Goal: Task Accomplishment & Management: Complete application form

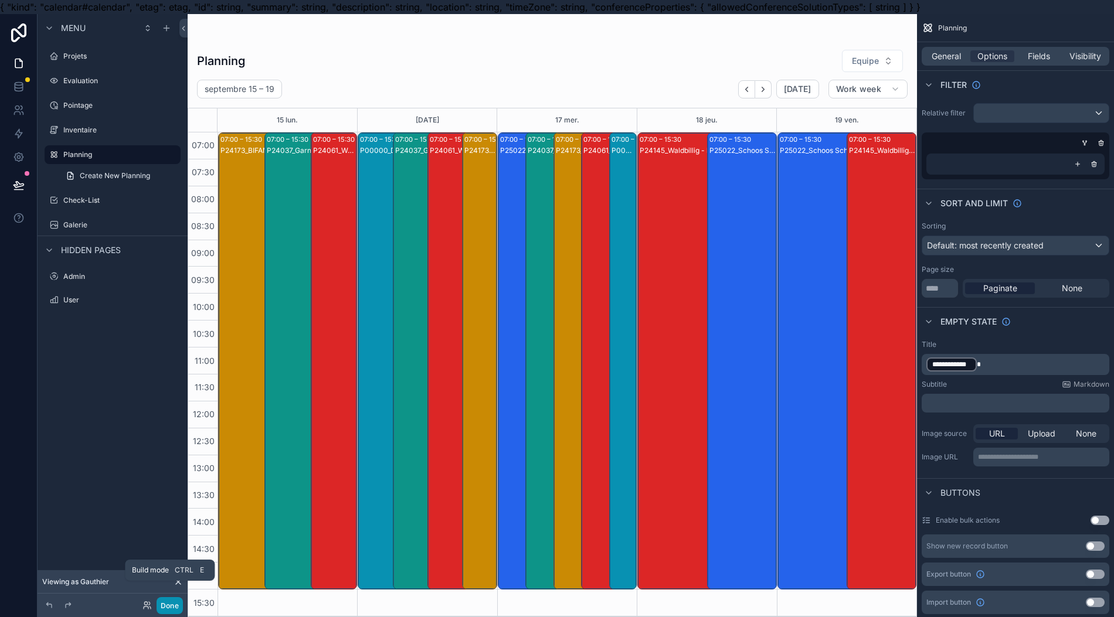
click at [171, 602] on button "Done" at bounding box center [170, 606] width 26 height 17
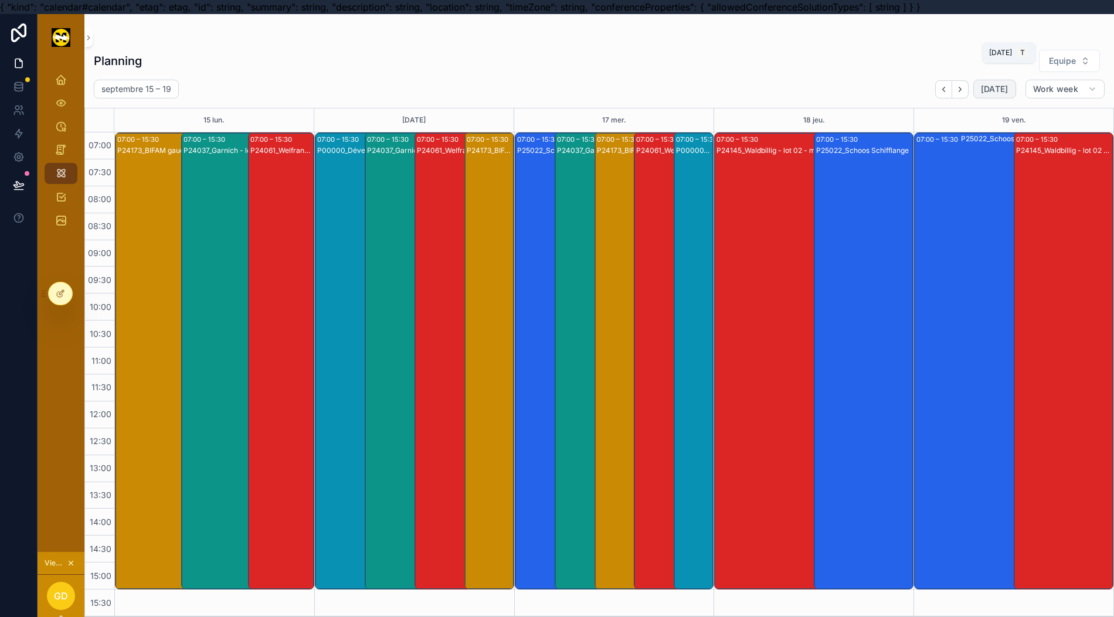
click at [1006, 89] on span "[DATE]" at bounding box center [995, 89] width 28 height 11
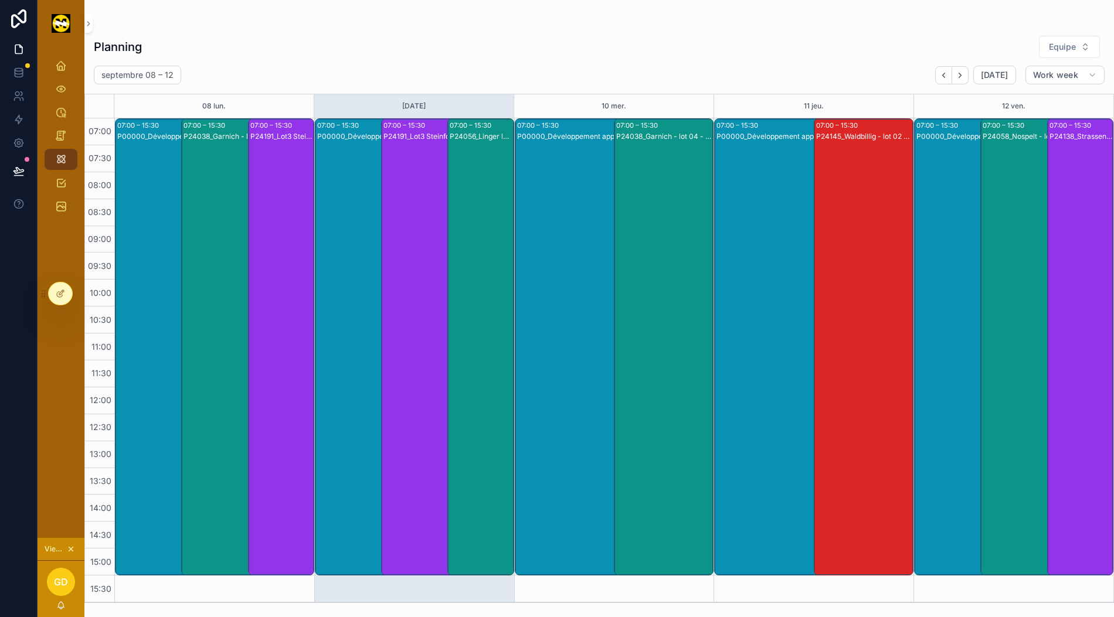
scroll to position [26, 0]
click at [53, 56] on div "Projets" at bounding box center [61, 65] width 19 height 19
click at [21, 67] on icon at bounding box center [19, 73] width 12 height 12
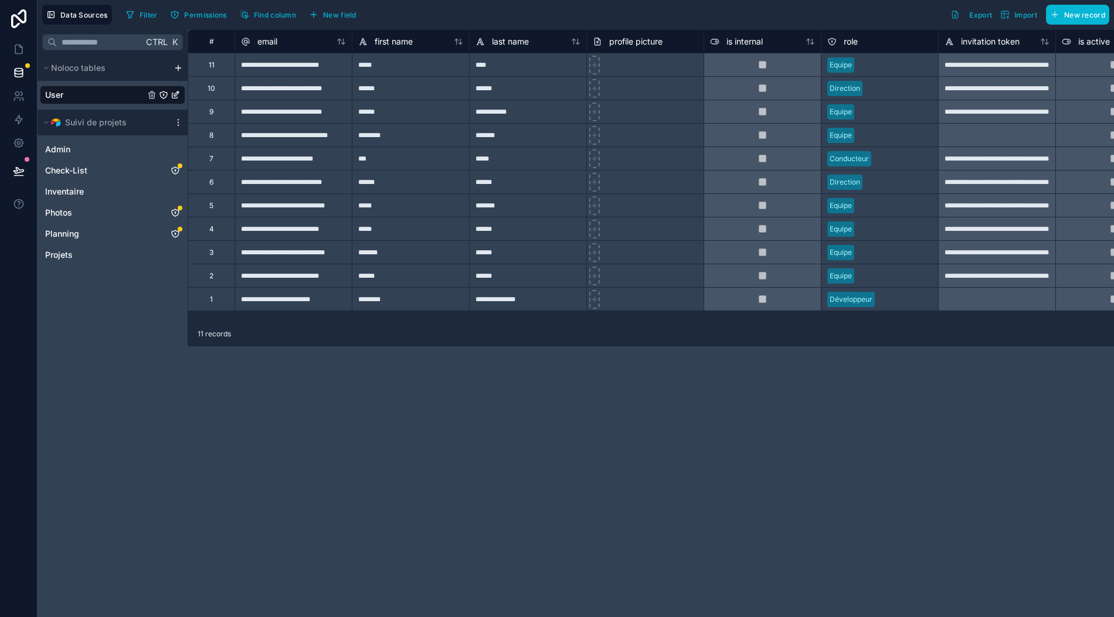
click at [177, 118] on icon at bounding box center [178, 122] width 9 height 9
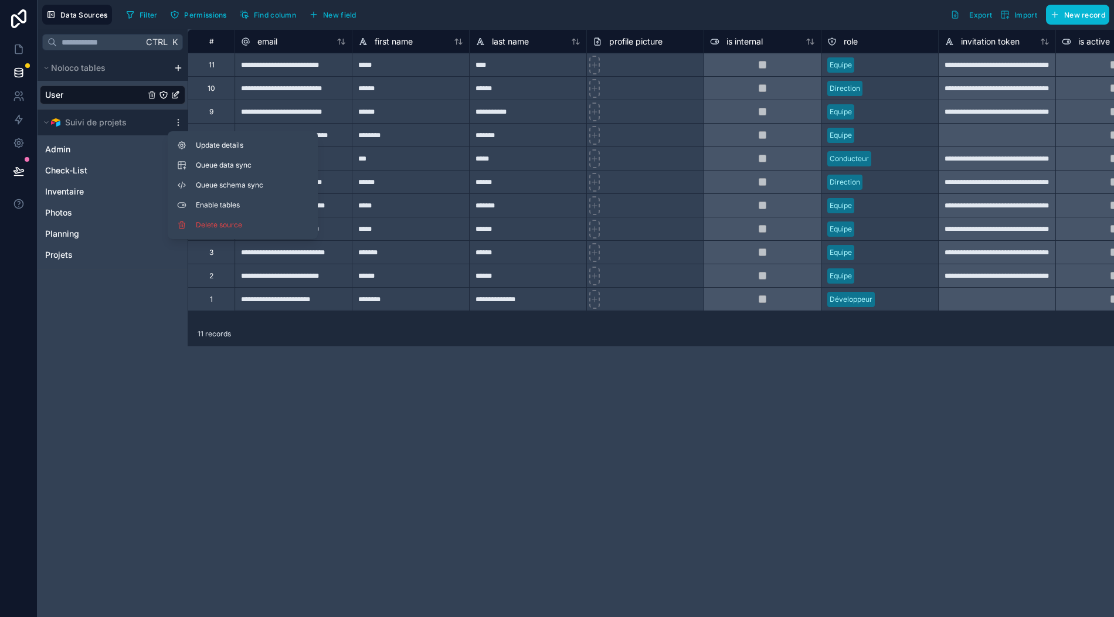
click at [244, 141] on span "Update details" at bounding box center [252, 145] width 113 height 9
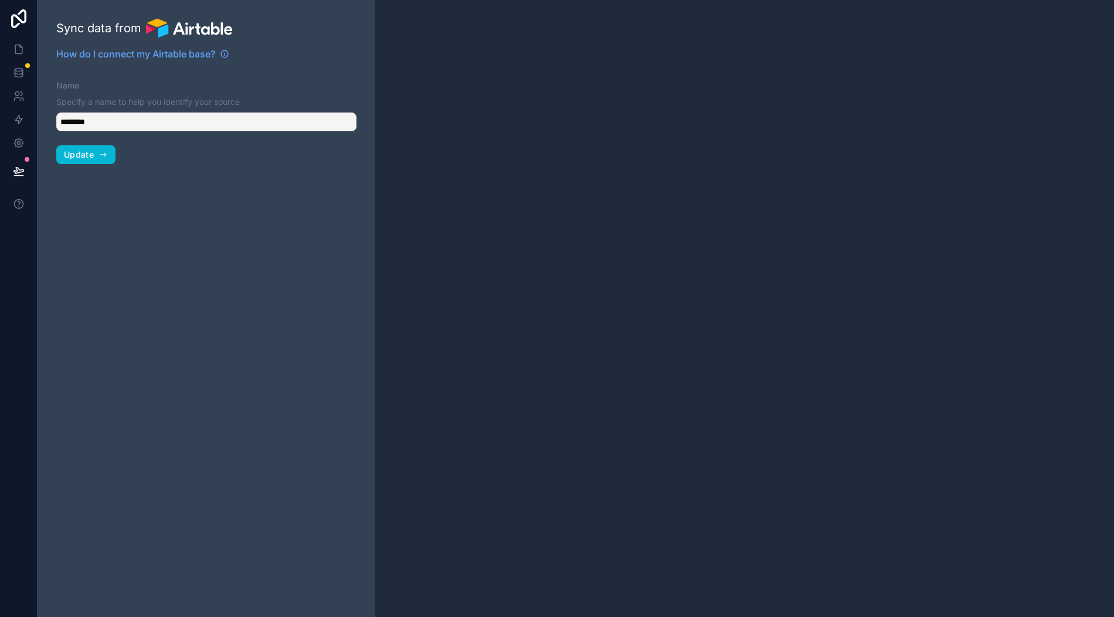
type input "**********"
click at [93, 150] on span "Update" at bounding box center [79, 155] width 30 height 11
click at [130, 113] on input "**********" at bounding box center [206, 122] width 300 height 19
drag, startPoint x: 130, startPoint y: 106, endPoint x: 60, endPoint y: 101, distance: 70.5
click at [60, 113] on input "**********" at bounding box center [206, 122] width 300 height 19
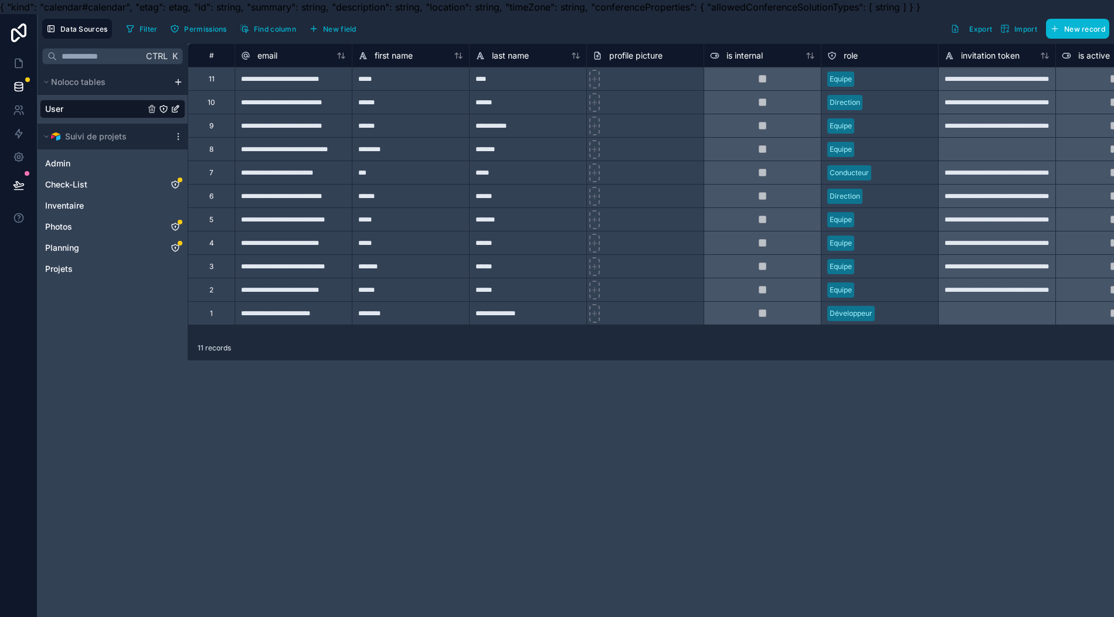
click at [142, 140] on button "Suivi de projets" at bounding box center [104, 136] width 129 height 16
click at [142, 137] on button "Suivi de projets" at bounding box center [104, 136] width 129 height 16
click at [95, 30] on span "Data Sources" at bounding box center [83, 29] width 47 height 9
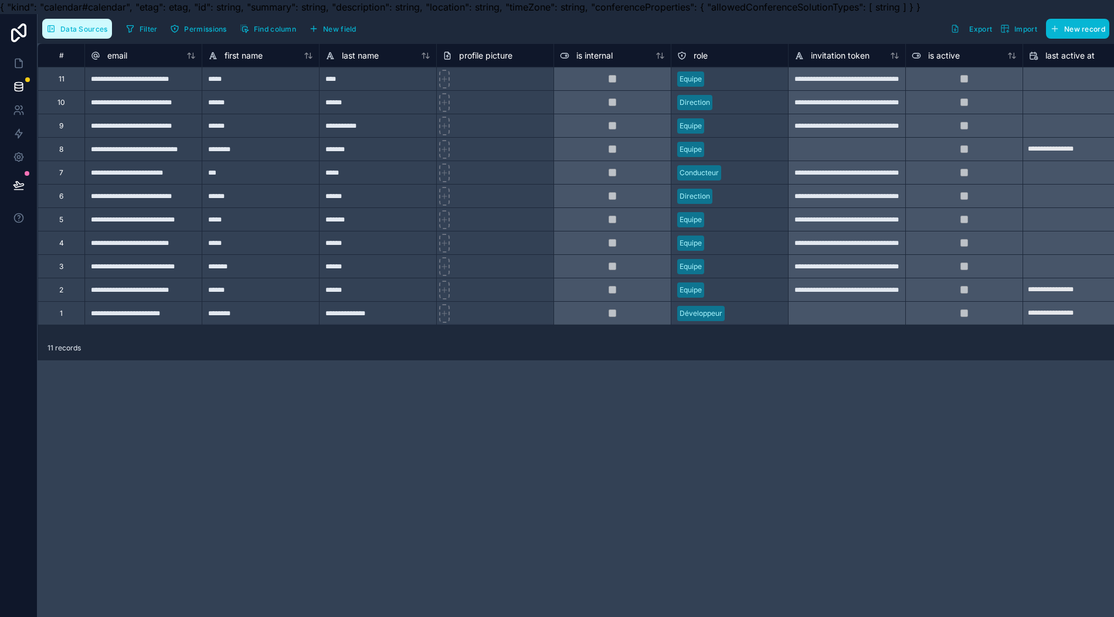
click at [93, 29] on span "Data Sources" at bounding box center [83, 29] width 47 height 9
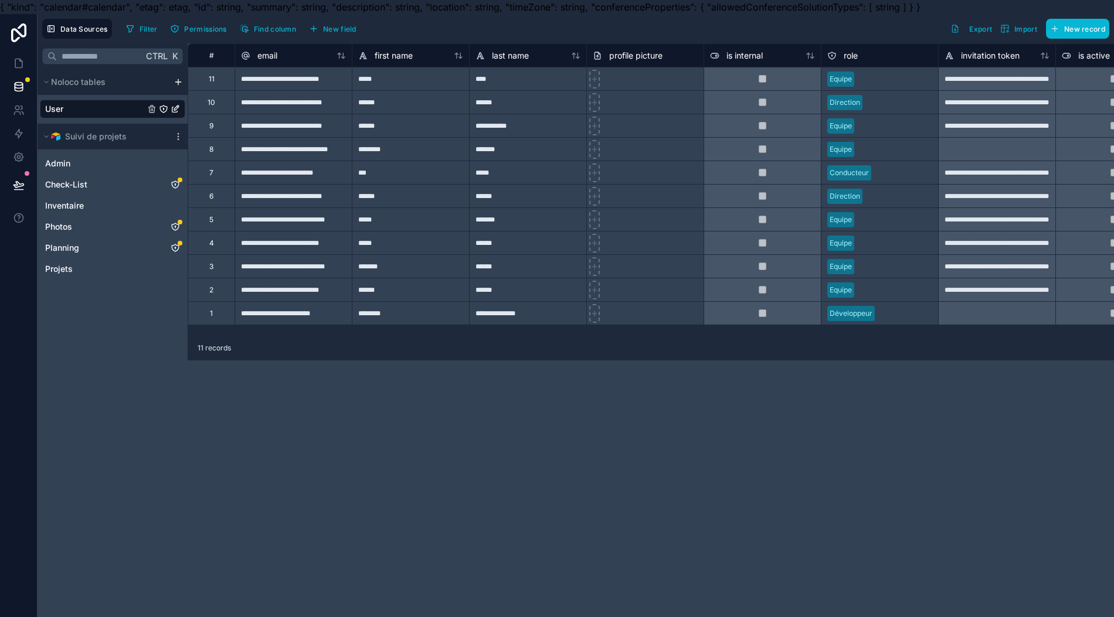
click at [137, 333] on div "Ctrl K Noloco tables User Suivi de projets Admin Check-List Inventaire Photos P…" at bounding box center [113, 337] width 150 height 588
click at [49, 134] on icon at bounding box center [46, 136] width 7 height 7
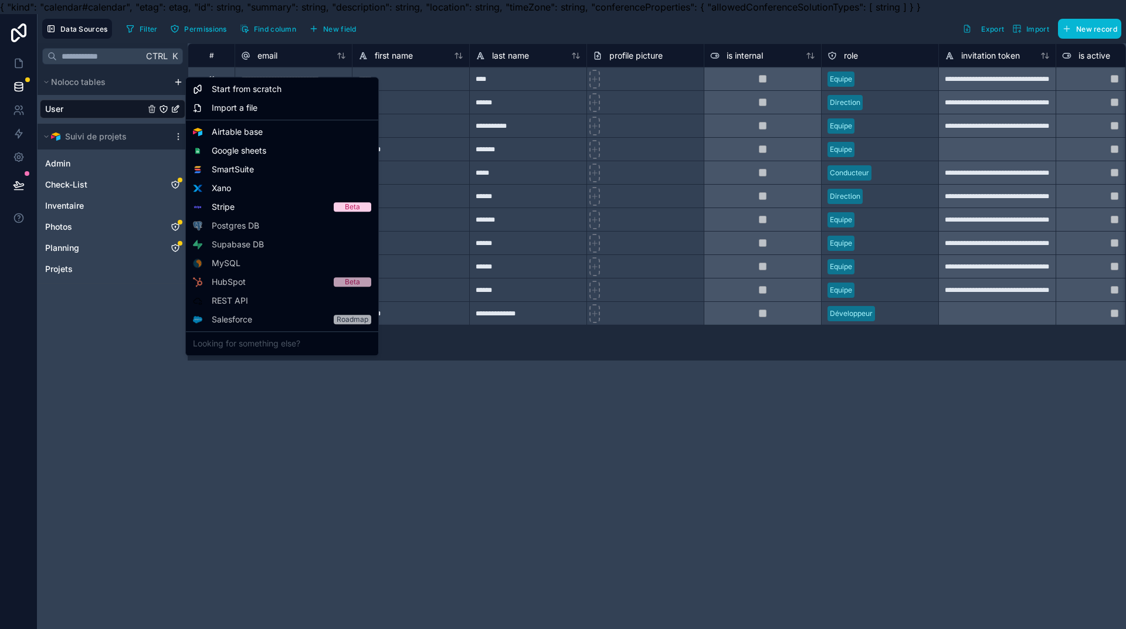
click at [178, 80] on html "**********" at bounding box center [563, 321] width 1126 height 643
click at [218, 128] on span "Airtable base" at bounding box center [237, 132] width 51 height 12
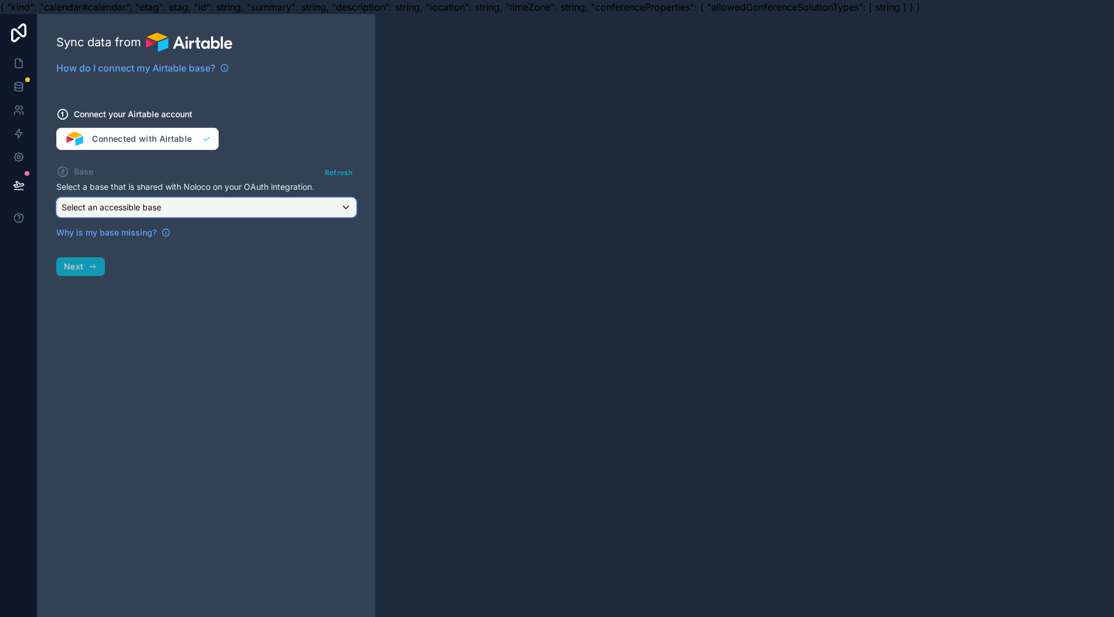
click at [172, 209] on div "Select an accessible base" at bounding box center [206, 207] width 299 height 19
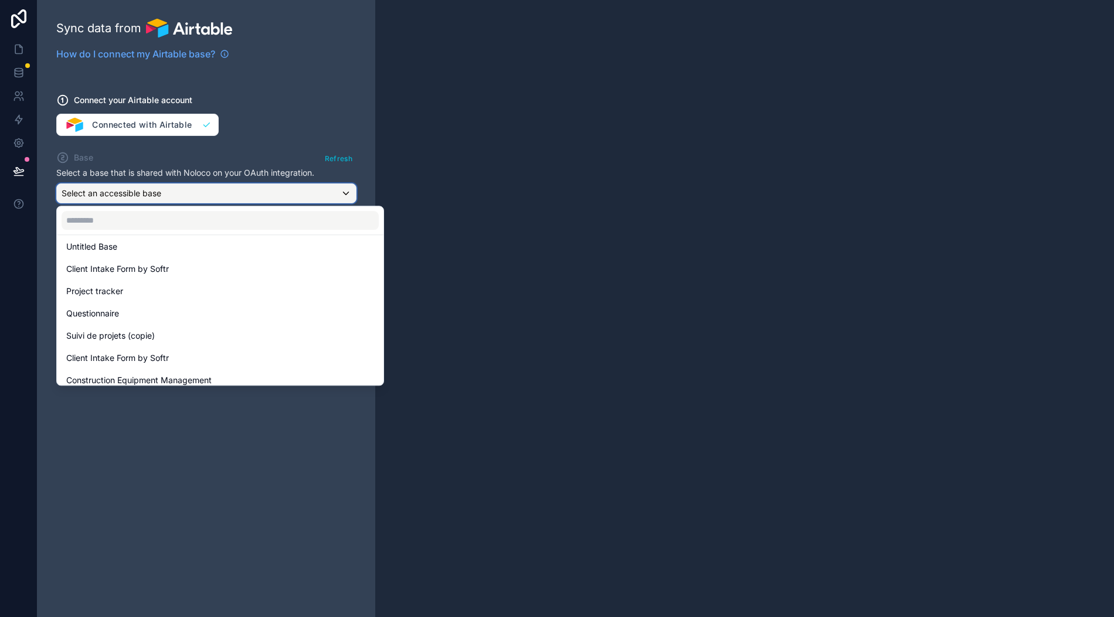
scroll to position [128, 0]
click at [177, 321] on div "Suivi de projets (copie)" at bounding box center [220, 328] width 308 height 14
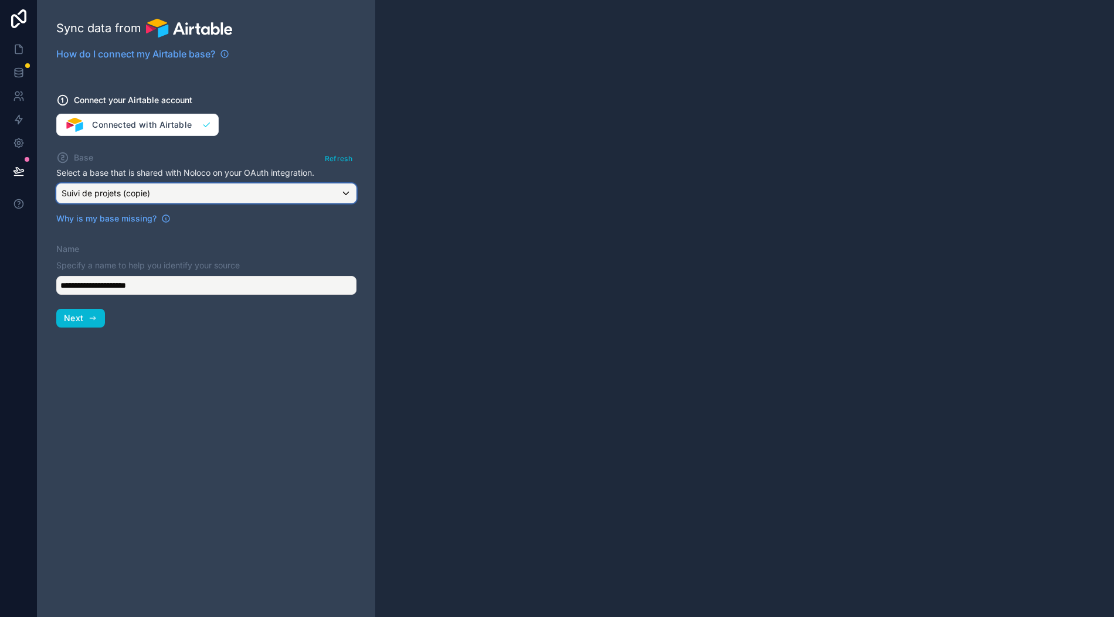
click at [172, 184] on div "Suivi de projets (copie)" at bounding box center [206, 193] width 299 height 19
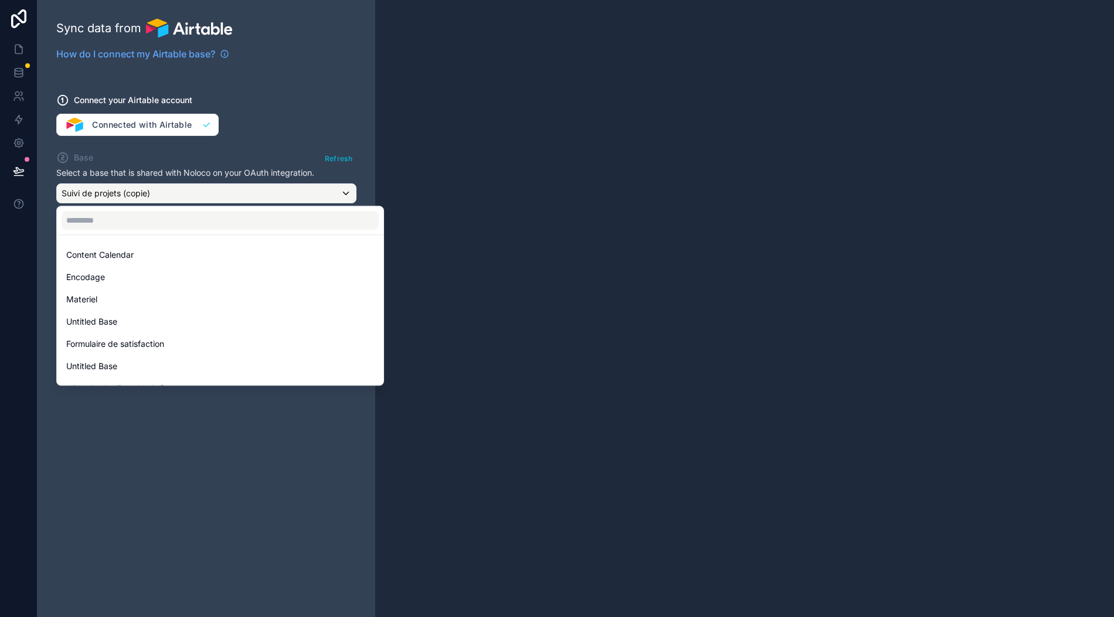
click at [172, 175] on div at bounding box center [557, 308] width 1114 height 617
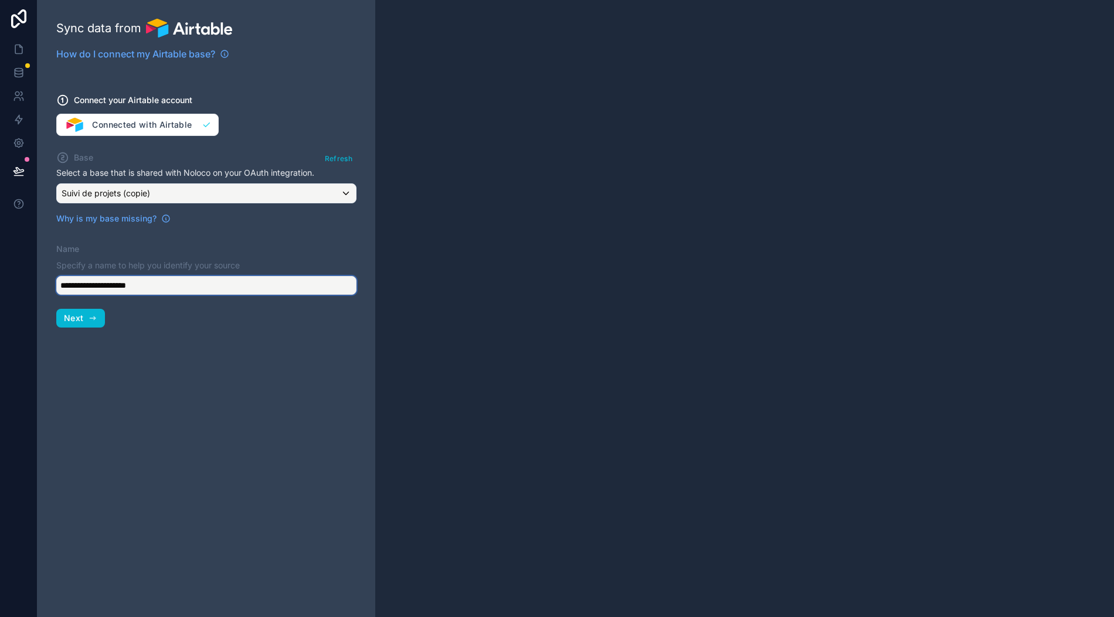
drag, startPoint x: 158, startPoint y: 273, endPoint x: 0, endPoint y: 325, distance: 166.5
click at [0, 325] on div "**********" at bounding box center [557, 308] width 1114 height 617
type input "********"
click at [85, 315] on div "Sync data from How do I connect my Airtable base? Connect your Airtable account…" at bounding box center [207, 308] width 338 height 617
click at [84, 313] on button "Next" at bounding box center [80, 318] width 49 height 19
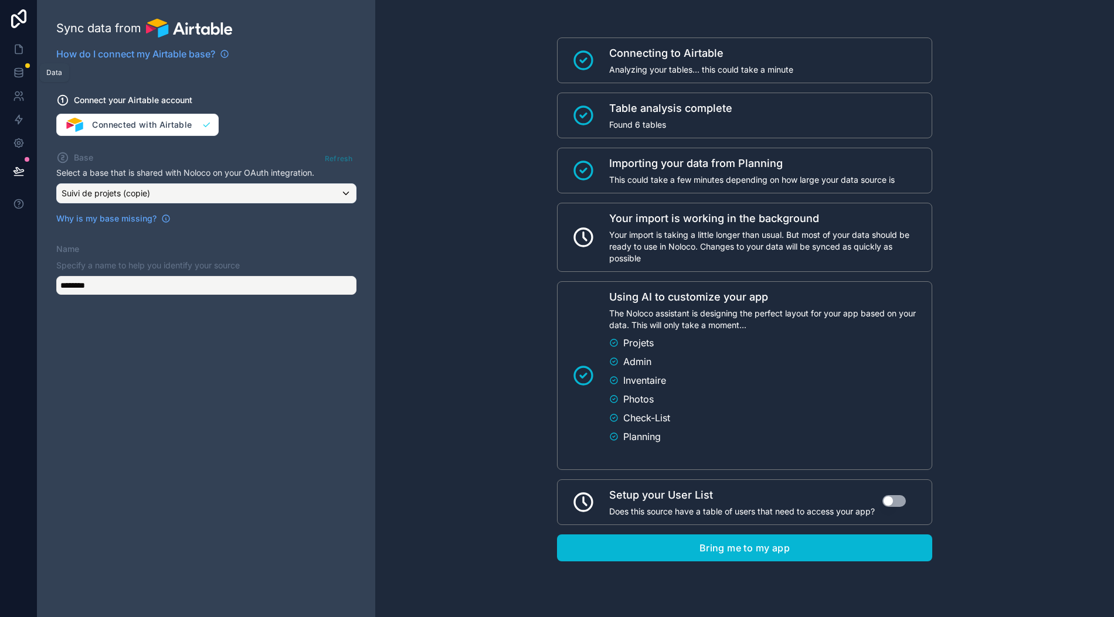
click at [18, 67] on icon at bounding box center [19, 73] width 12 height 12
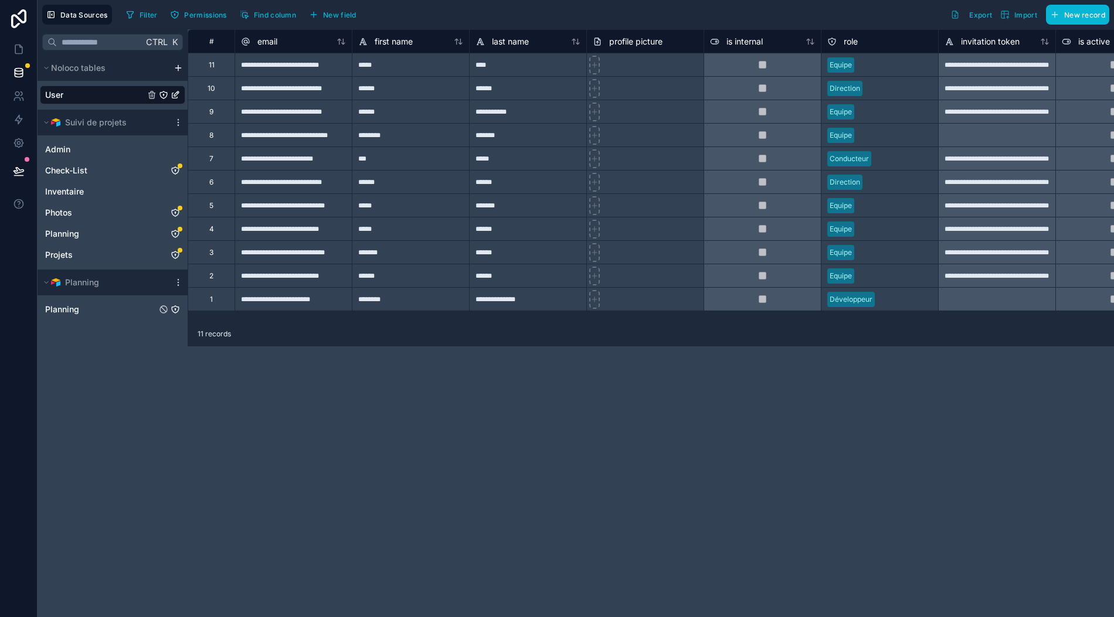
click at [117, 304] on link "Planning" at bounding box center [100, 310] width 111 height 12
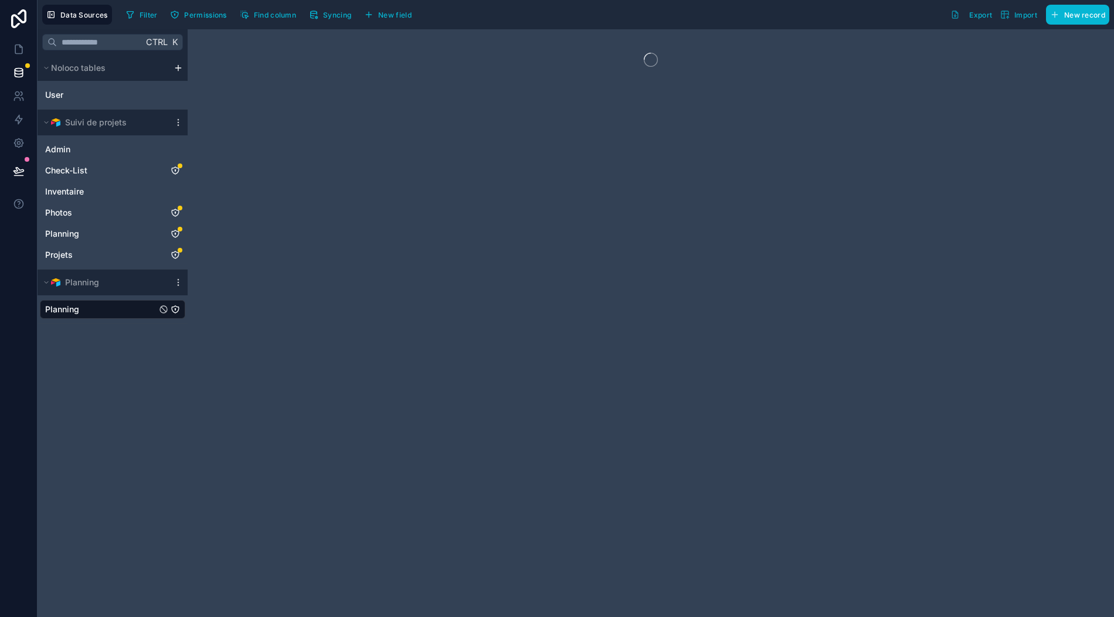
click at [175, 310] on icon "Planning" at bounding box center [175, 310] width 0 height 1
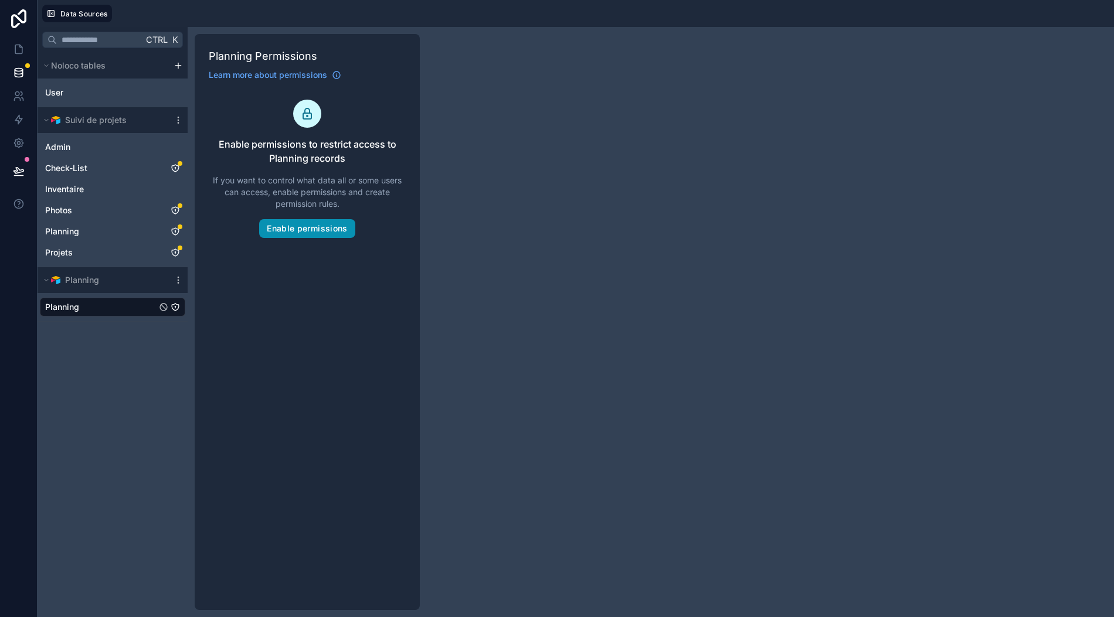
click at [294, 219] on button "Enable permissions" at bounding box center [307, 228] width 96 height 19
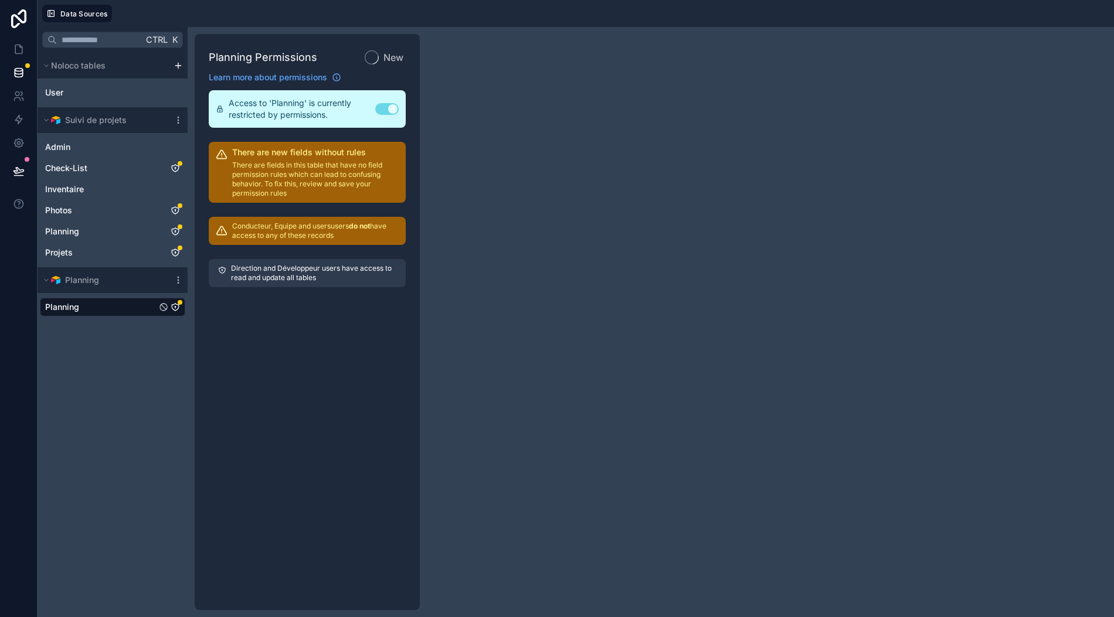
click at [305, 267] on p "Direction and Développeur users have access to read and update all tables" at bounding box center [313, 273] width 165 height 19
click at [303, 264] on p "Direction and Développeur users have access to read and update all tables" at bounding box center [313, 273] width 165 height 19
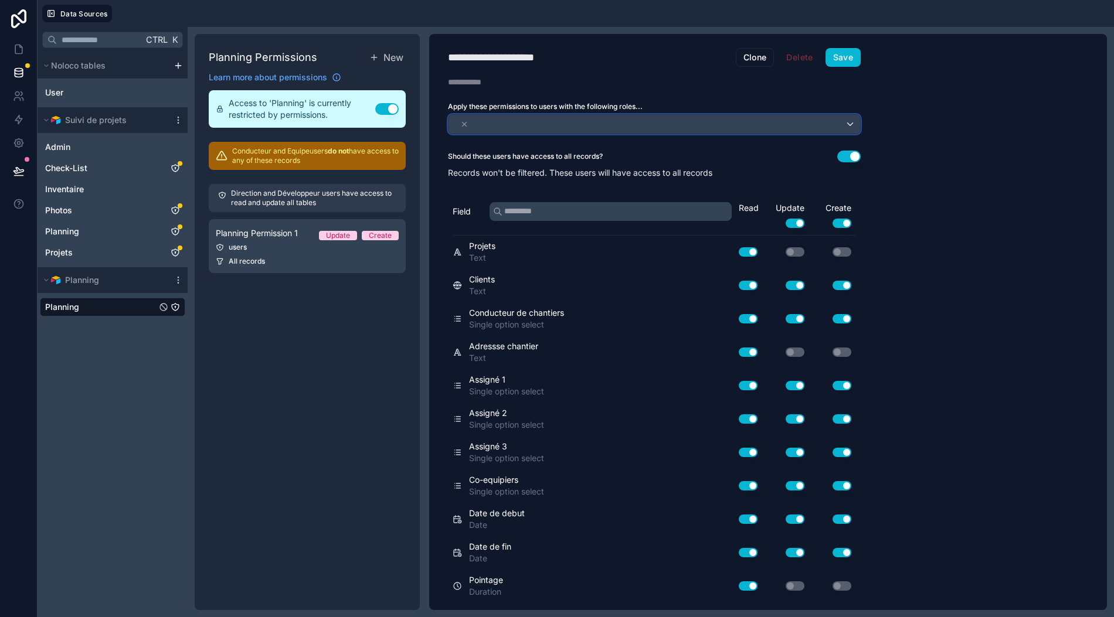
click at [624, 115] on div at bounding box center [655, 124] width 412 height 19
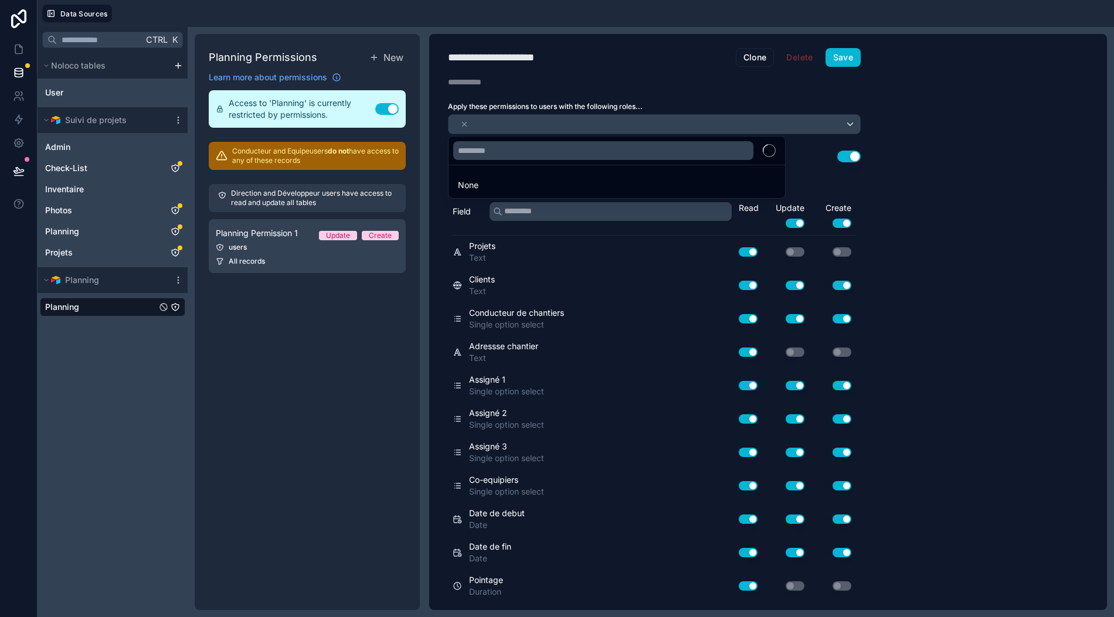
click at [584, 103] on div at bounding box center [557, 308] width 1114 height 617
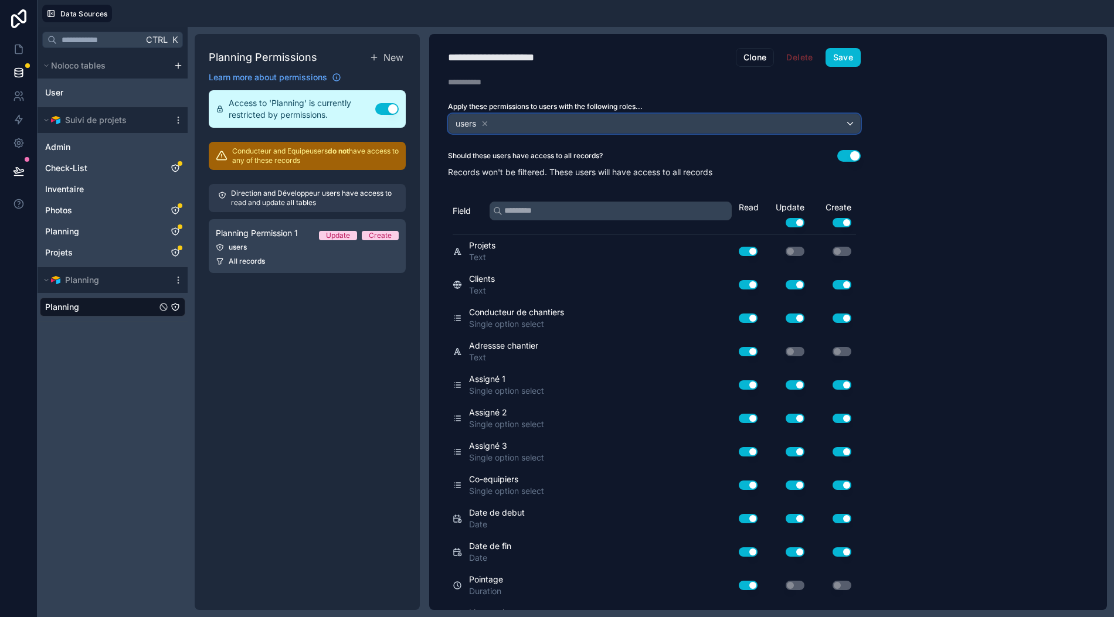
click at [822, 114] on div "users" at bounding box center [655, 123] width 412 height 19
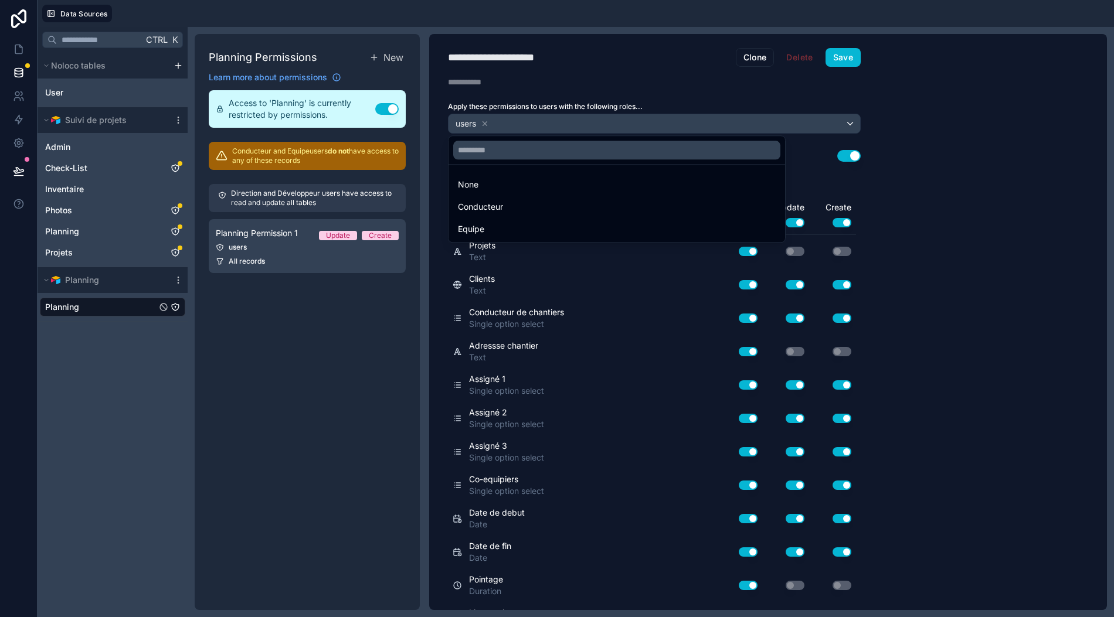
click at [625, 100] on div at bounding box center [557, 308] width 1114 height 617
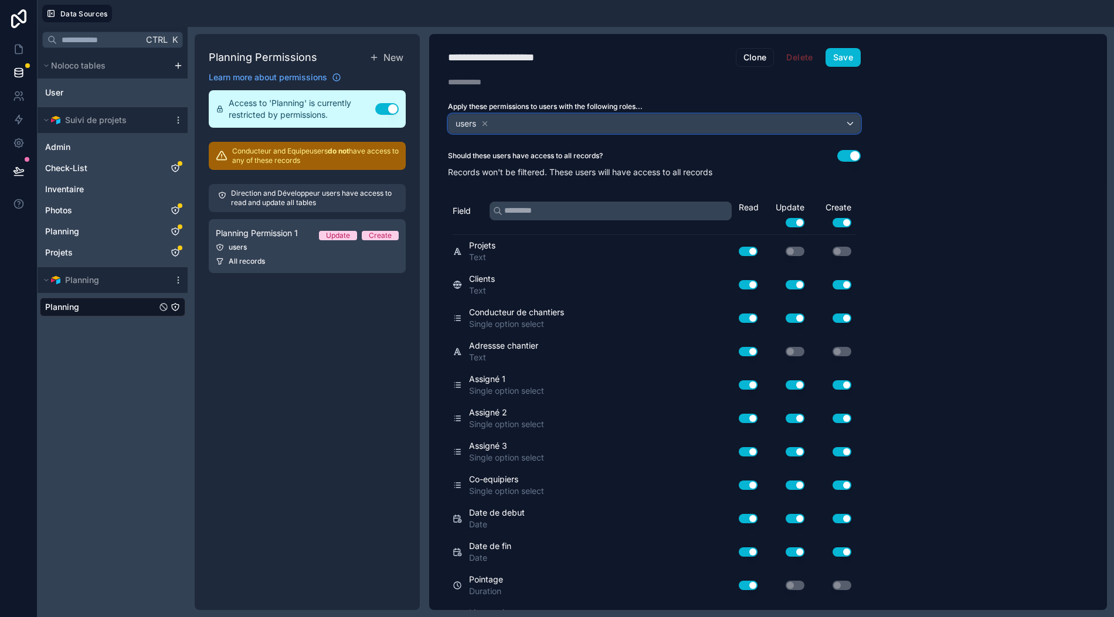
click at [833, 114] on div "users" at bounding box center [655, 123] width 412 height 19
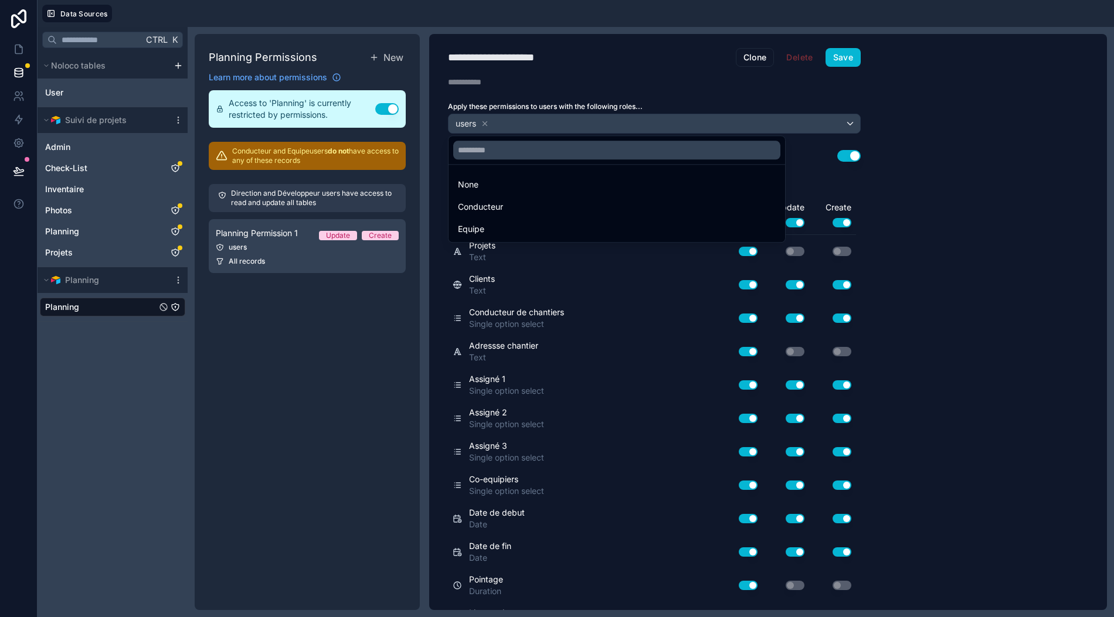
click at [521, 200] on div "Conducteur" at bounding box center [617, 207] width 318 height 14
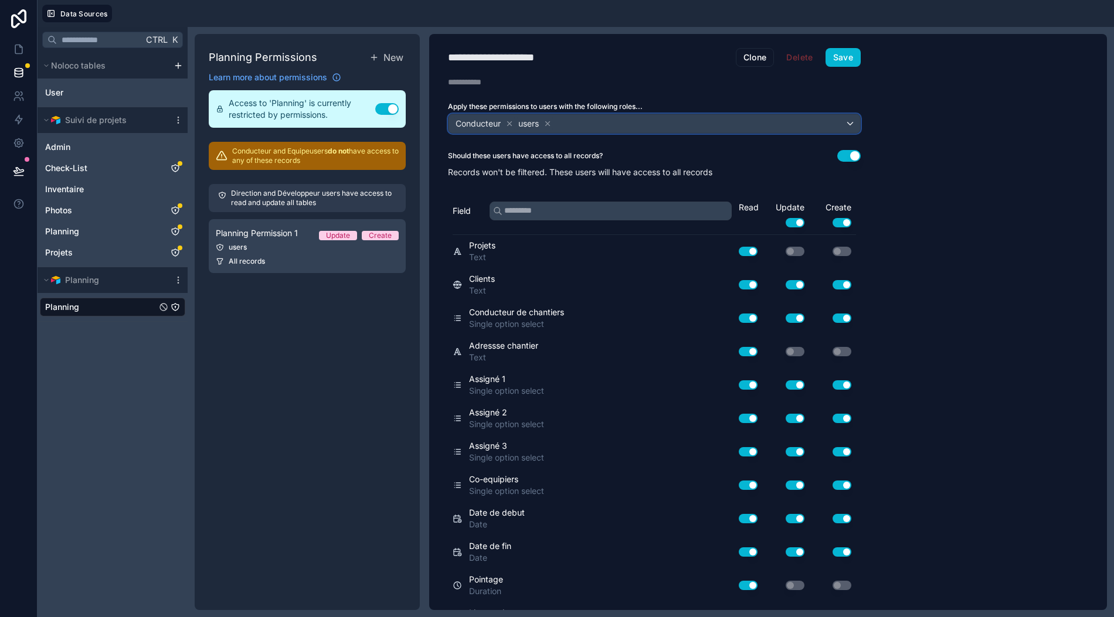
click at [620, 114] on div "Conducteur users" at bounding box center [655, 123] width 412 height 19
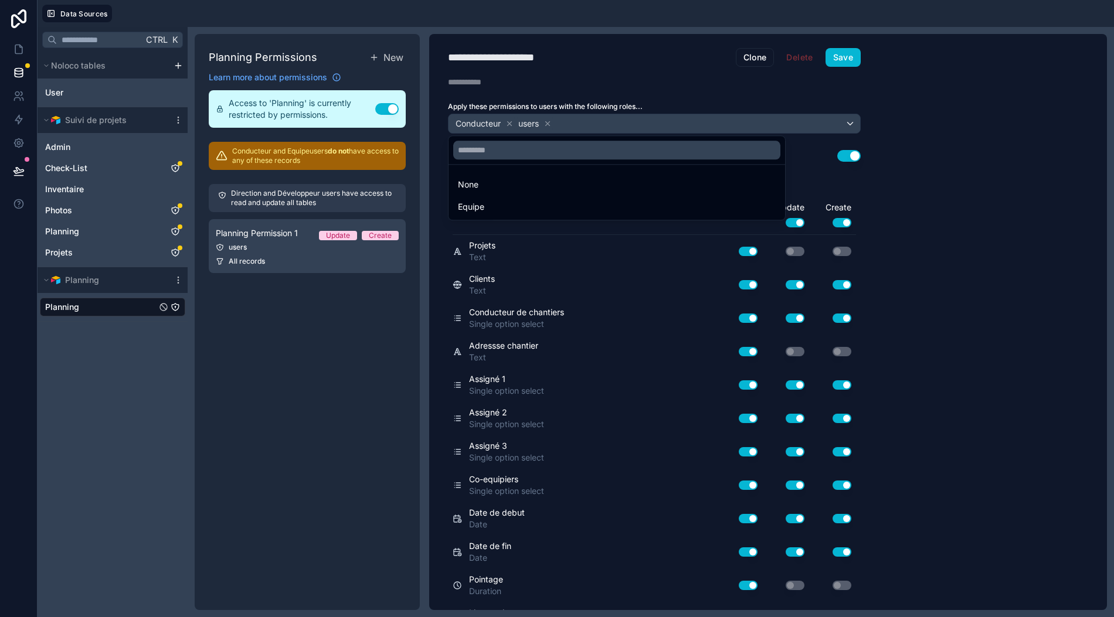
click at [526, 200] on div "Equipe" at bounding box center [617, 207] width 318 height 14
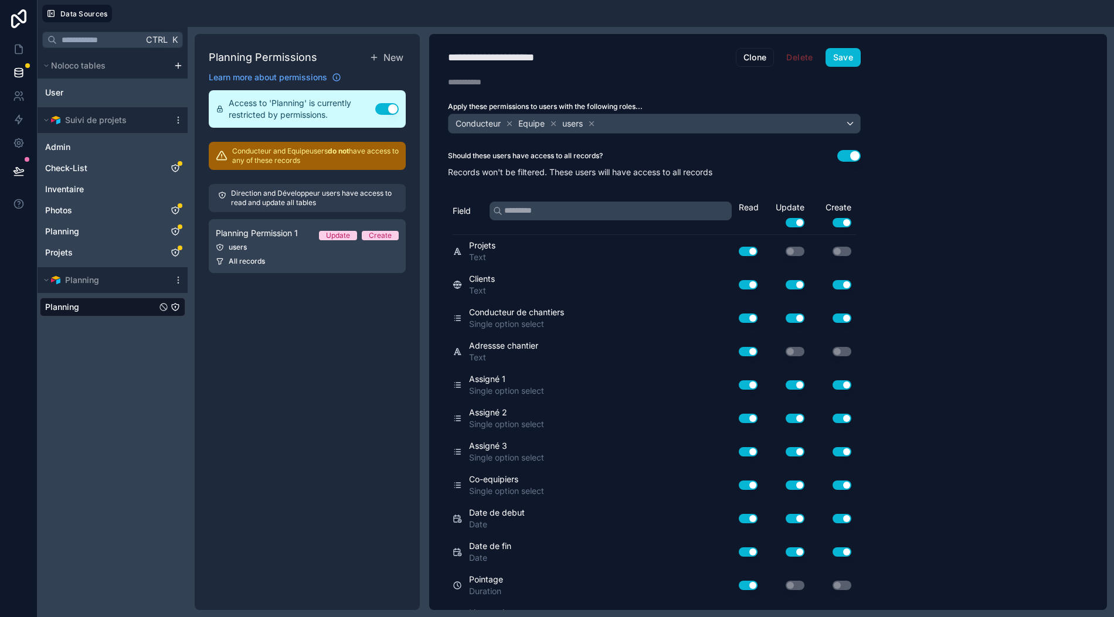
click at [607, 150] on div "Should these users have access to all records? Use setting" at bounding box center [654, 156] width 413 height 12
click at [841, 150] on button "Use setting" at bounding box center [848, 156] width 23 height 12
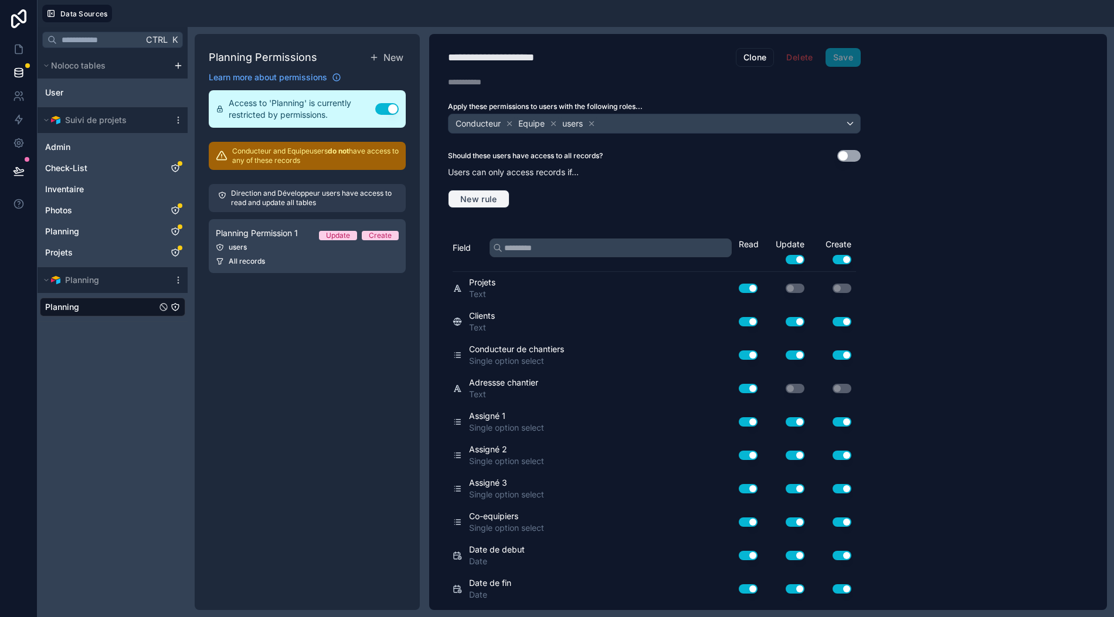
click at [488, 194] on span "New rule" at bounding box center [479, 199] width 46 height 11
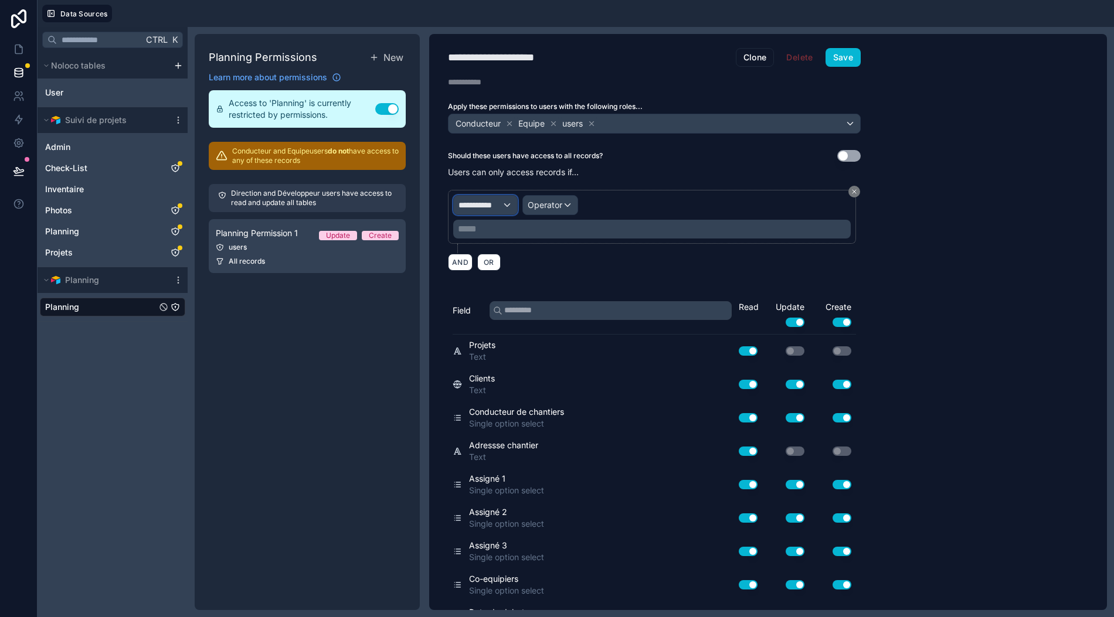
click at [501, 199] on span "**********" at bounding box center [480, 205] width 43 height 12
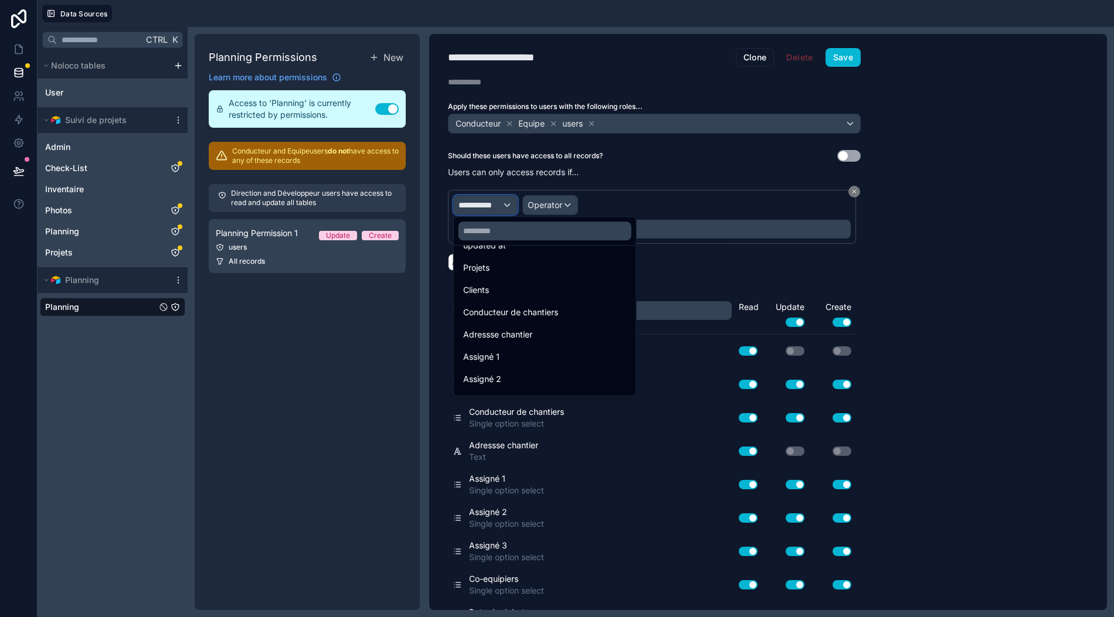
scroll to position [86, 0]
click at [522, 351] on div "Assigné 1" at bounding box center [545, 358] width 164 height 14
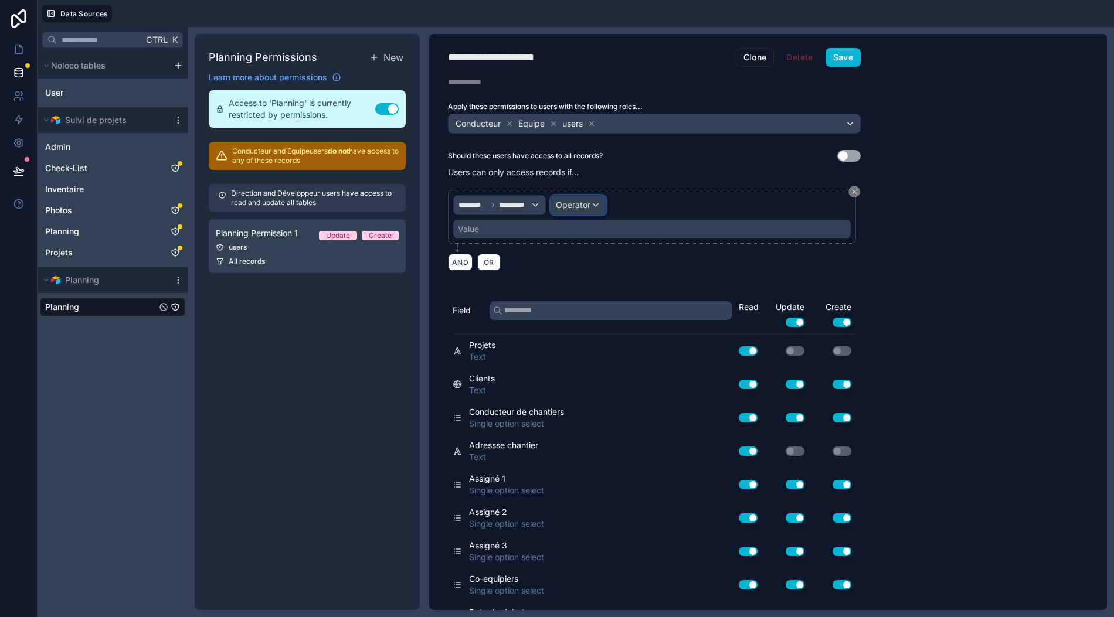
click at [588, 199] on span "Operator" at bounding box center [573, 205] width 35 height 12
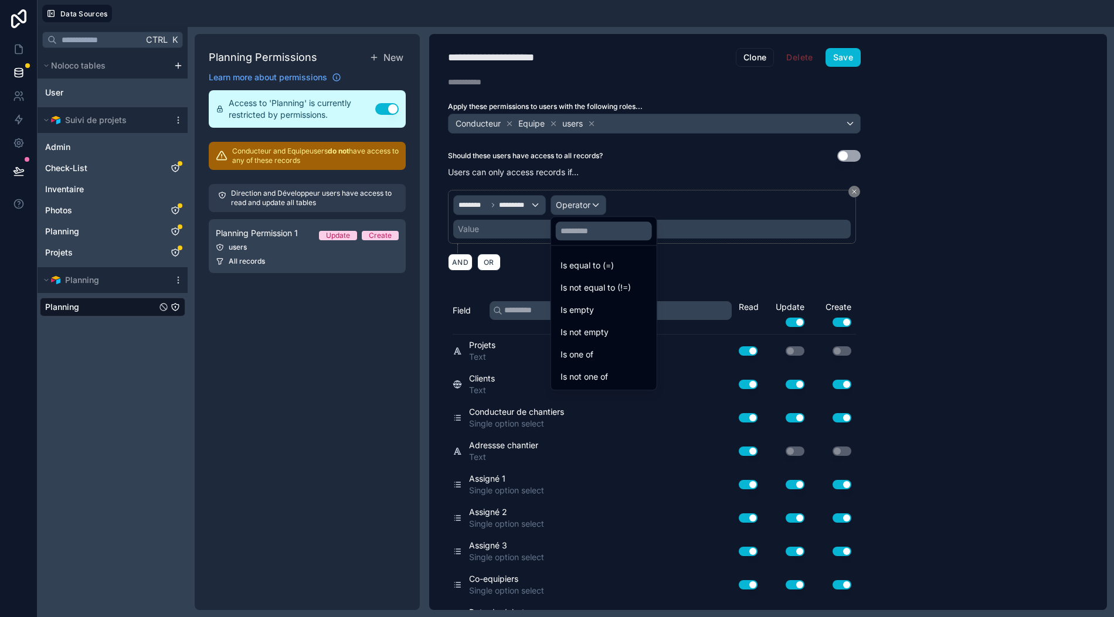
click at [624, 259] on div "Is equal to (=)" at bounding box center [604, 266] width 87 height 14
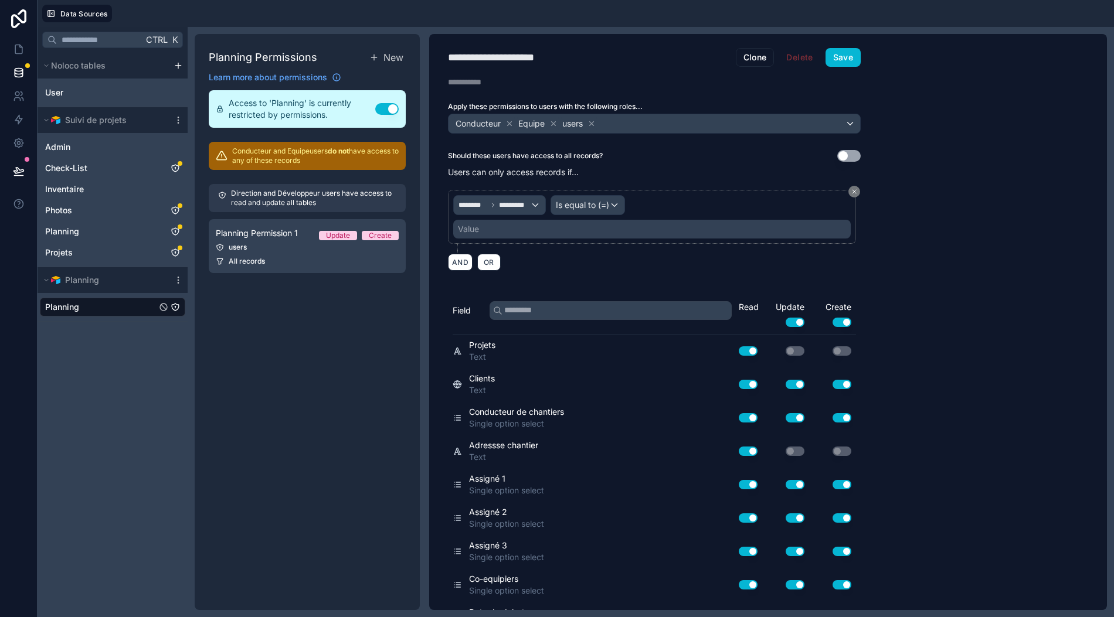
click at [598, 220] on div "Value" at bounding box center [652, 229] width 398 height 19
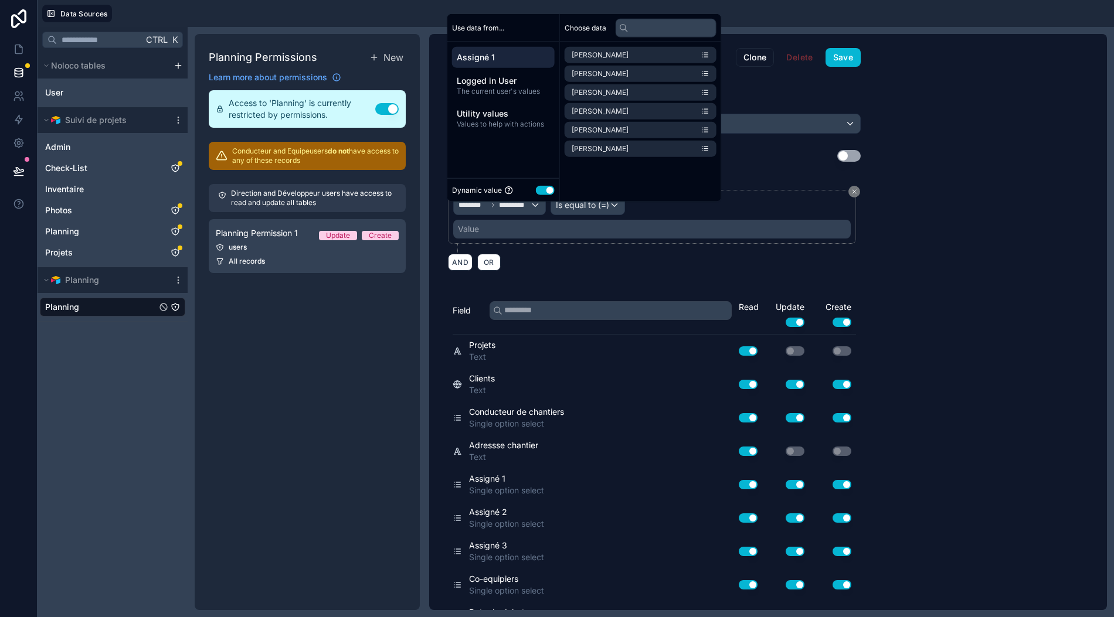
click at [510, 94] on span "The current user's values" at bounding box center [503, 91] width 93 height 9
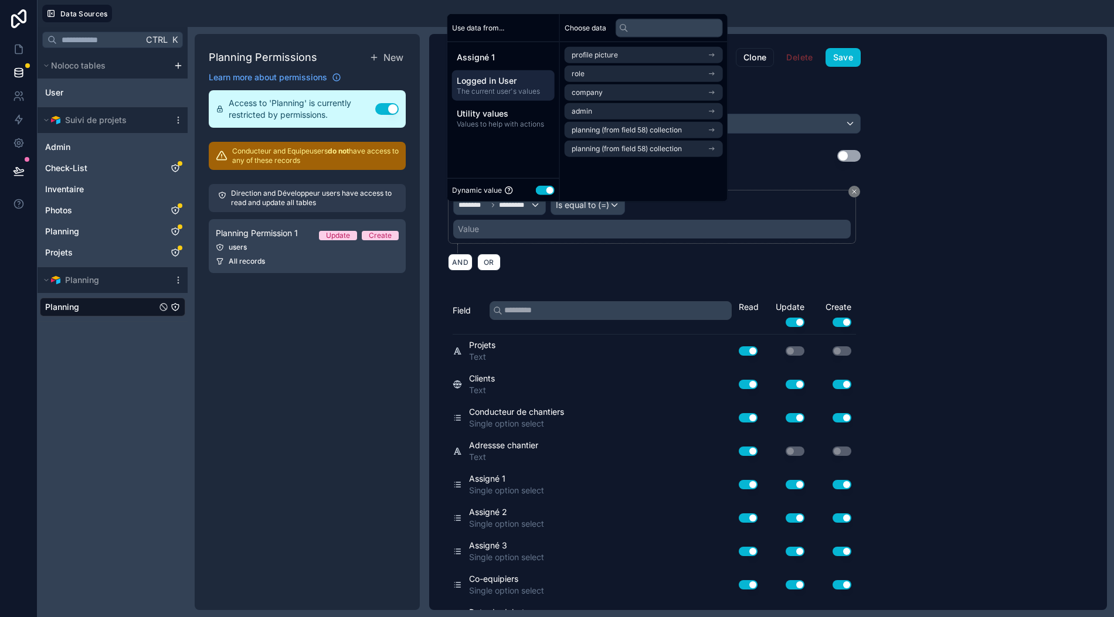
click at [617, 111] on li "admin" at bounding box center [644, 111] width 158 height 16
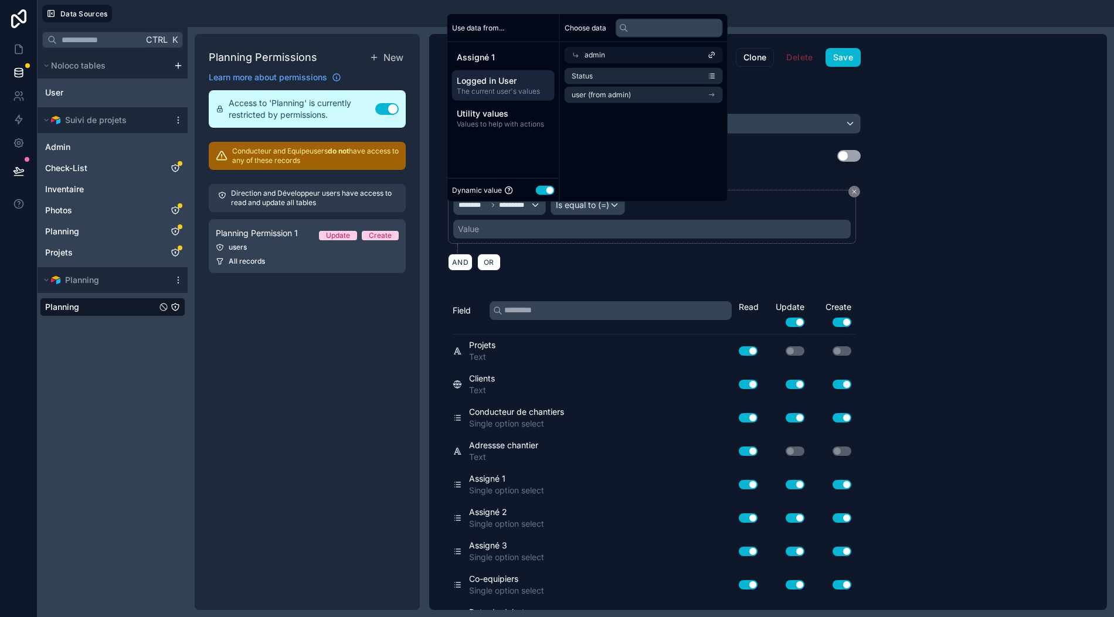
click at [626, 97] on span "user (from admin)" at bounding box center [601, 94] width 59 height 9
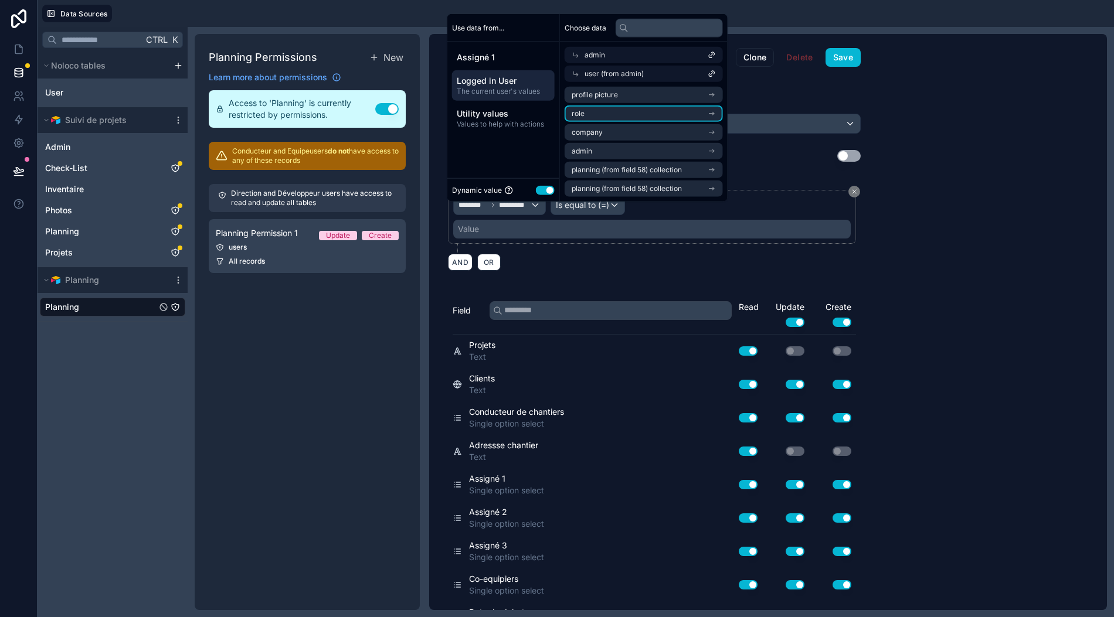
click at [636, 150] on li "admin" at bounding box center [644, 151] width 158 height 16
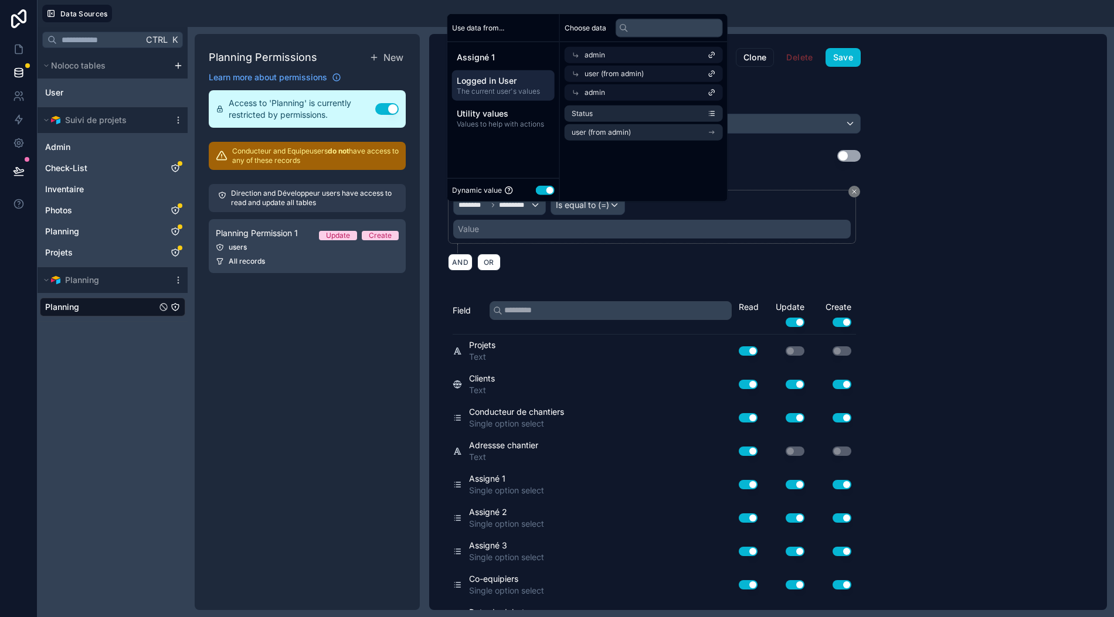
click at [623, 108] on li "Status" at bounding box center [644, 114] width 158 height 16
click at [687, 169] on div "Choose data admin user (from admin) admin Status user (from admin)" at bounding box center [644, 108] width 168 height 188
click at [853, 48] on button "Save" at bounding box center [843, 57] width 35 height 19
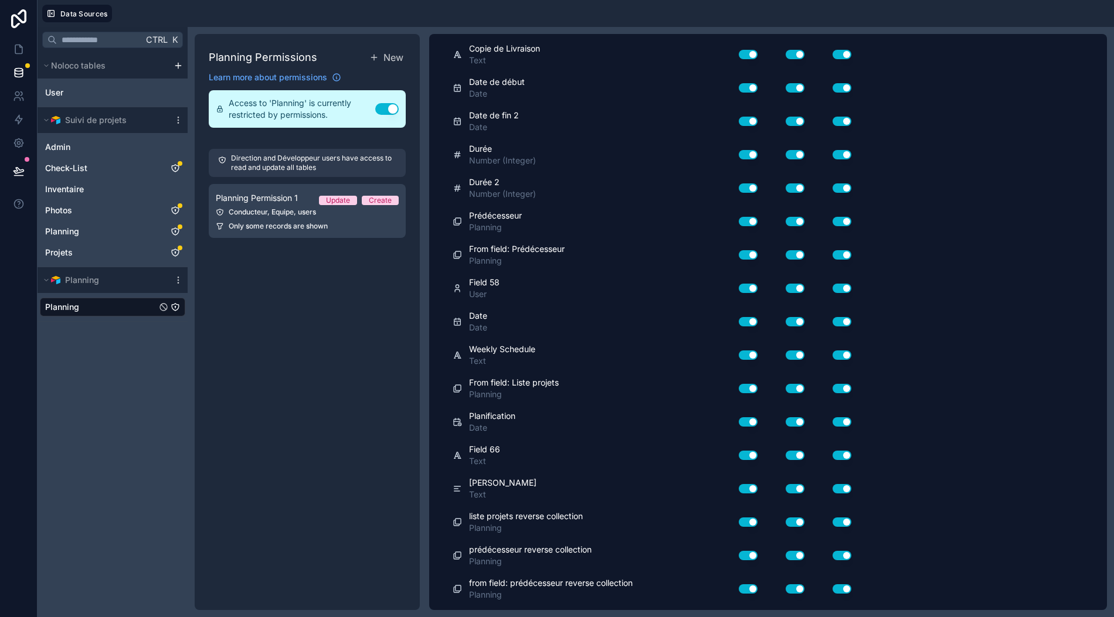
scroll to position [2002, 0]
click at [8, 61] on link at bounding box center [18, 72] width 37 height 23
click at [15, 45] on icon at bounding box center [18, 49] width 7 height 9
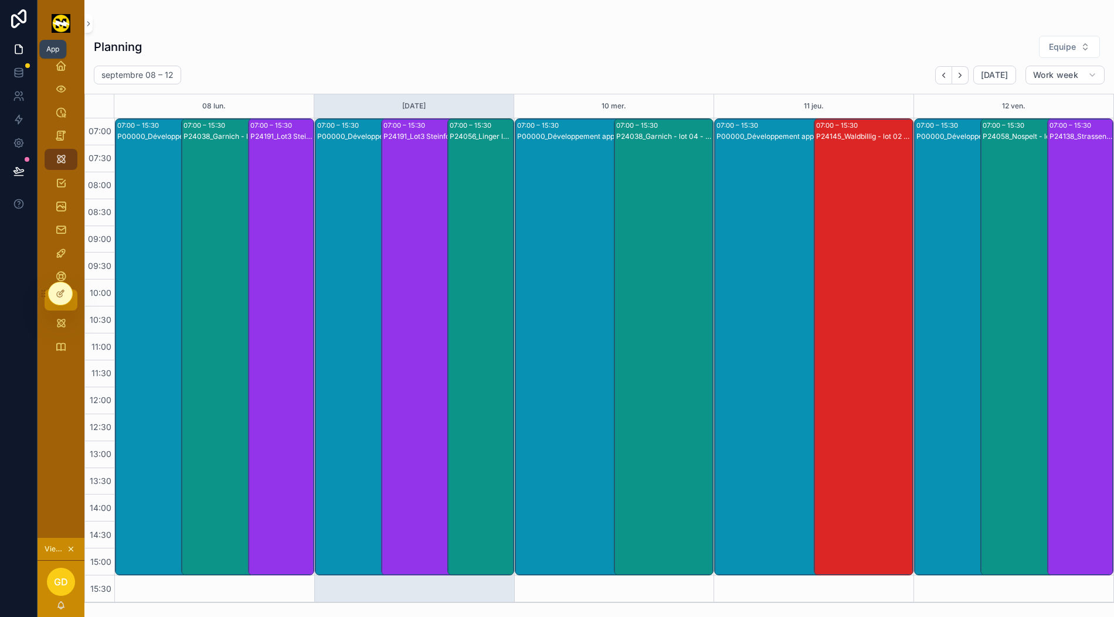
click at [56, 291] on div "Photos" at bounding box center [61, 300] width 19 height 19
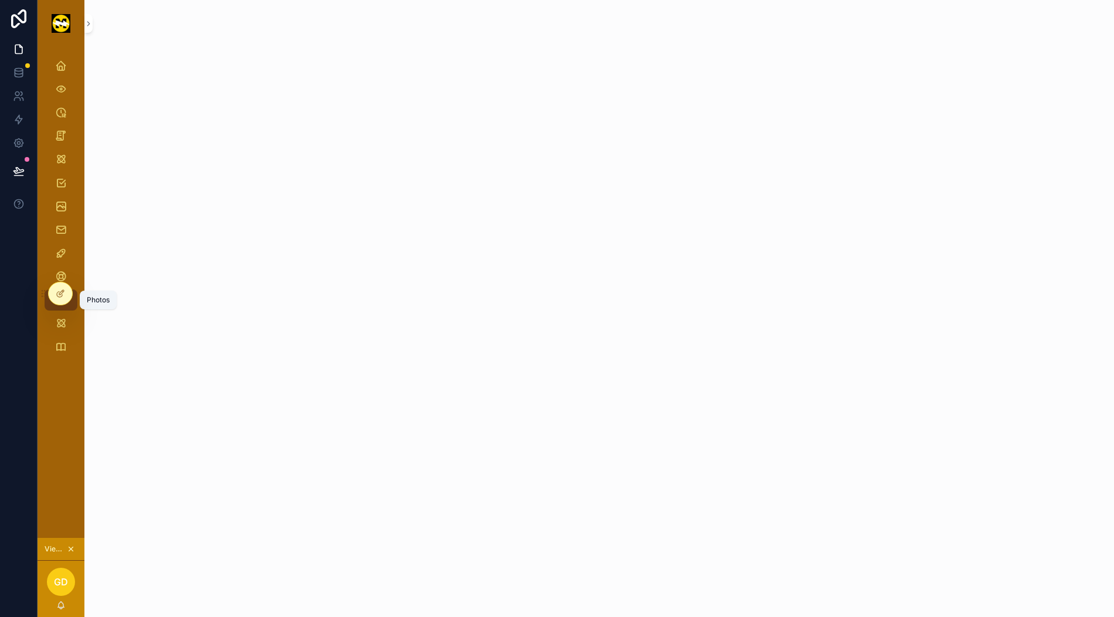
click at [62, 297] on icon at bounding box center [60, 293] width 9 height 9
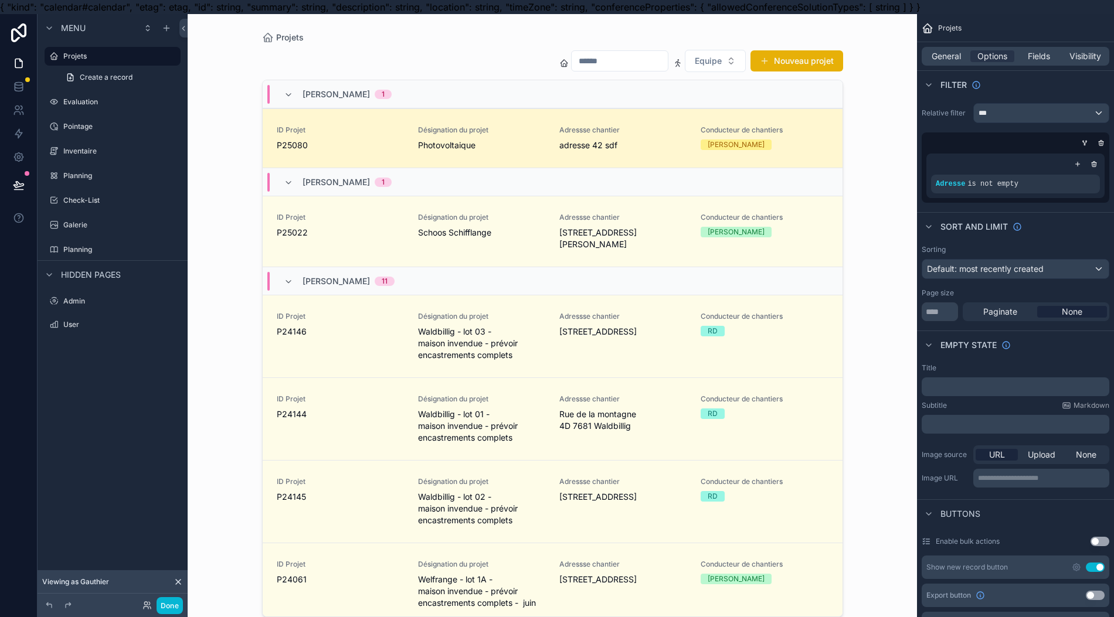
click at [0, 0] on div "scrollable content" at bounding box center [0, 0] width 0 height 0
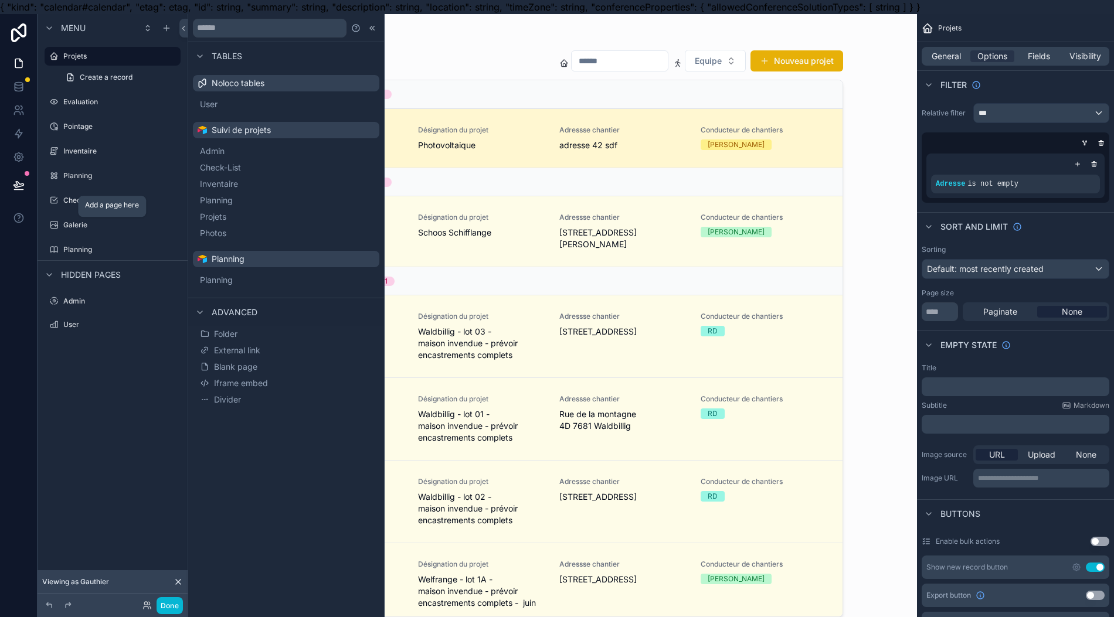
click at [251, 280] on button "Planning" at bounding box center [286, 280] width 177 height 16
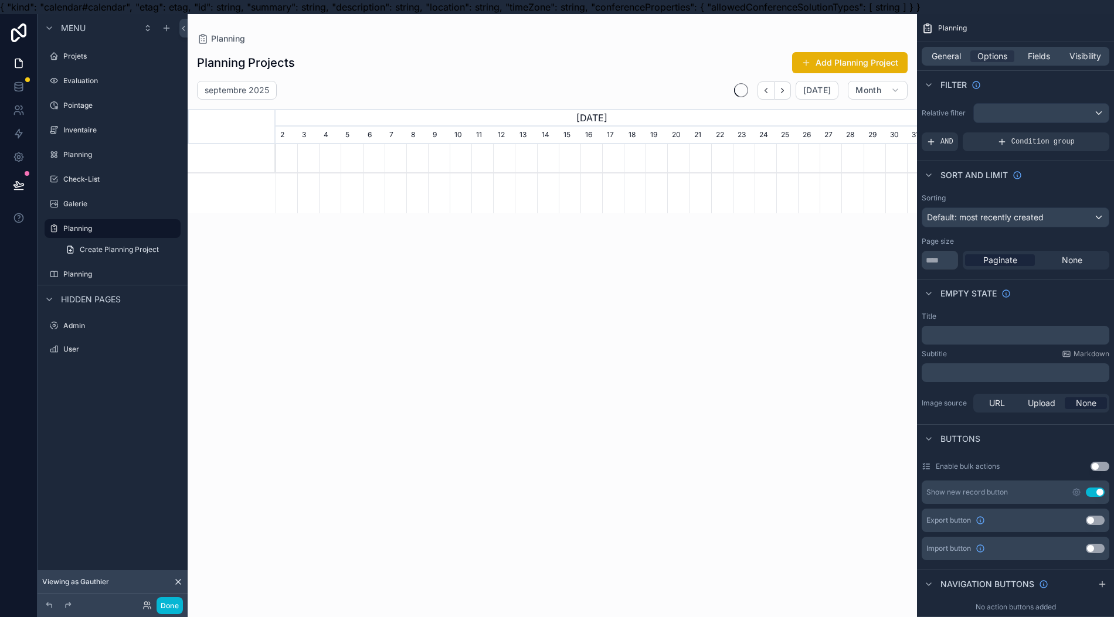
scroll to position [0, 653]
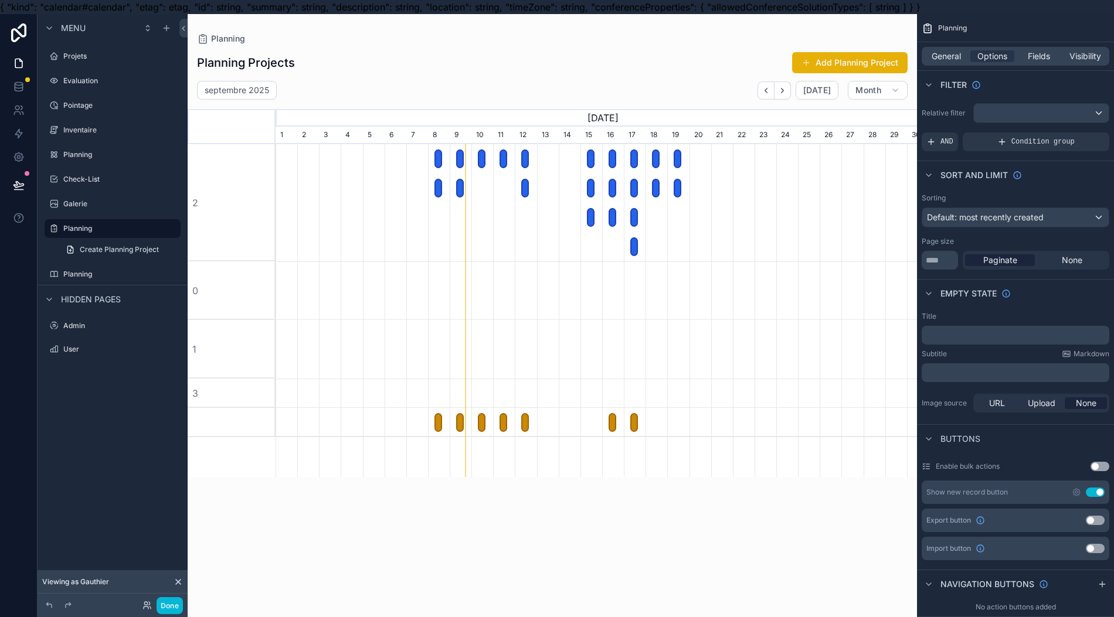
click at [958, 57] on span "General" at bounding box center [946, 56] width 29 height 12
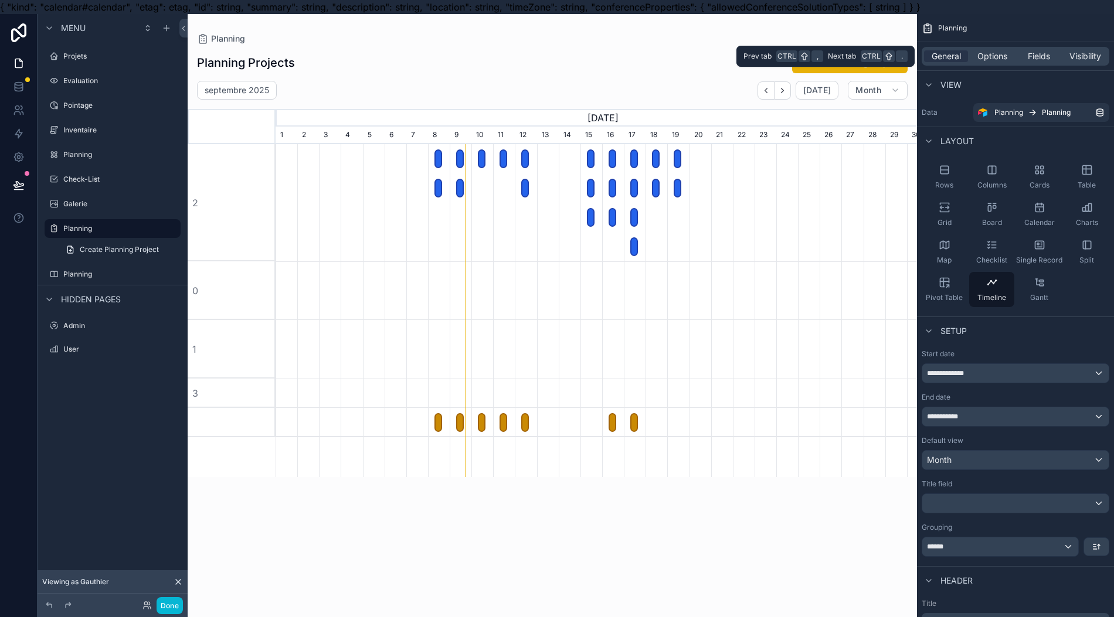
click at [1055, 220] on span "Calendar" at bounding box center [1039, 222] width 30 height 9
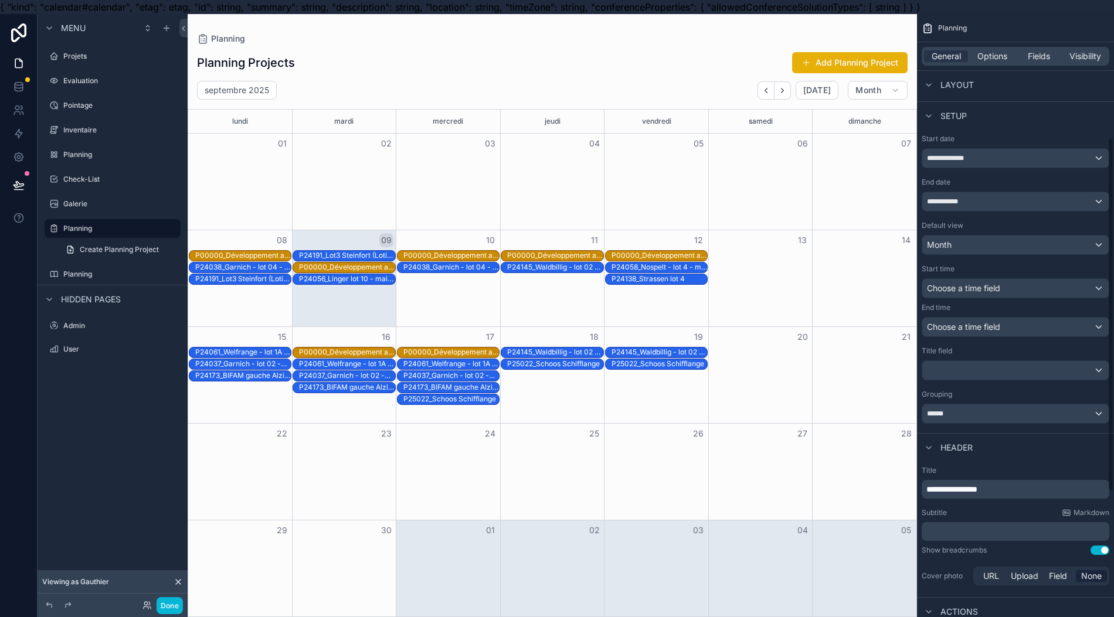
scroll to position [226, 0]
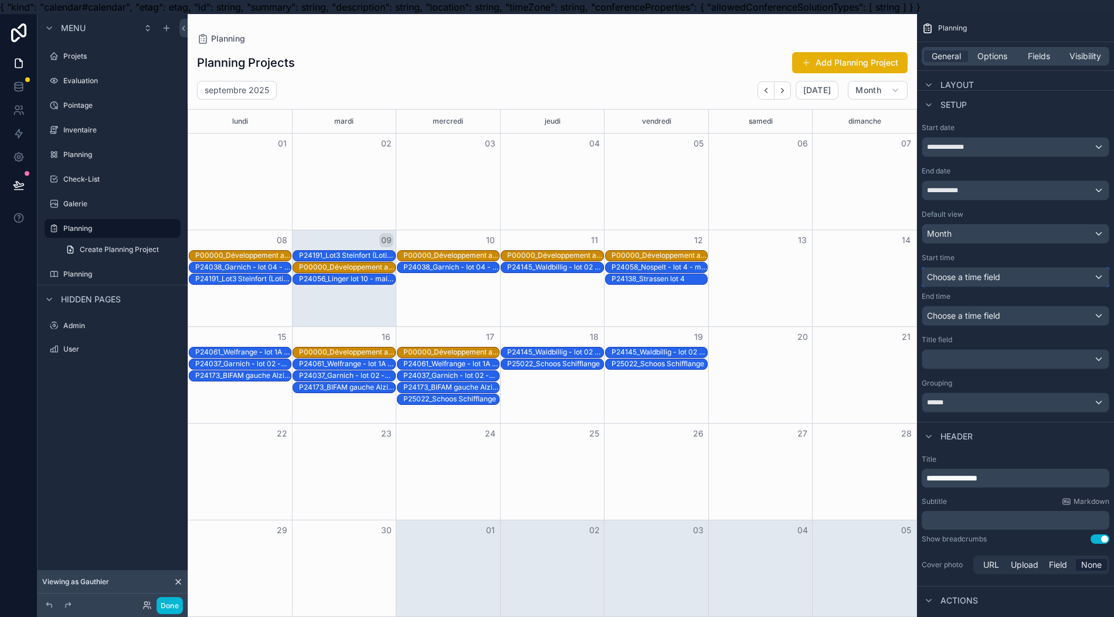
click at [1025, 276] on div "Choose a time field" at bounding box center [1015, 277] width 186 height 19
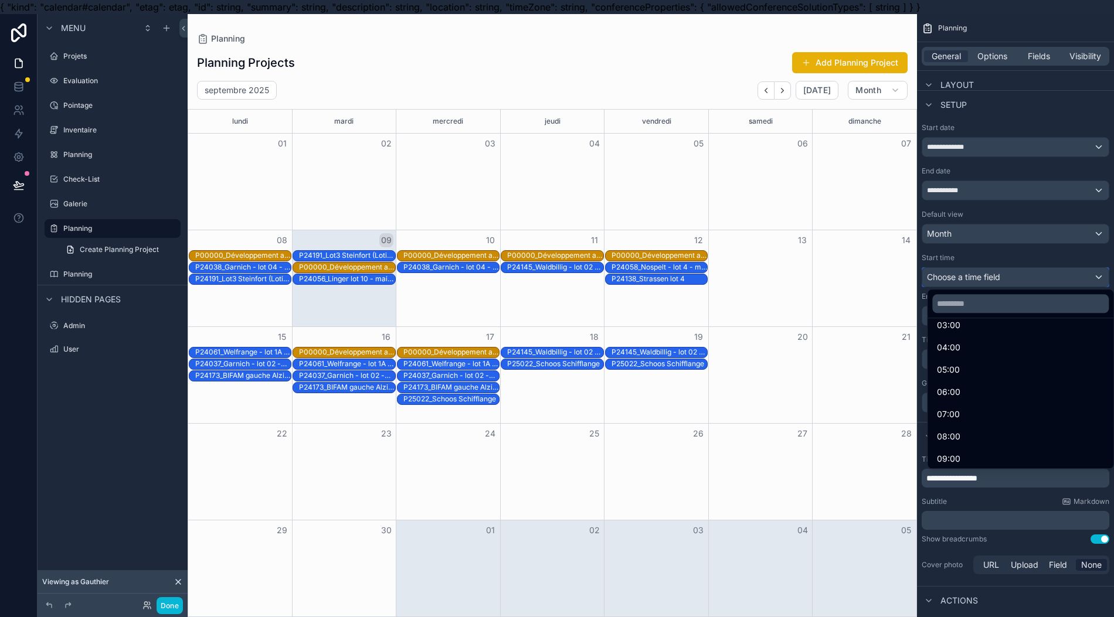
scroll to position [107, 0]
click at [951, 413] on span "07:00" at bounding box center [948, 409] width 23 height 14
click at [951, 407] on div "******" at bounding box center [1015, 402] width 186 height 19
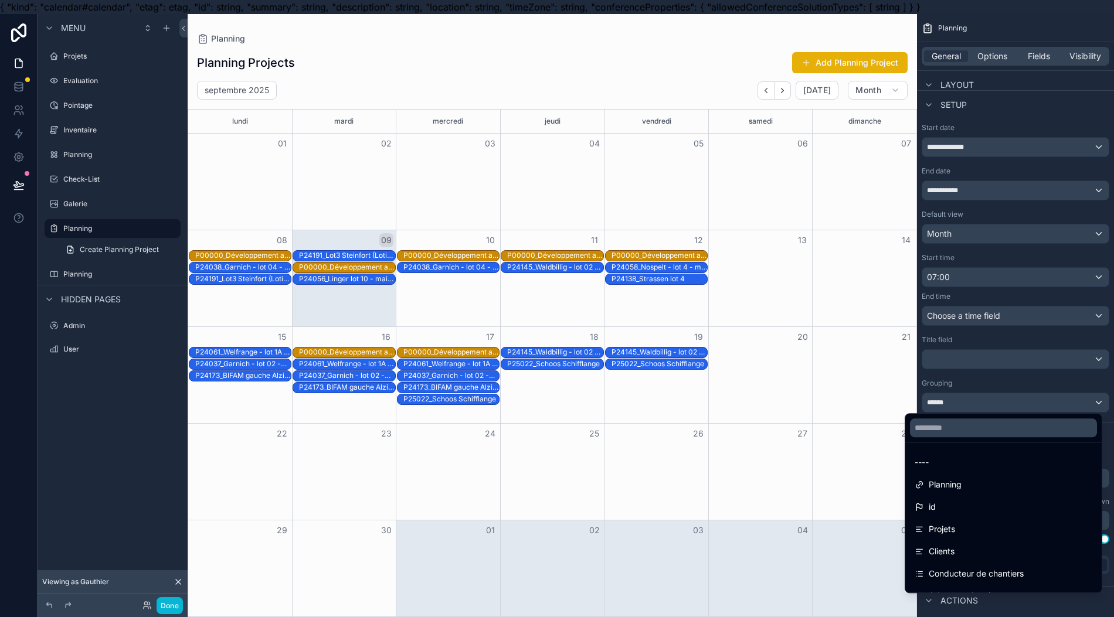
click at [1006, 310] on div "scrollable content" at bounding box center [557, 308] width 1114 height 617
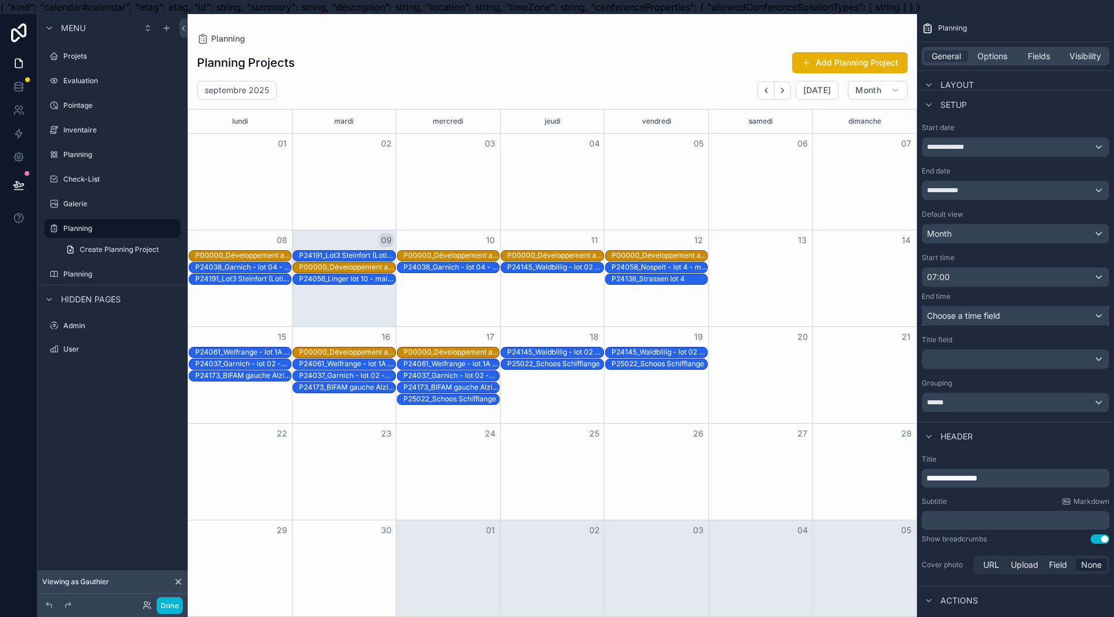
click at [1000, 311] on span "Choose a time field" at bounding box center [963, 316] width 73 height 10
click at [992, 318] on span "Choose a time field" at bounding box center [963, 316] width 73 height 10
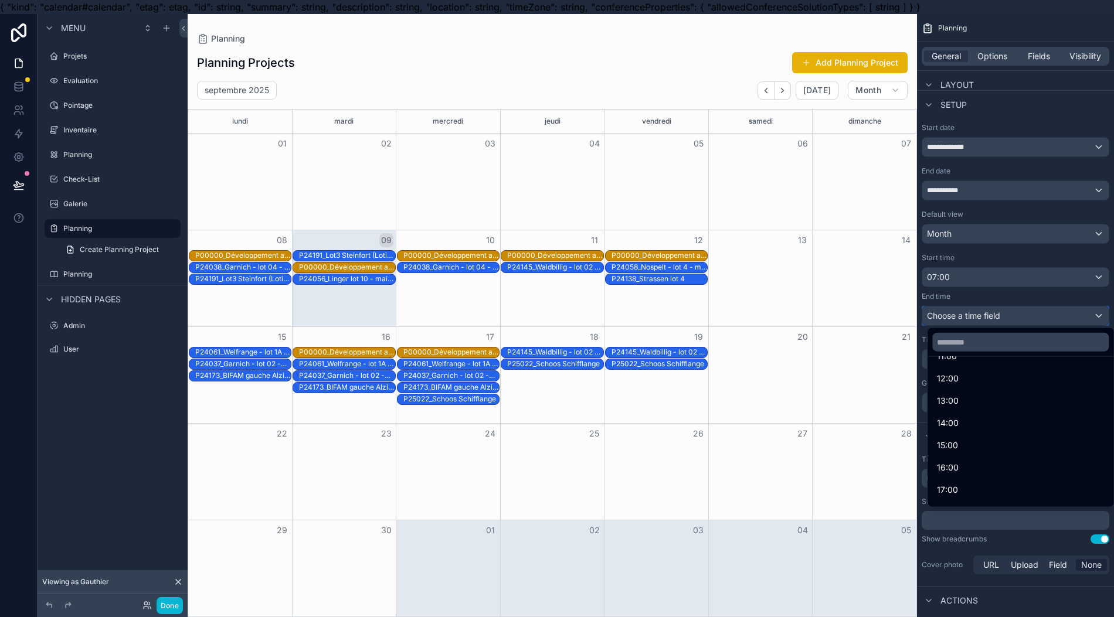
scroll to position [298, 0]
click at [956, 457] on span "16:00" at bounding box center [948, 457] width 22 height 14
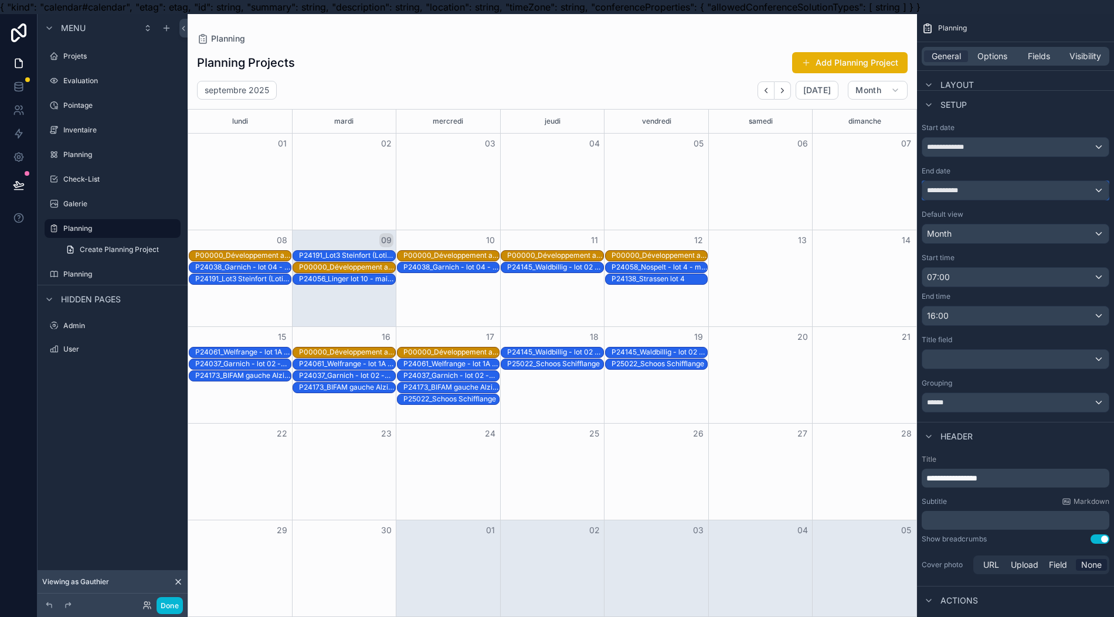
click at [1010, 181] on div "**********" at bounding box center [1015, 190] width 186 height 19
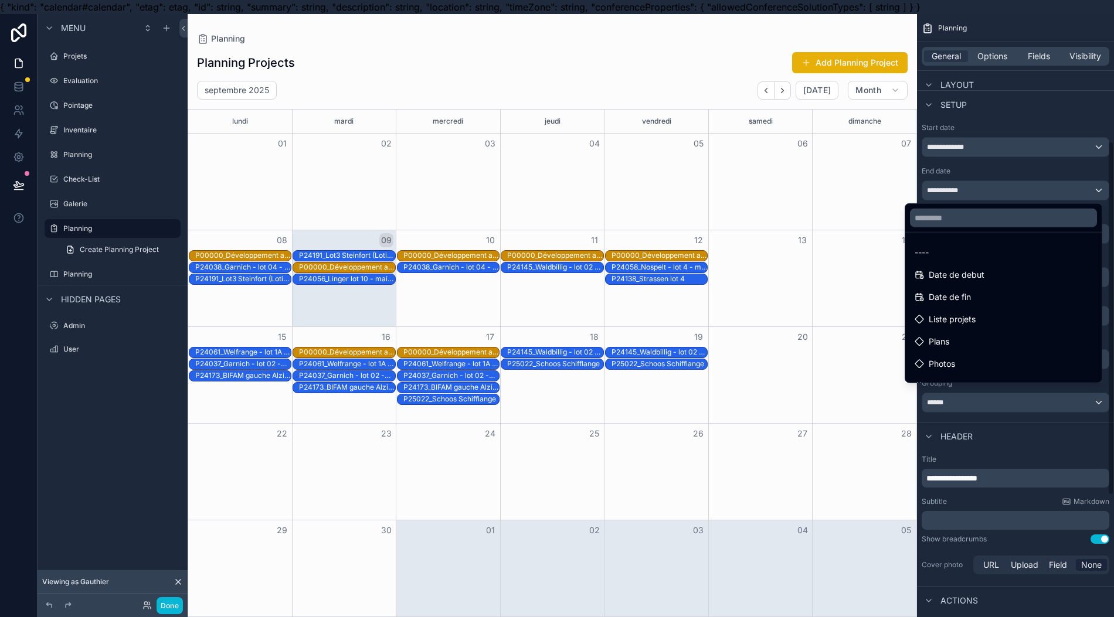
click at [1020, 97] on div "scrollable content" at bounding box center [557, 308] width 1114 height 617
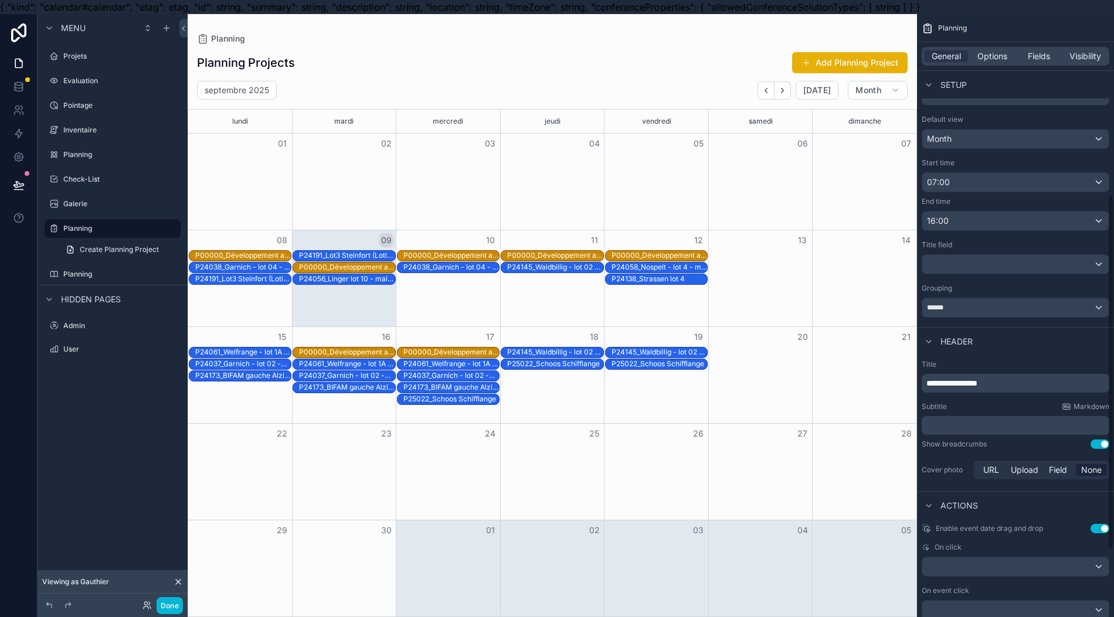
scroll to position [323, 0]
click at [1020, 378] on p "**********" at bounding box center [1017, 382] width 181 height 12
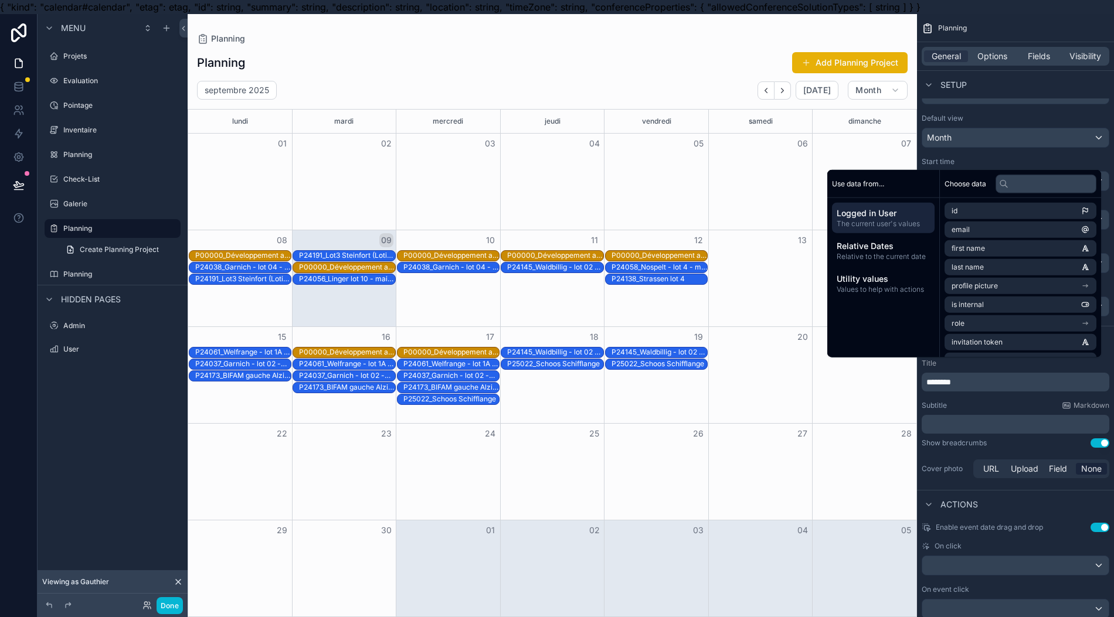
click at [1043, 83] on div "Setup" at bounding box center [1015, 84] width 197 height 28
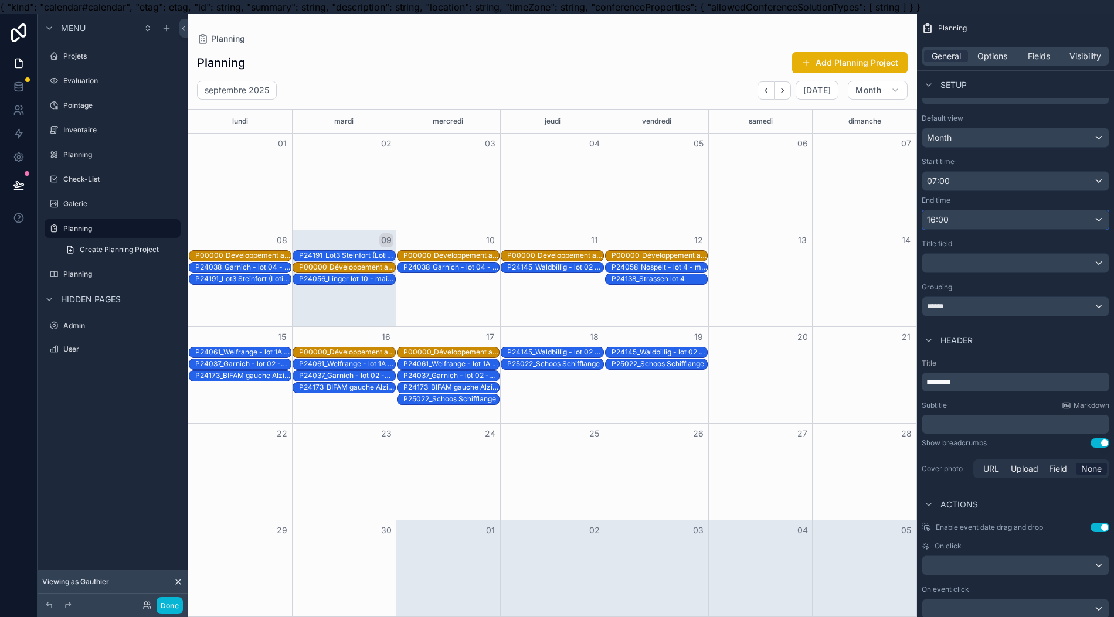
click at [1021, 226] on div "16:00" at bounding box center [1015, 220] width 186 height 19
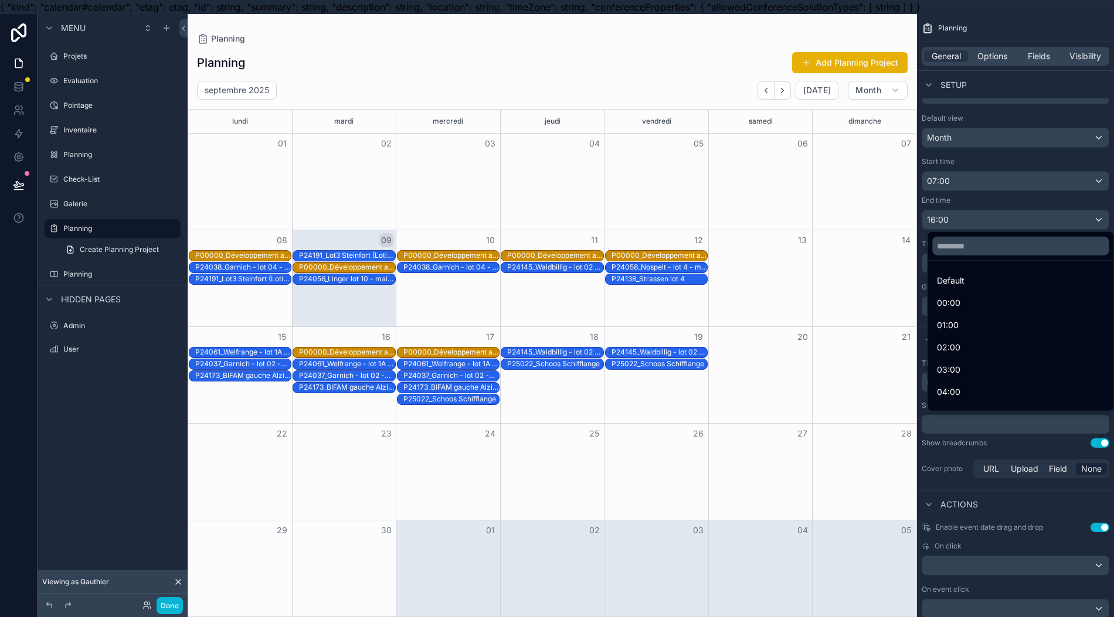
click at [1038, 81] on div "scrollable content" at bounding box center [557, 308] width 1114 height 617
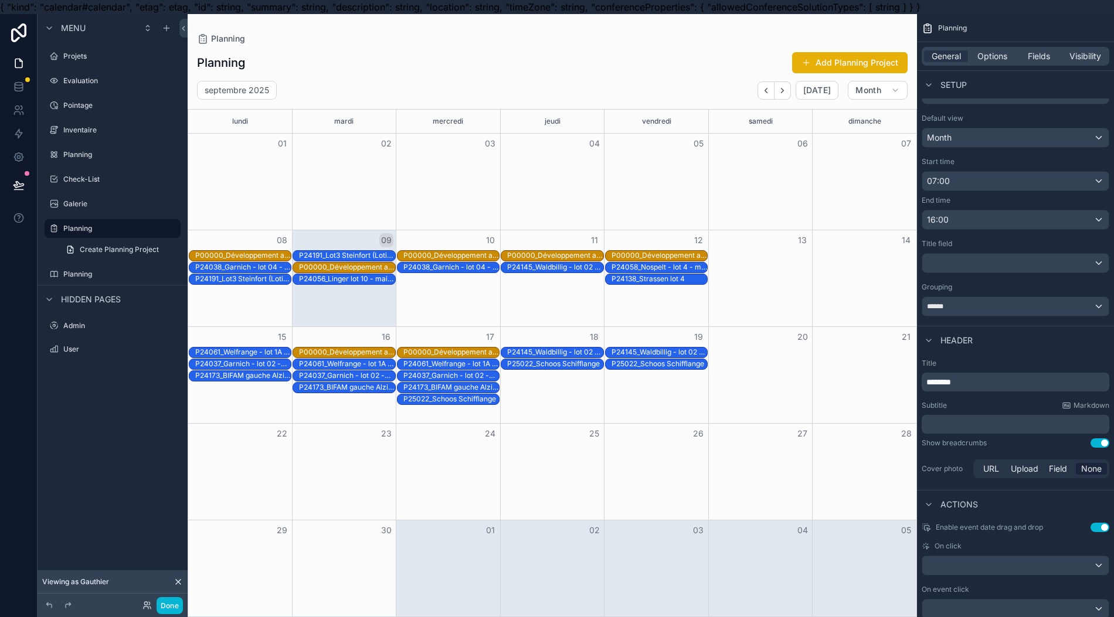
click at [1050, 60] on span "Fields" at bounding box center [1039, 56] width 22 height 12
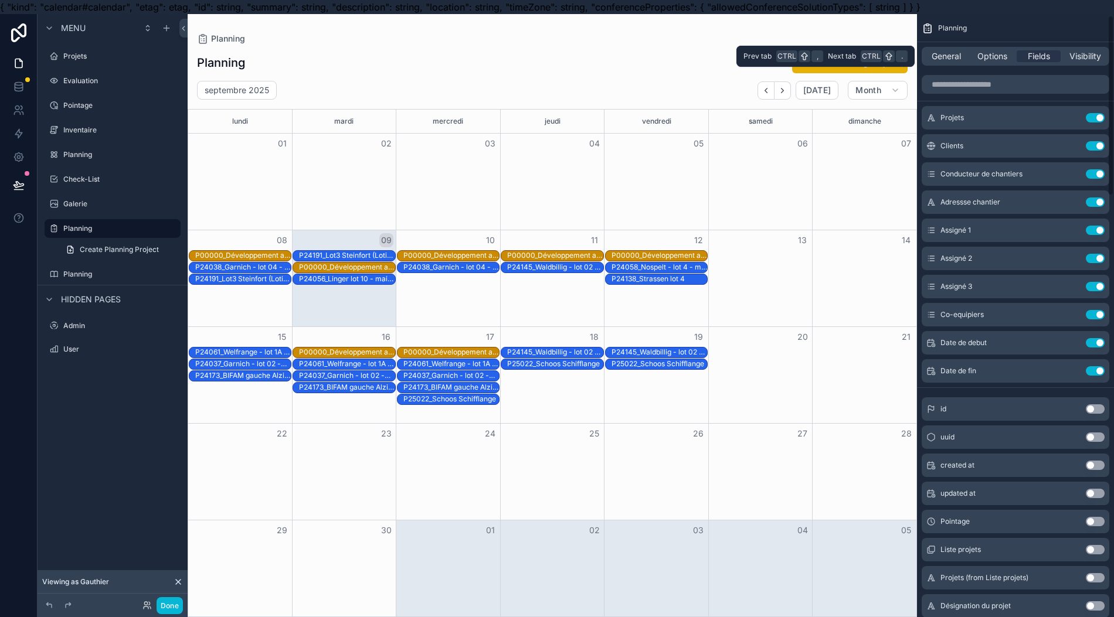
scroll to position [0, 0]
click at [1104, 371] on button "Use setting" at bounding box center [1095, 373] width 19 height 9
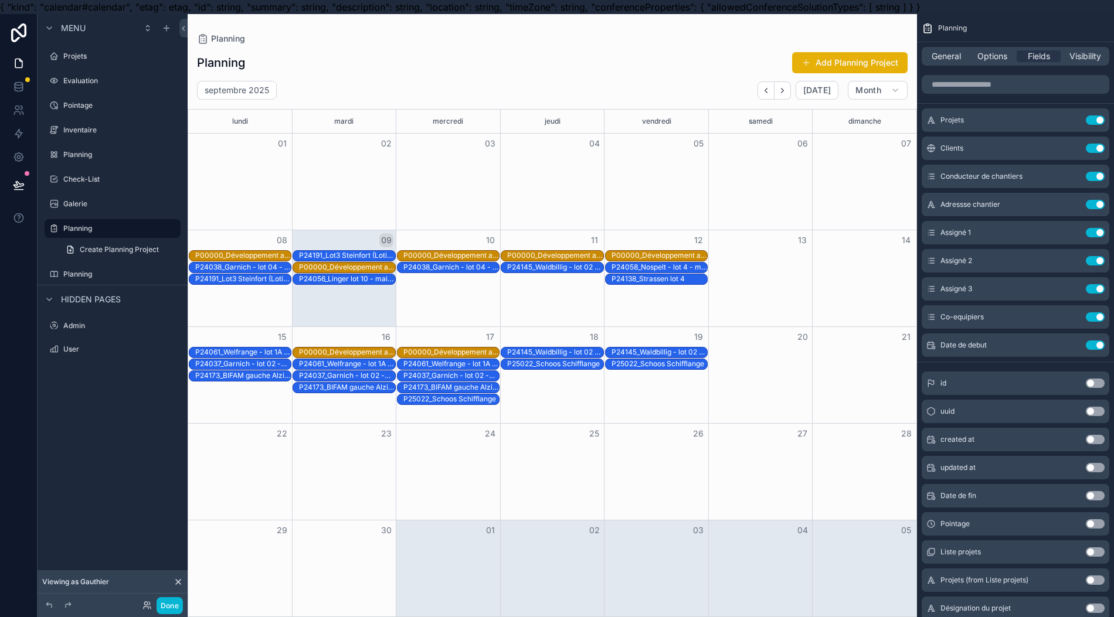
click at [1104, 347] on button "Use setting" at bounding box center [1095, 345] width 19 height 9
click at [1101, 317] on button "Use setting" at bounding box center [1095, 317] width 19 height 9
click at [1100, 351] on button "Use setting" at bounding box center [1095, 355] width 19 height 9
click at [1100, 289] on button "Use setting" at bounding box center [1095, 288] width 19 height 9
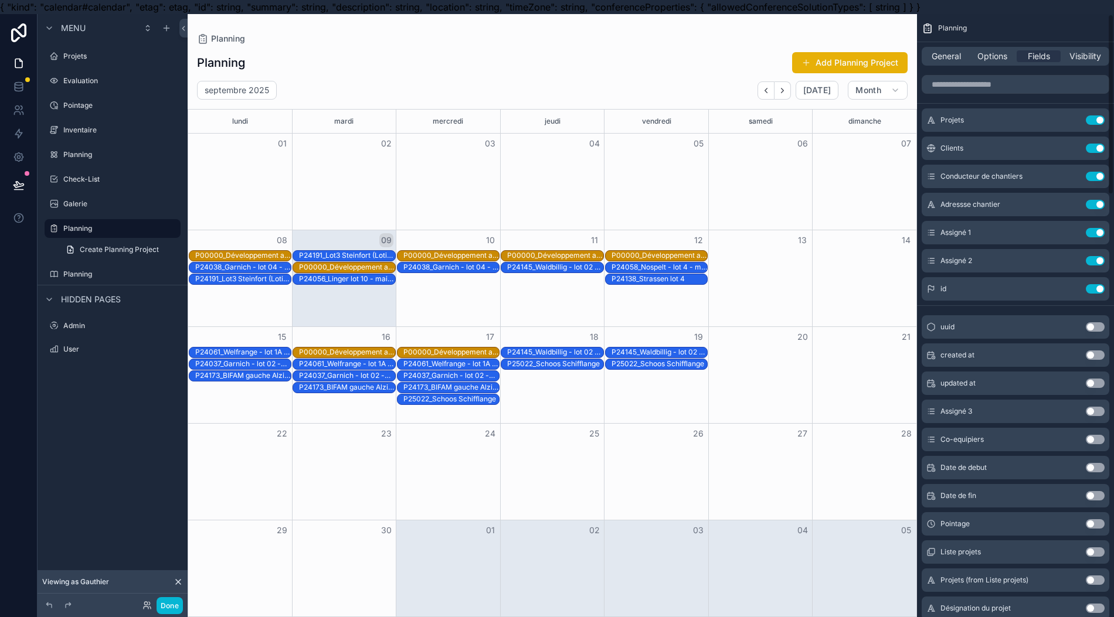
click at [1098, 261] on button "Use setting" at bounding box center [1095, 260] width 19 height 9
click at [1102, 148] on button "Use setting" at bounding box center [1095, 148] width 19 height 9
click at [1007, 55] on span "Options" at bounding box center [993, 56] width 30 height 12
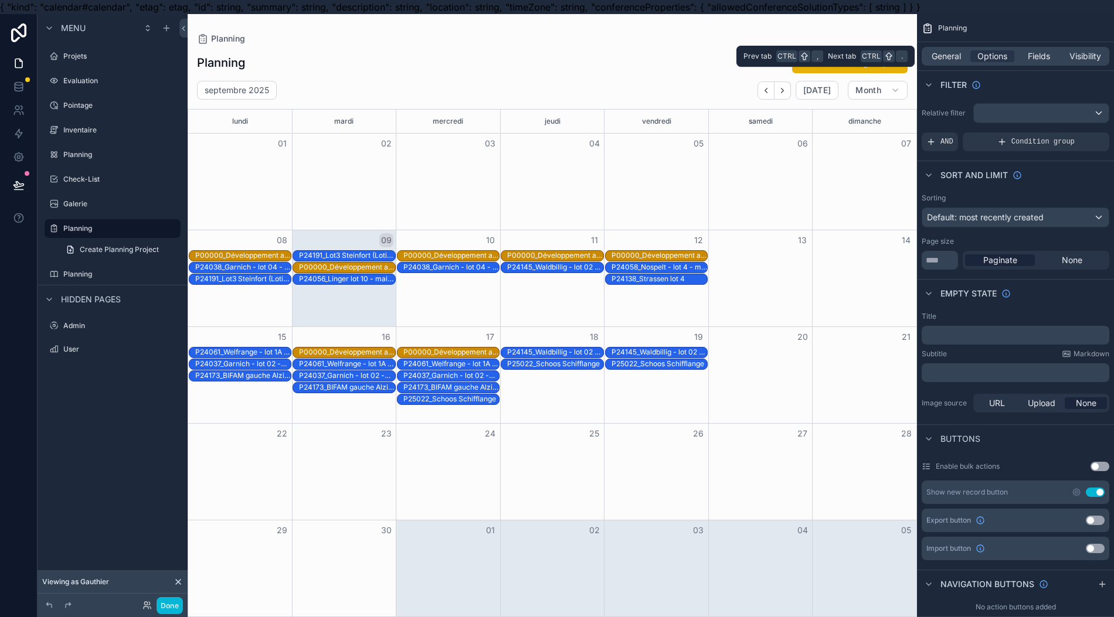
click at [956, 54] on span "General" at bounding box center [946, 56] width 29 height 12
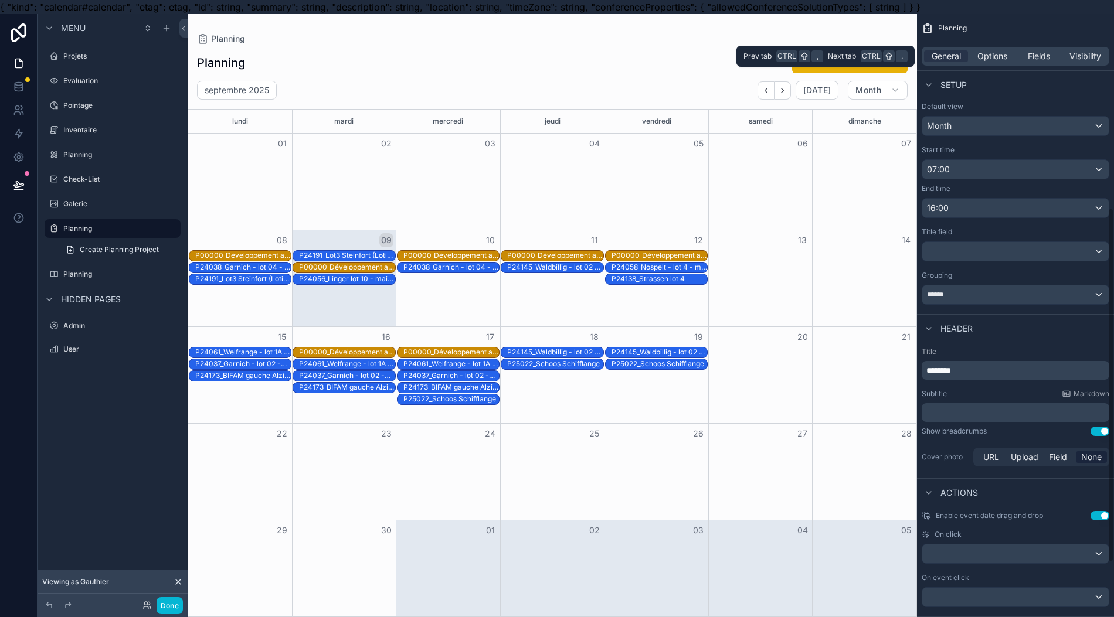
scroll to position [353, 0]
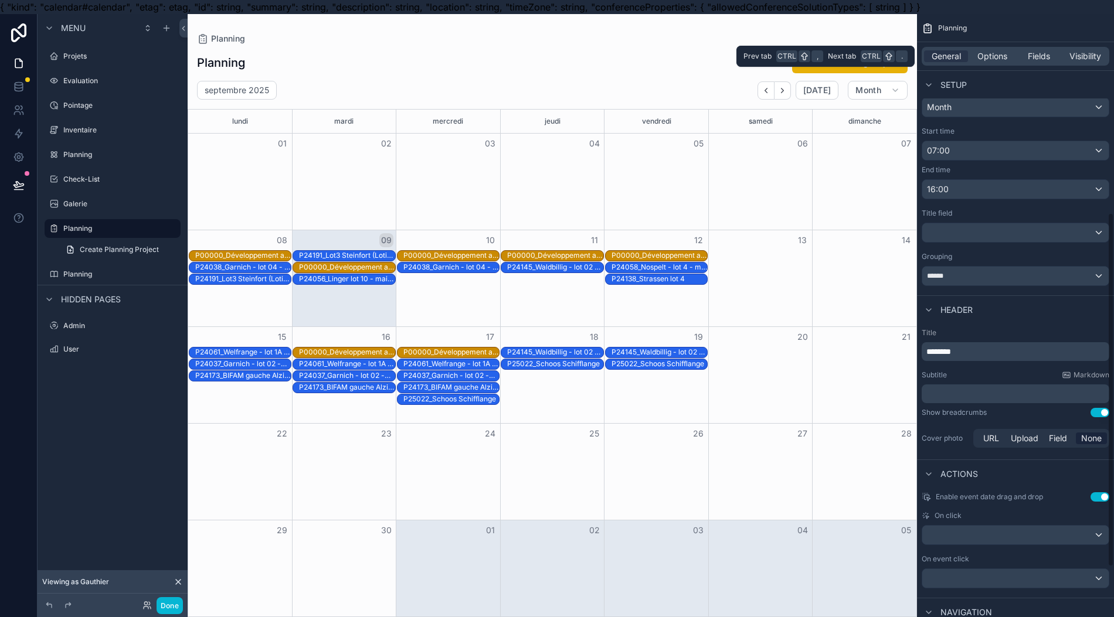
click at [1045, 331] on label "Title" at bounding box center [1016, 332] width 188 height 9
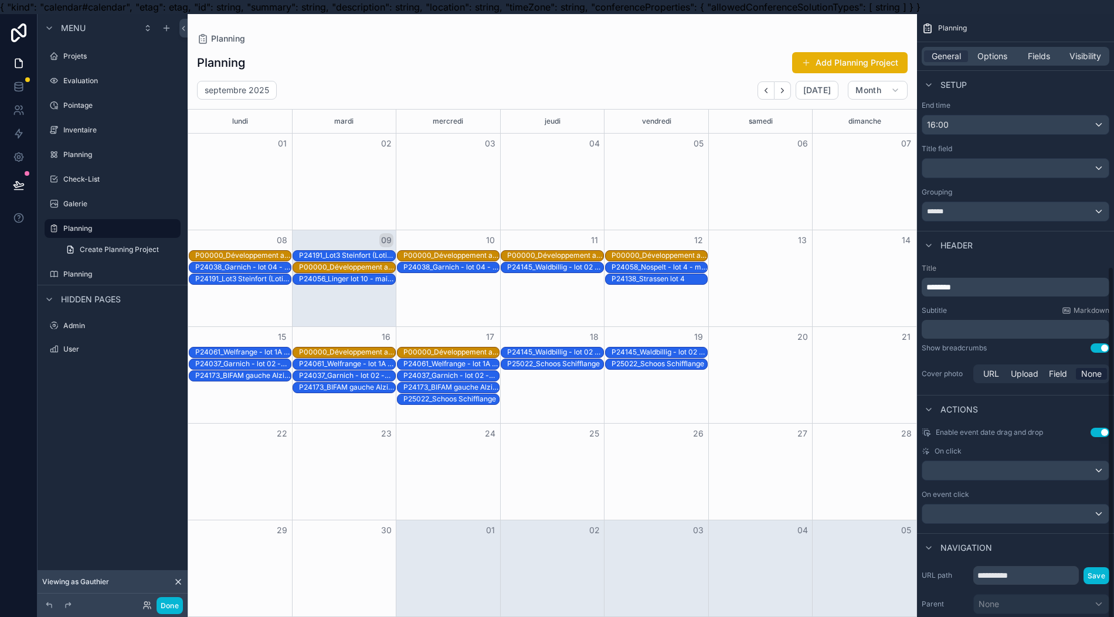
scroll to position [488, 0]
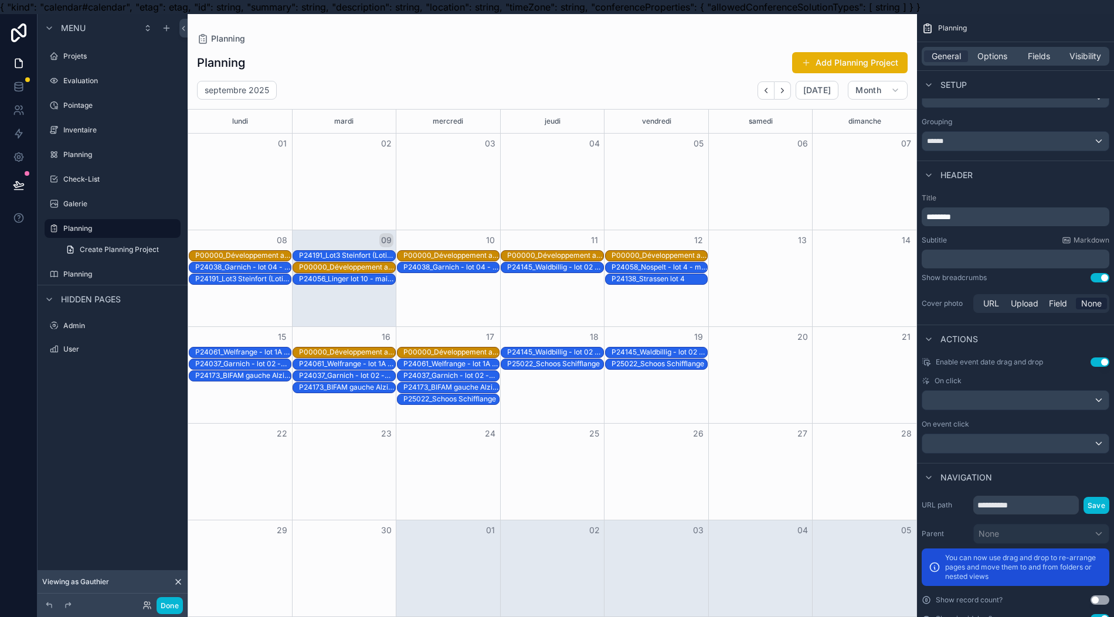
click at [1040, 165] on div "Header" at bounding box center [1015, 175] width 197 height 28
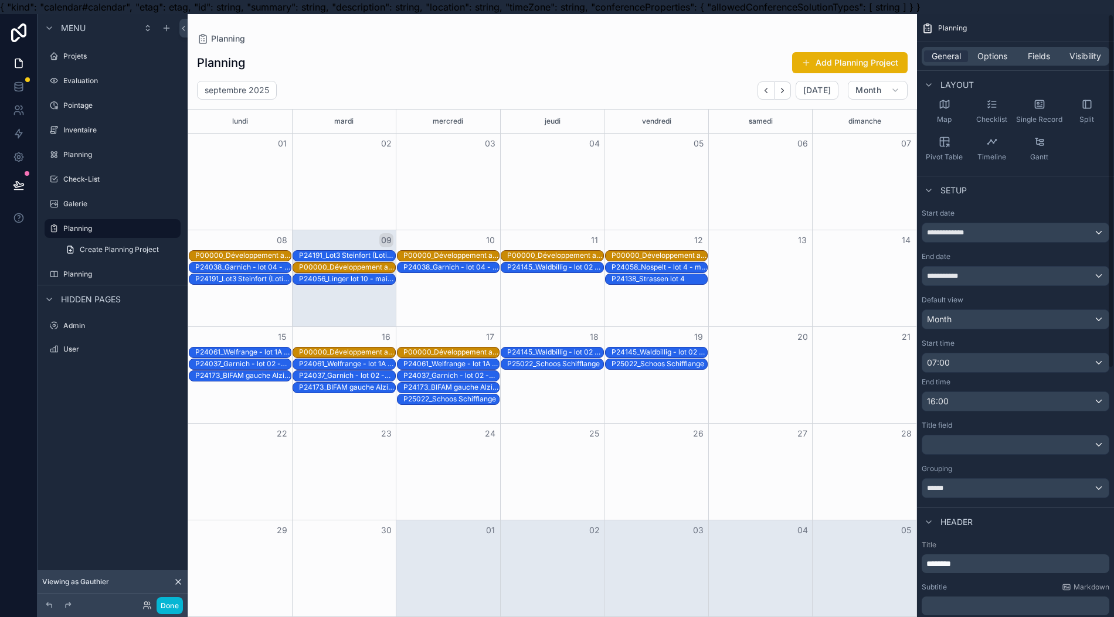
scroll to position [0, 0]
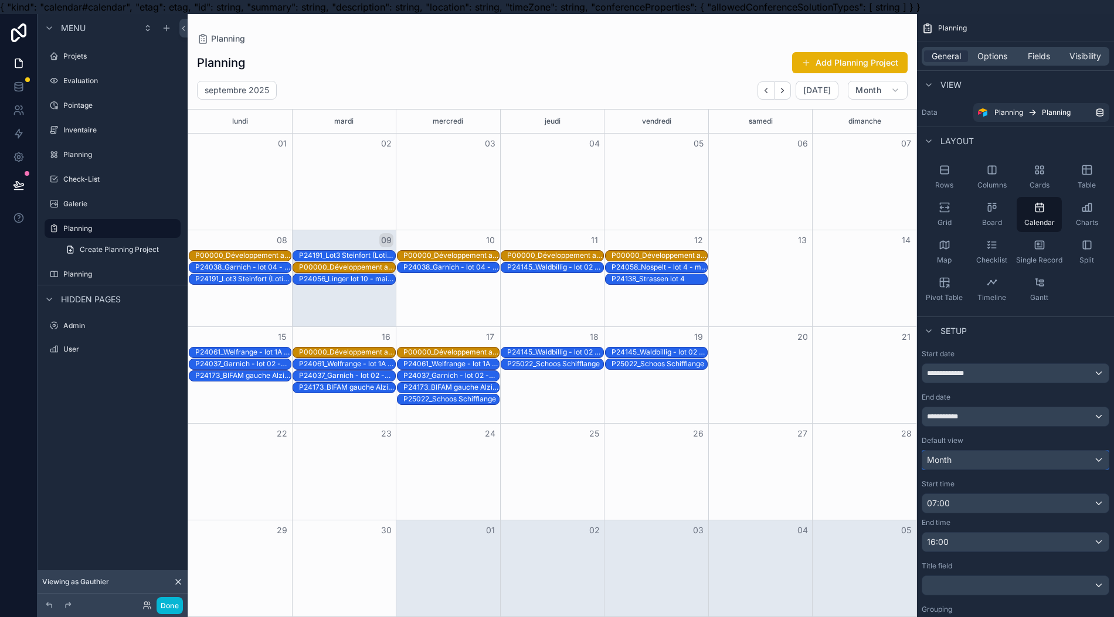
click at [993, 461] on div "Month" at bounding box center [1015, 460] width 186 height 19
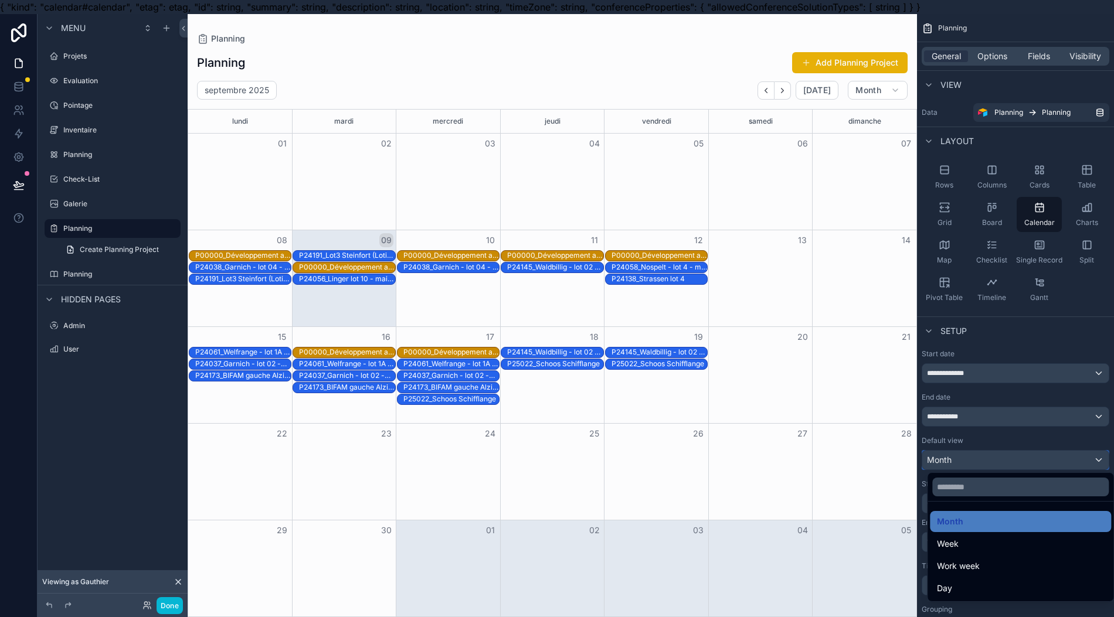
scroll to position [26, 0]
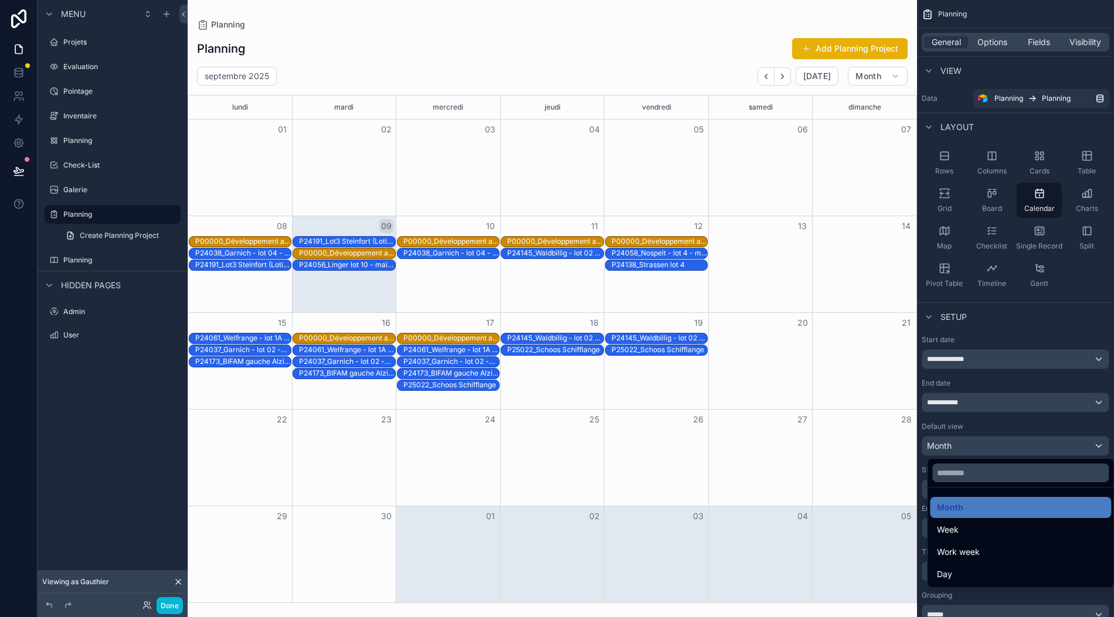
click at [993, 542] on div "Work week" at bounding box center [1020, 552] width 181 height 21
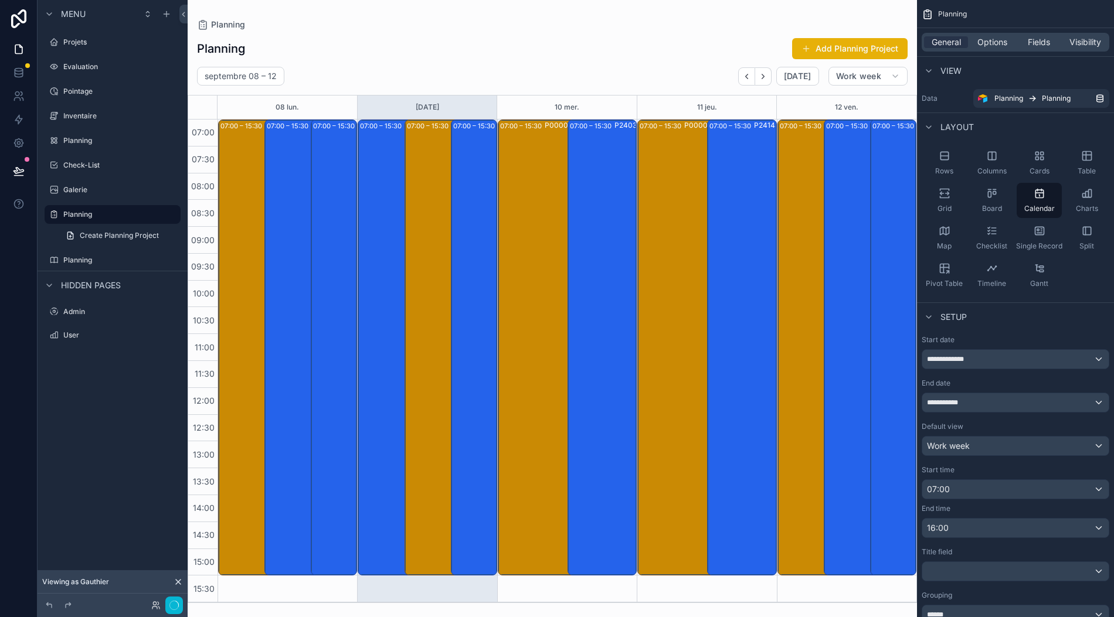
scroll to position [0, 0]
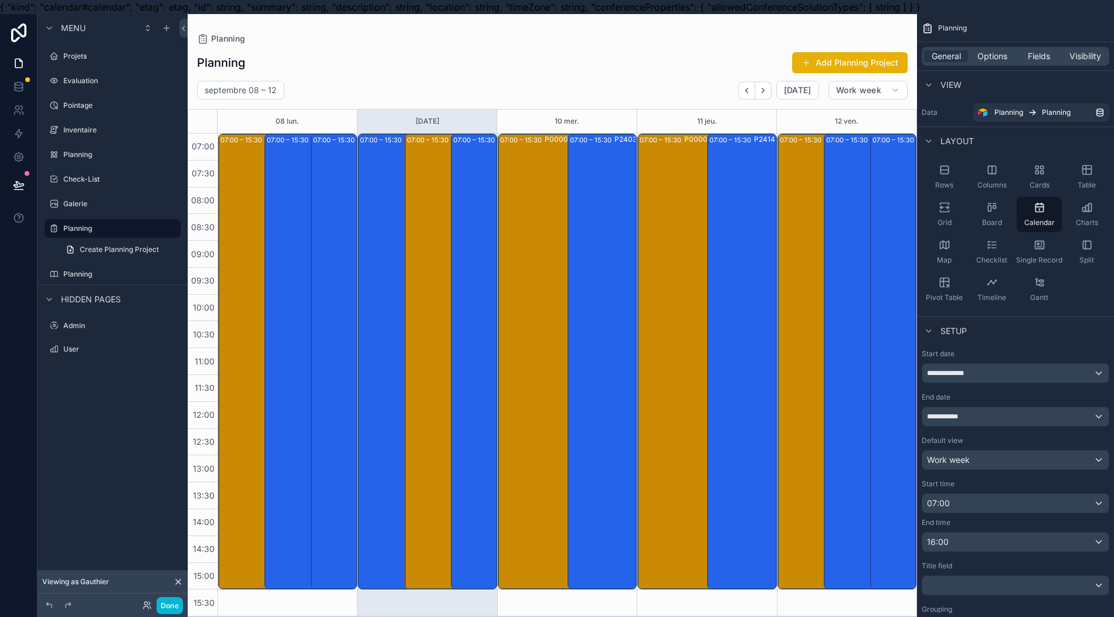
click at [819, 97] on div "scrollable content" at bounding box center [552, 322] width 729 height 617
click at [300, 197] on div "07:00 – 15:30 P24038_Garnich - lot 04 - maison invendue - prévoir encastrements…" at bounding box center [305, 362] width 76 height 454
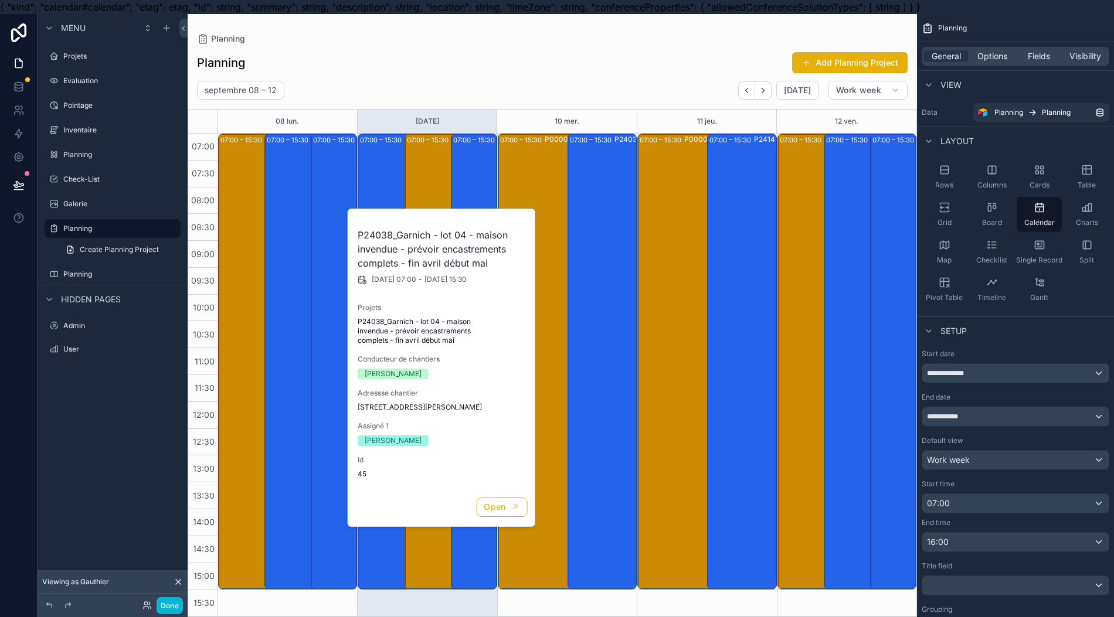
click at [290, 452] on div "07:00 – 15:30 P24038_Garnich - lot 04 - maison invendue - prévoir encastrements…" at bounding box center [305, 362] width 76 height 454
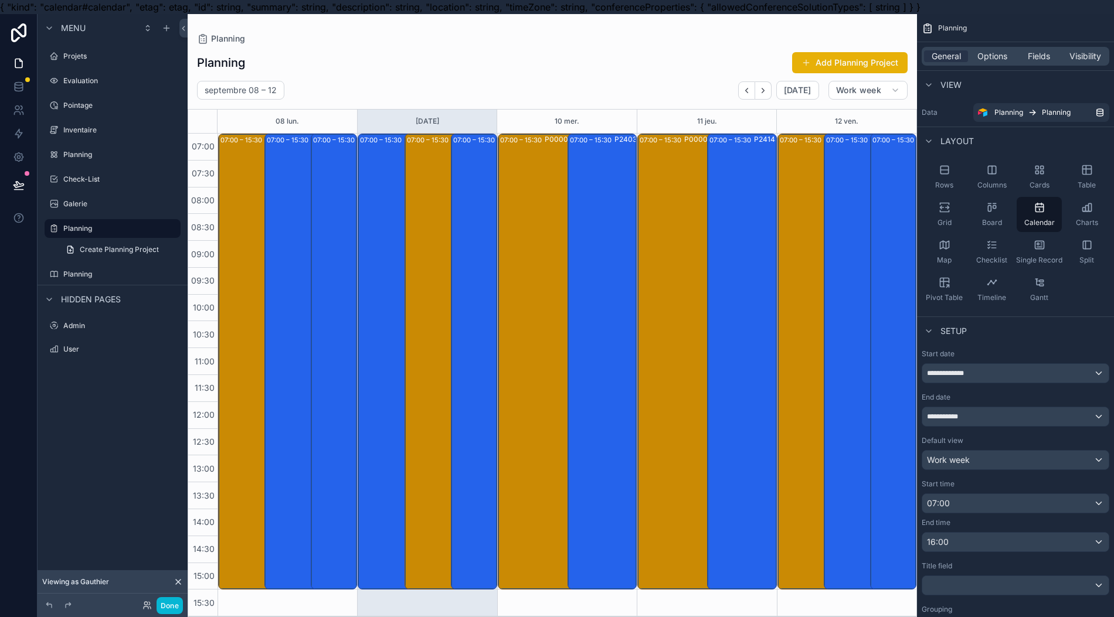
click at [285, 443] on div "07:00 – 15:30 P24038_Garnich - lot 04 - maison invendue - prévoir encastrements…" at bounding box center [305, 362] width 76 height 454
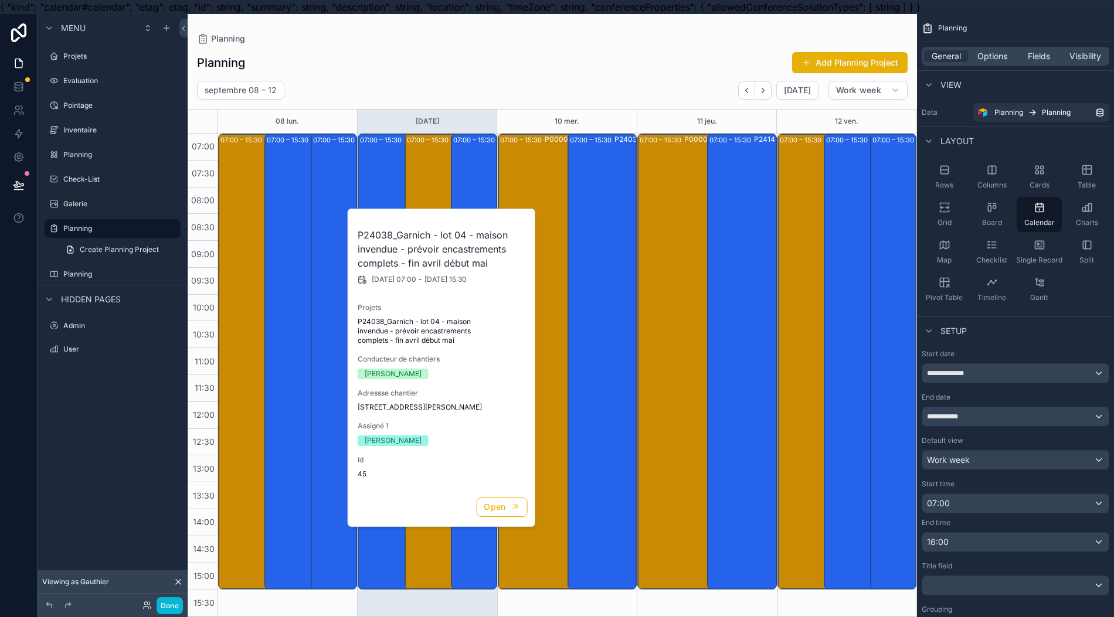
click at [768, 93] on icon "Next" at bounding box center [763, 90] width 9 height 9
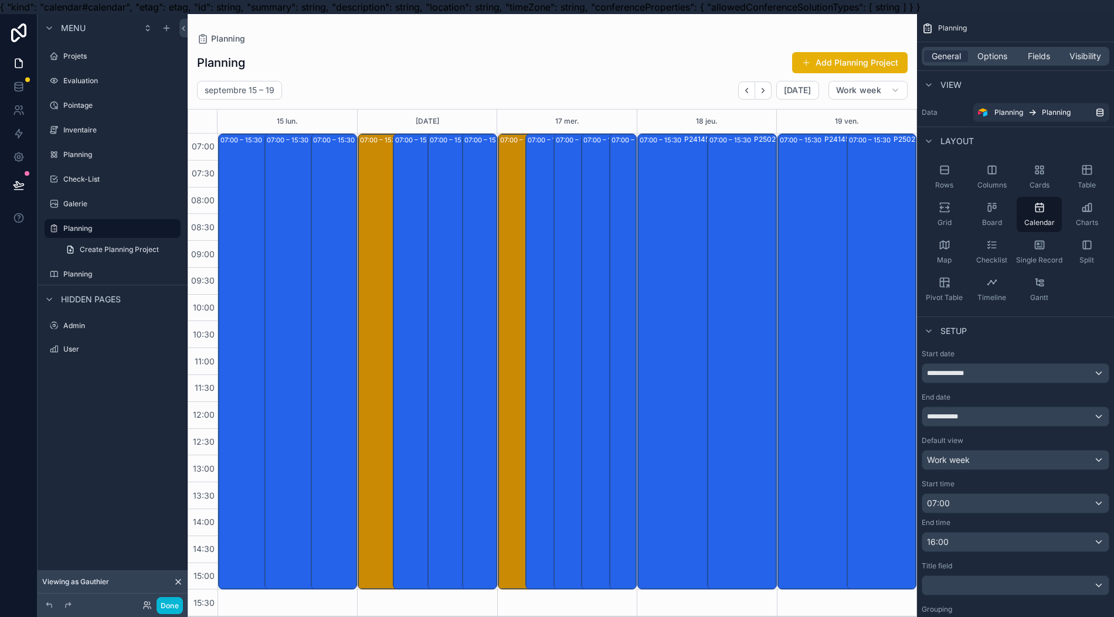
click at [232, 315] on div "07:00 – 15:30 P24061_Welfrange - lot 1A - maison invendue - prévoir encastremen…" at bounding box center [258, 362] width 76 height 454
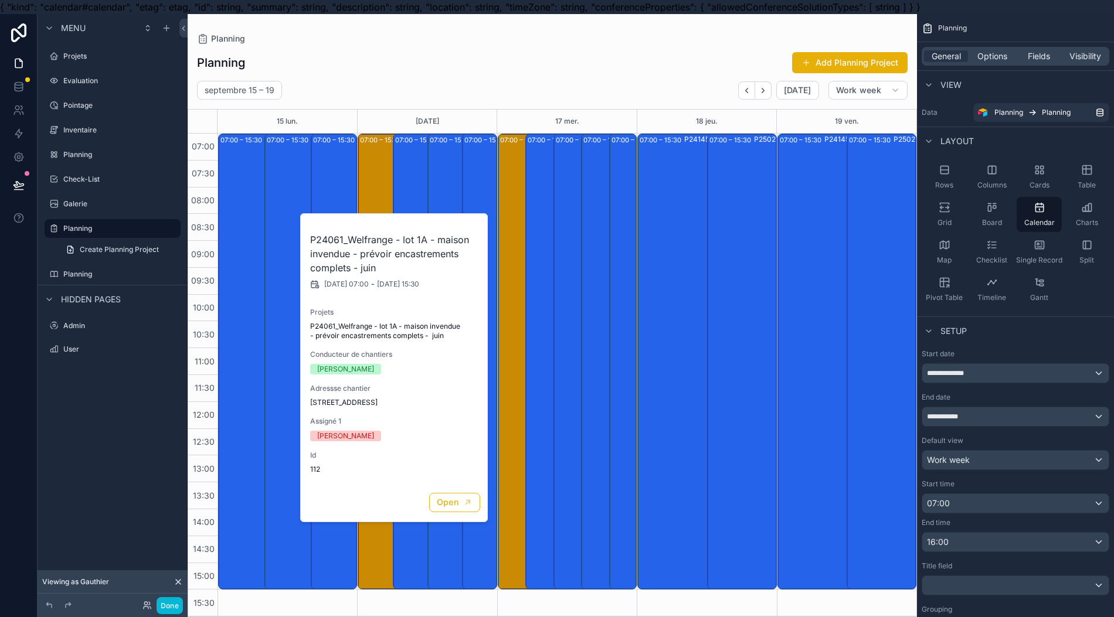
click at [284, 433] on div "07:00 – 15:30 P24037_Garnich - lot 02 -maison invendue - prévoir encastrements …" at bounding box center [305, 362] width 76 height 454
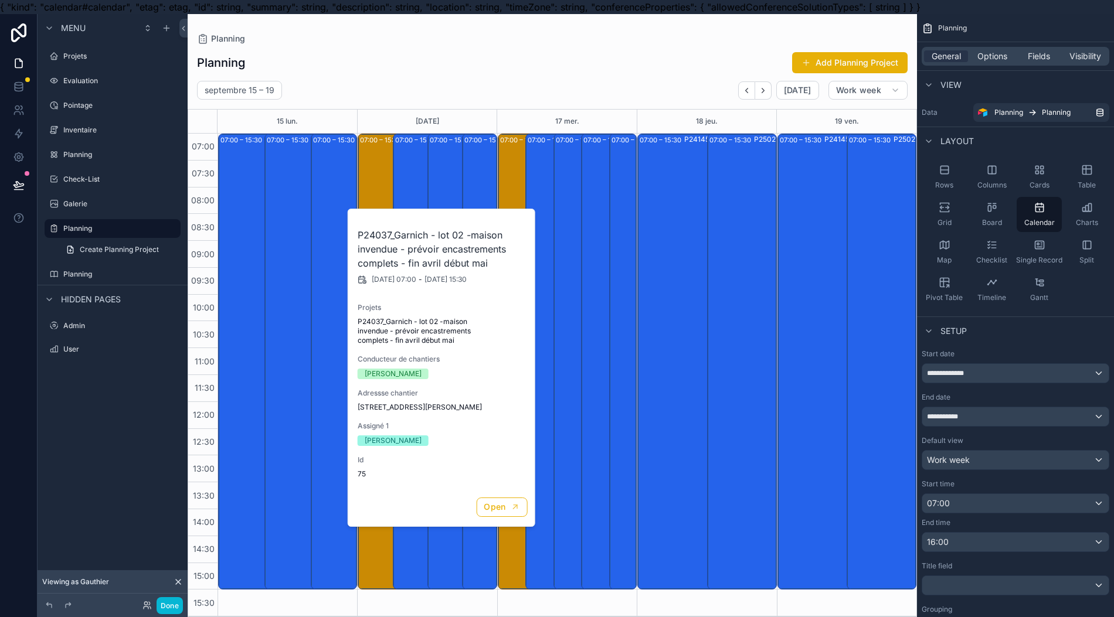
click at [337, 543] on div "07:00 – 15:30 P24173_BIFAM gauche Alzingen" at bounding box center [334, 362] width 43 height 454
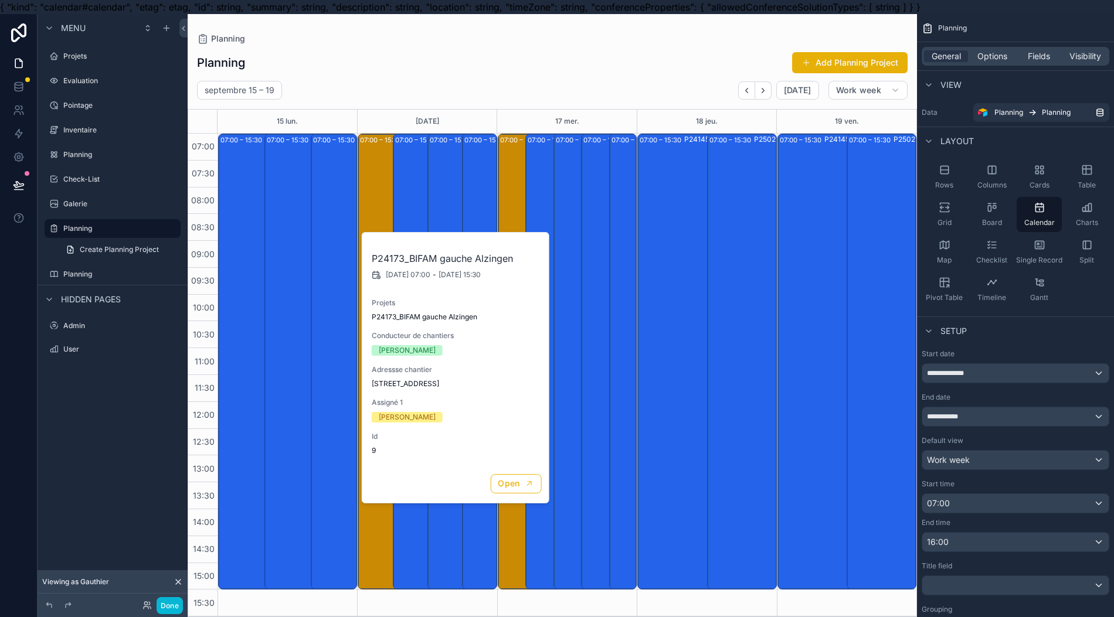
click at [1061, 53] on div "Fields" at bounding box center [1039, 56] width 44 height 12
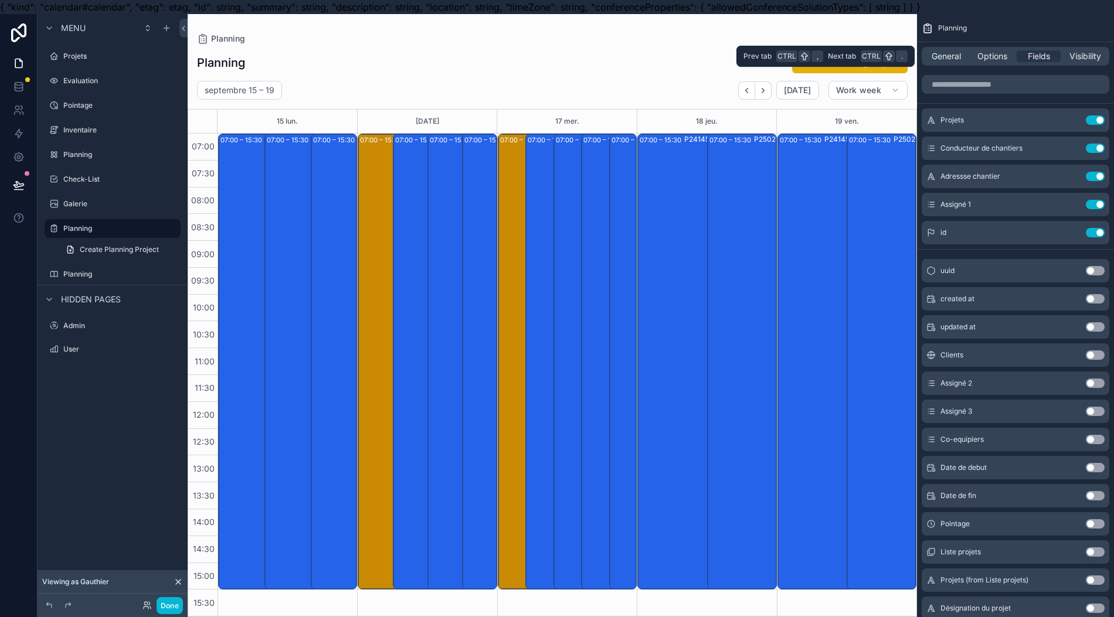
click at [1047, 196] on div "Assigné 1 Use setting" at bounding box center [1016, 204] width 188 height 23
click at [961, 55] on span "General" at bounding box center [946, 56] width 29 height 12
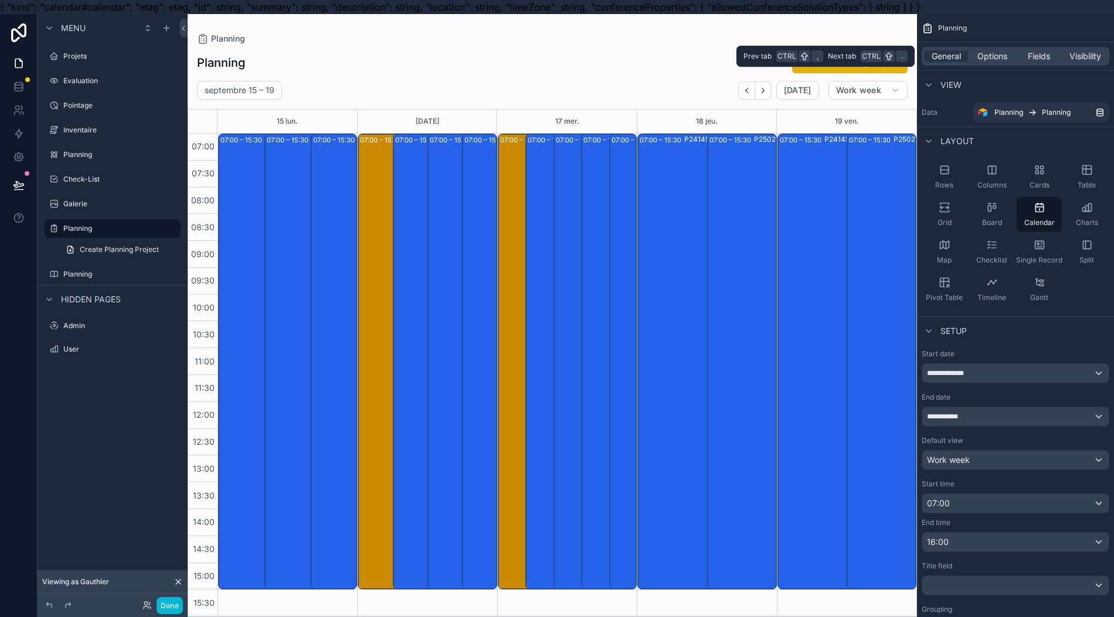
click at [1047, 57] on span "Fields" at bounding box center [1039, 56] width 22 height 12
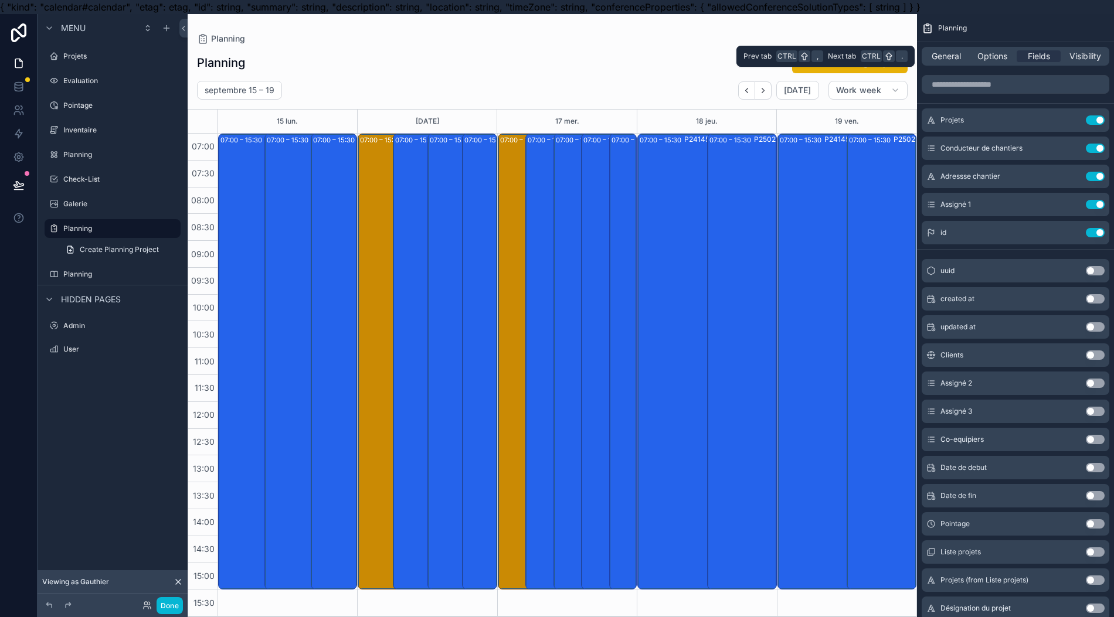
click at [84, 275] on label "Planning" at bounding box center [120, 274] width 115 height 9
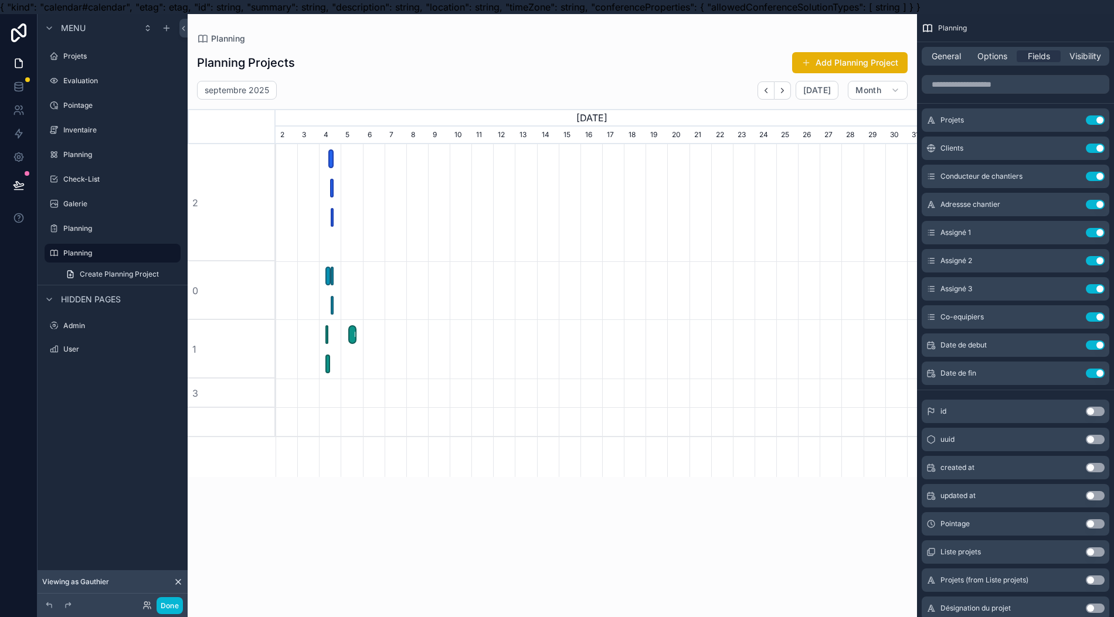
scroll to position [0, 653]
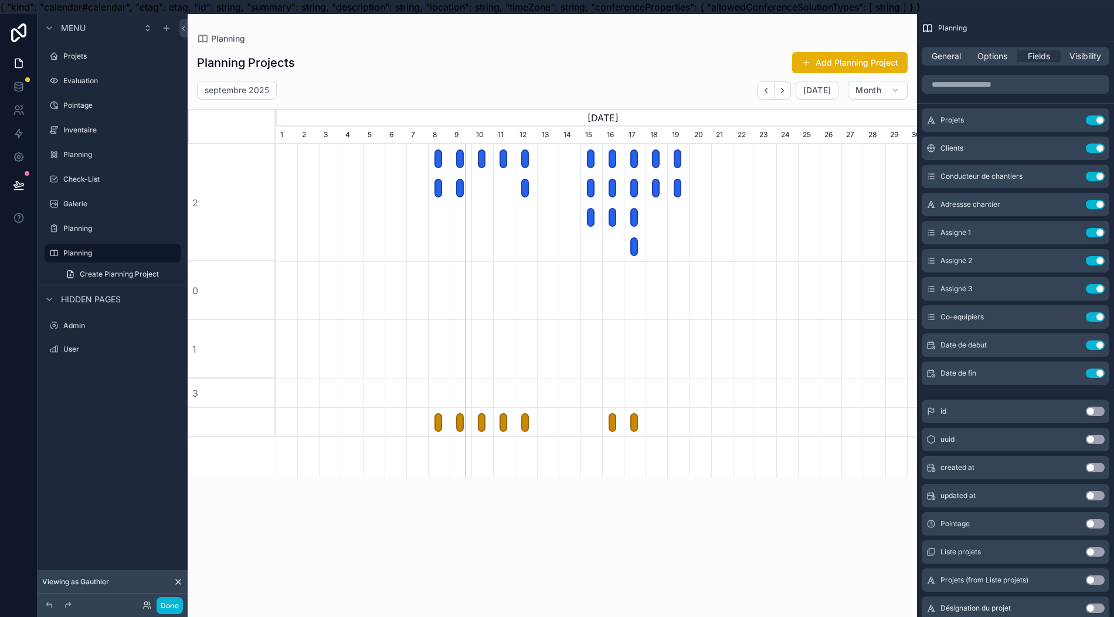
click at [0, 0] on icon "scrollable content" at bounding box center [0, 0] width 0 height 0
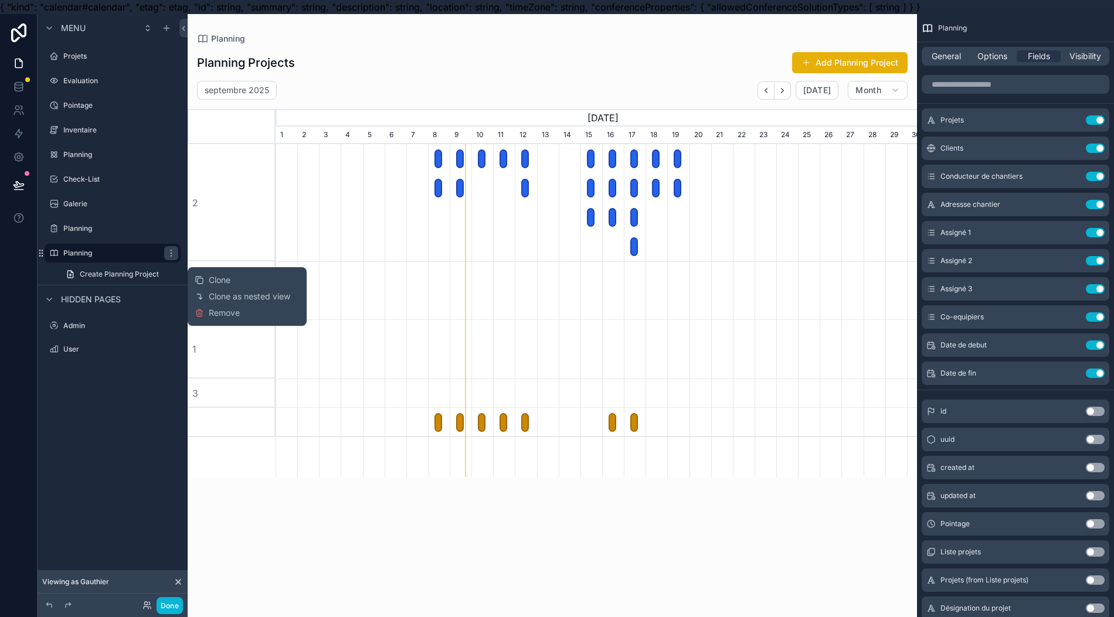
click at [219, 310] on span "Remove" at bounding box center [224, 313] width 31 height 12
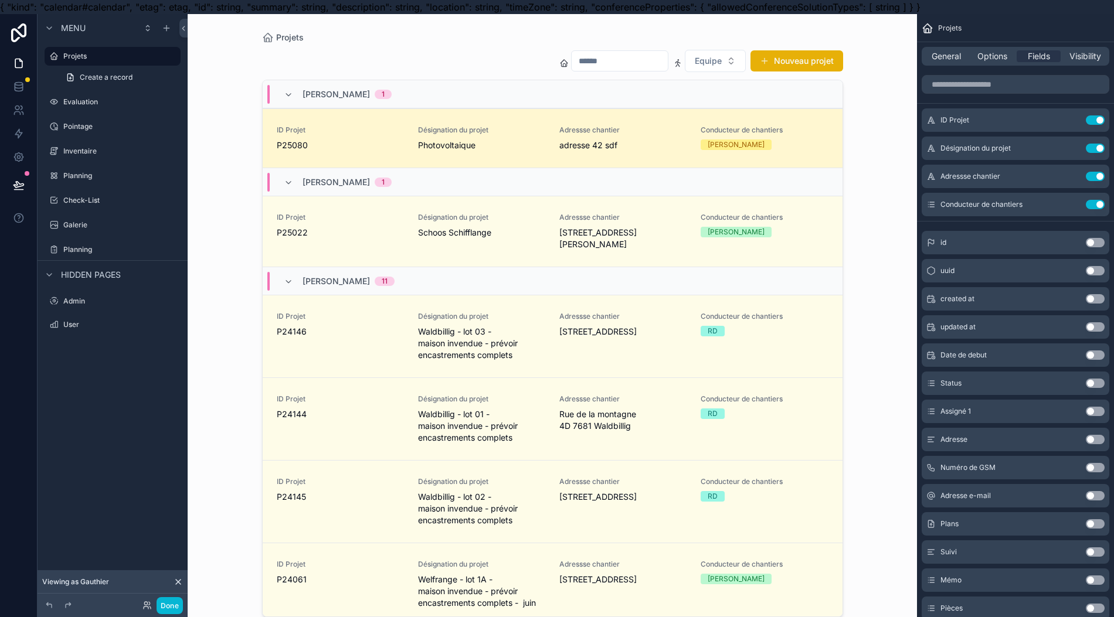
click at [97, 250] on label "Planning" at bounding box center [120, 249] width 115 height 9
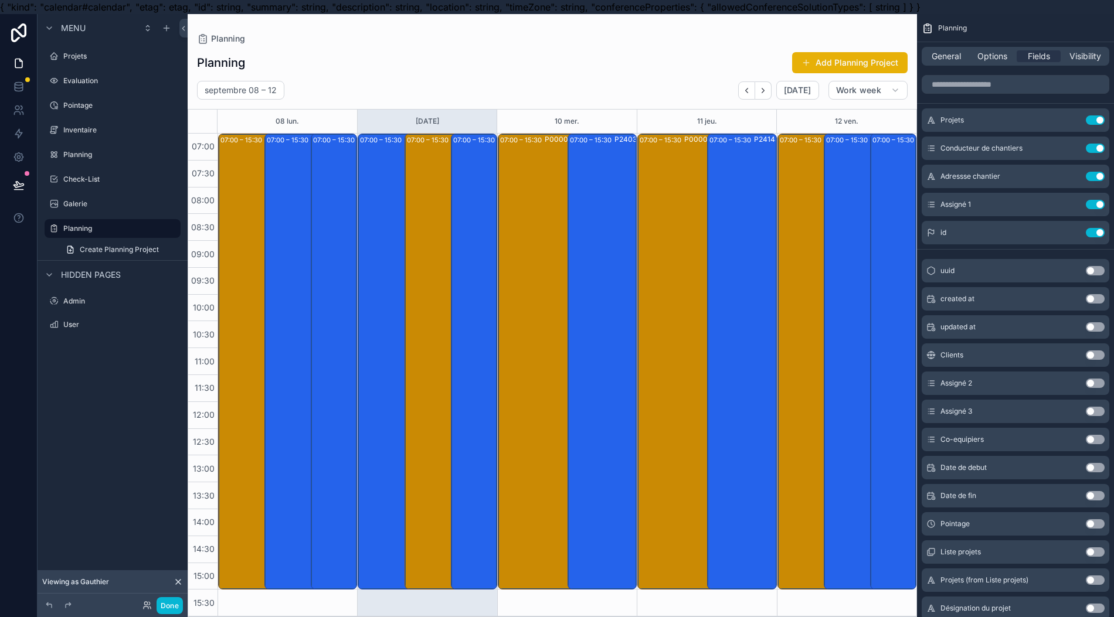
click at [1058, 202] on div "Assigné 1 Use setting" at bounding box center [1016, 204] width 188 height 23
click at [0, 0] on icon "scrollable content" at bounding box center [0, 0] width 0 height 0
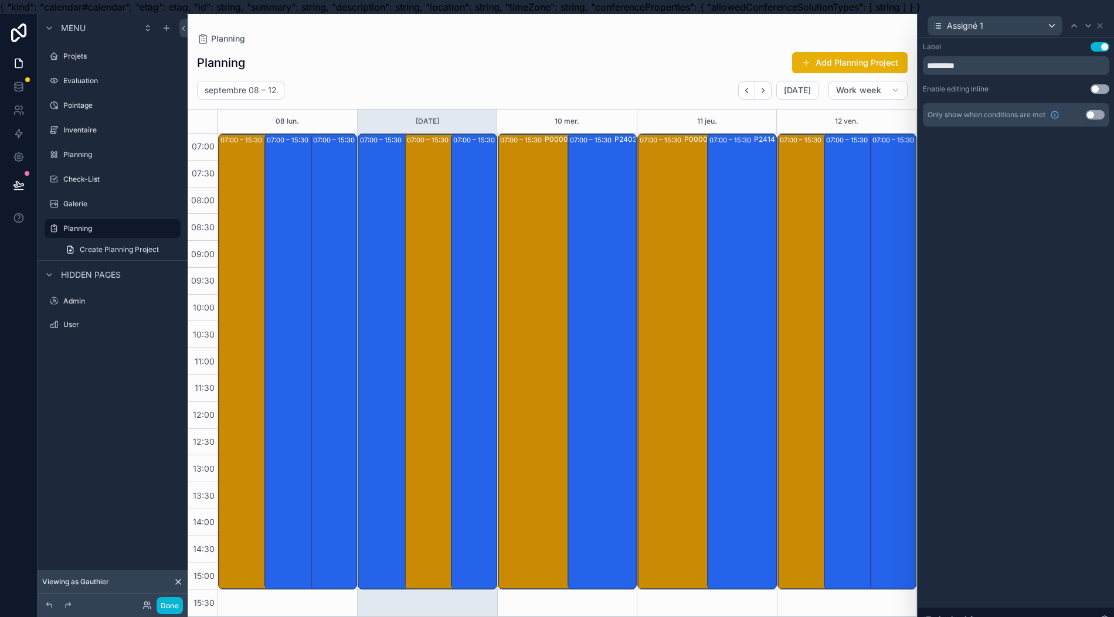
click at [0, 0] on icon "scrollable content" at bounding box center [0, 0] width 0 height 0
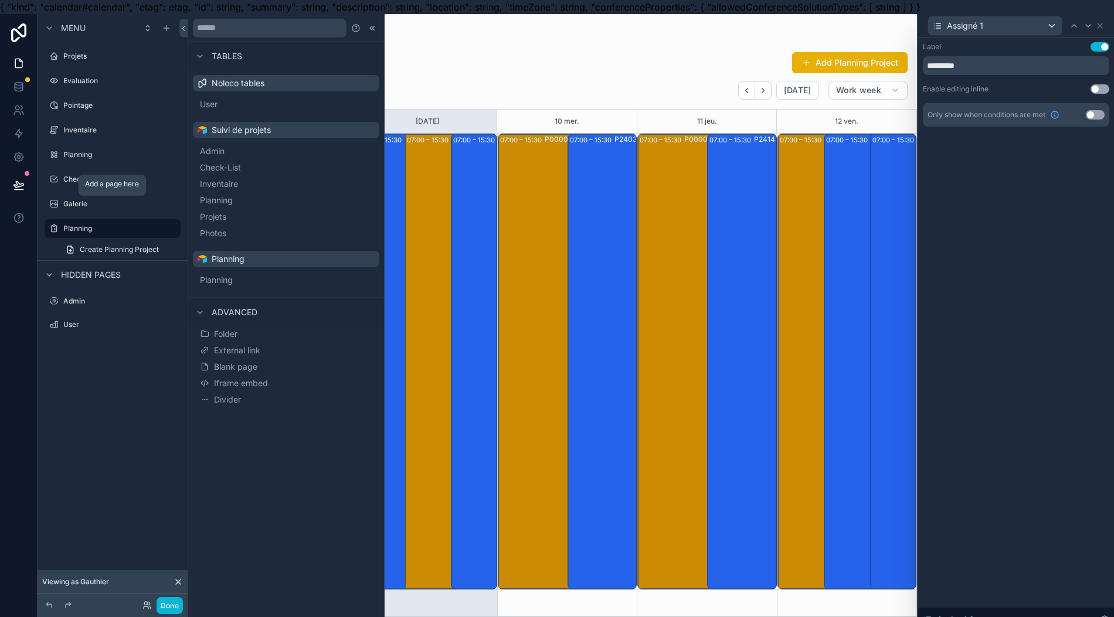
click at [133, 225] on label "Planning" at bounding box center [118, 228] width 110 height 9
click at [238, 184] on span "Inventaire" at bounding box center [219, 184] width 38 height 12
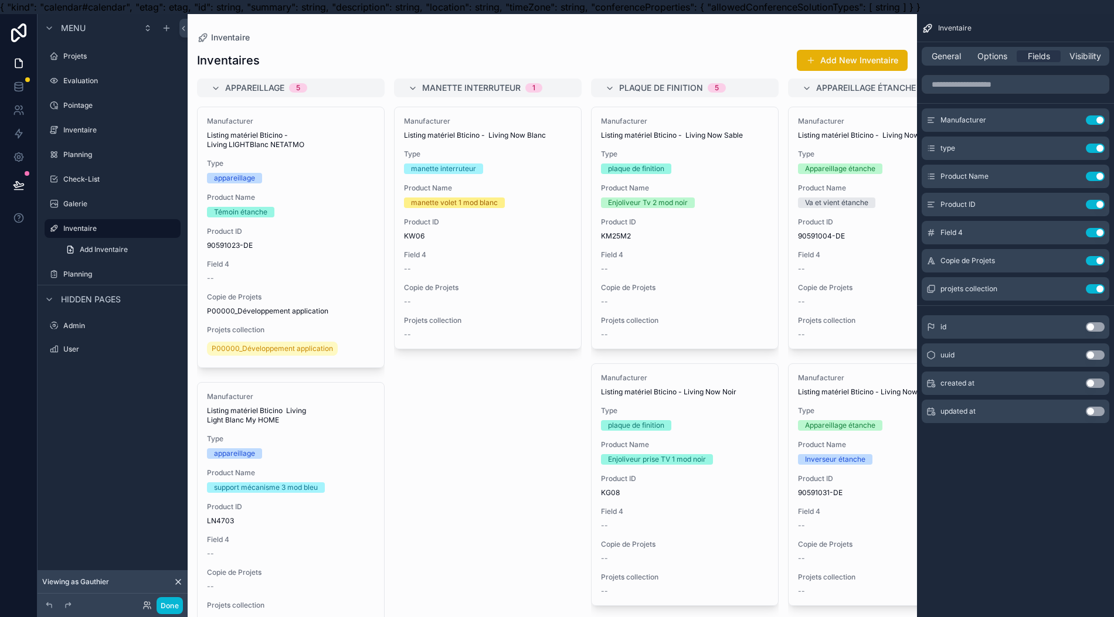
click at [122, 276] on label "Planning" at bounding box center [120, 274] width 115 height 9
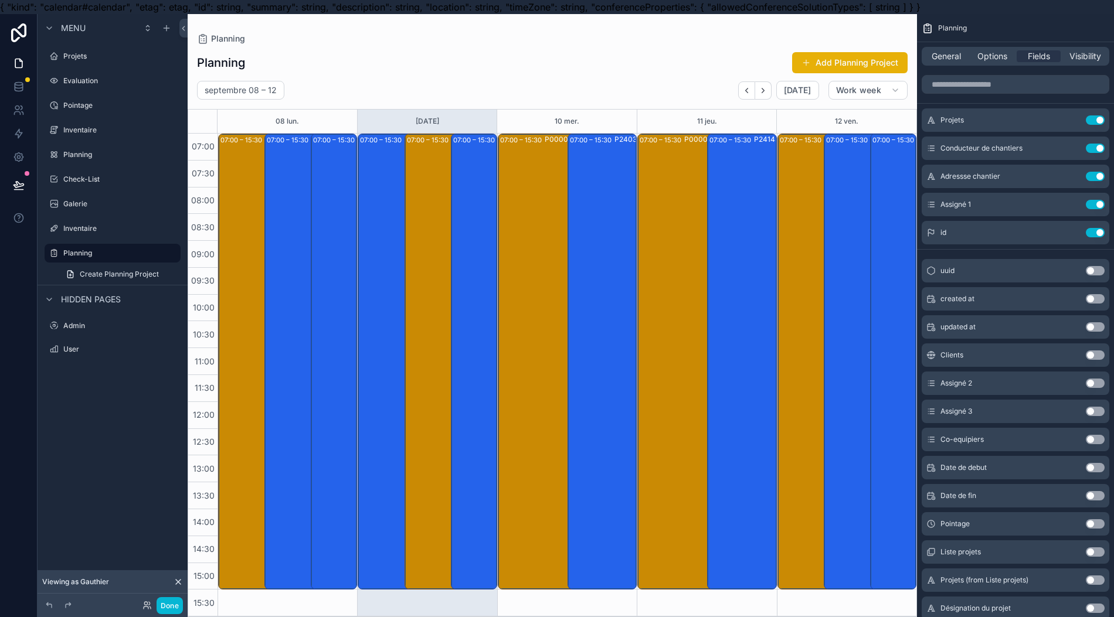
click at [1005, 59] on span "Options" at bounding box center [993, 56] width 30 height 12
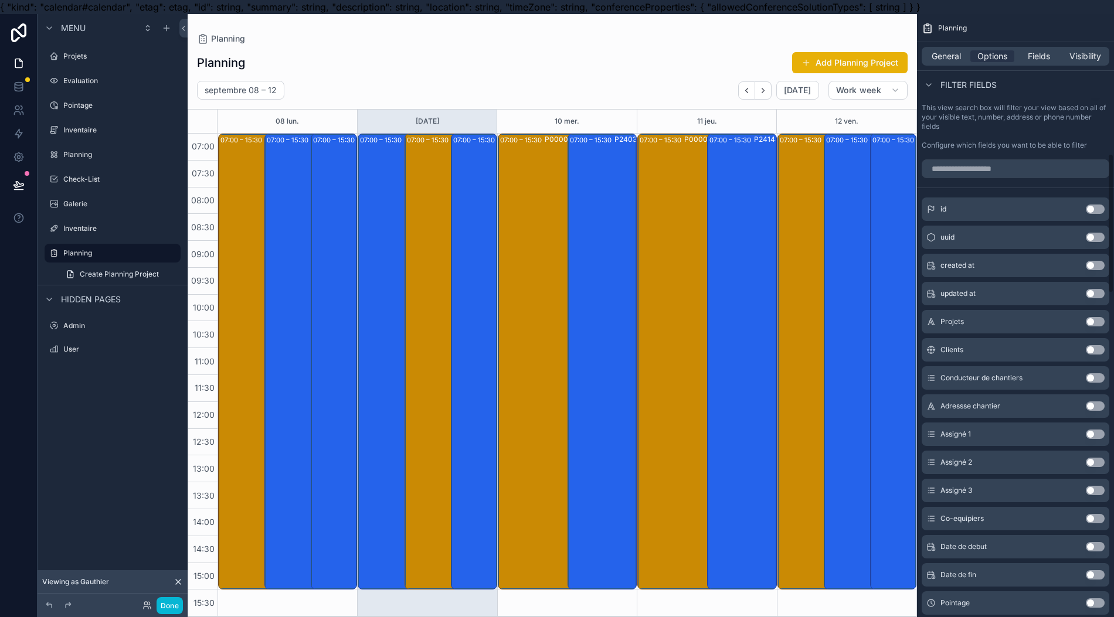
scroll to position [633, 0]
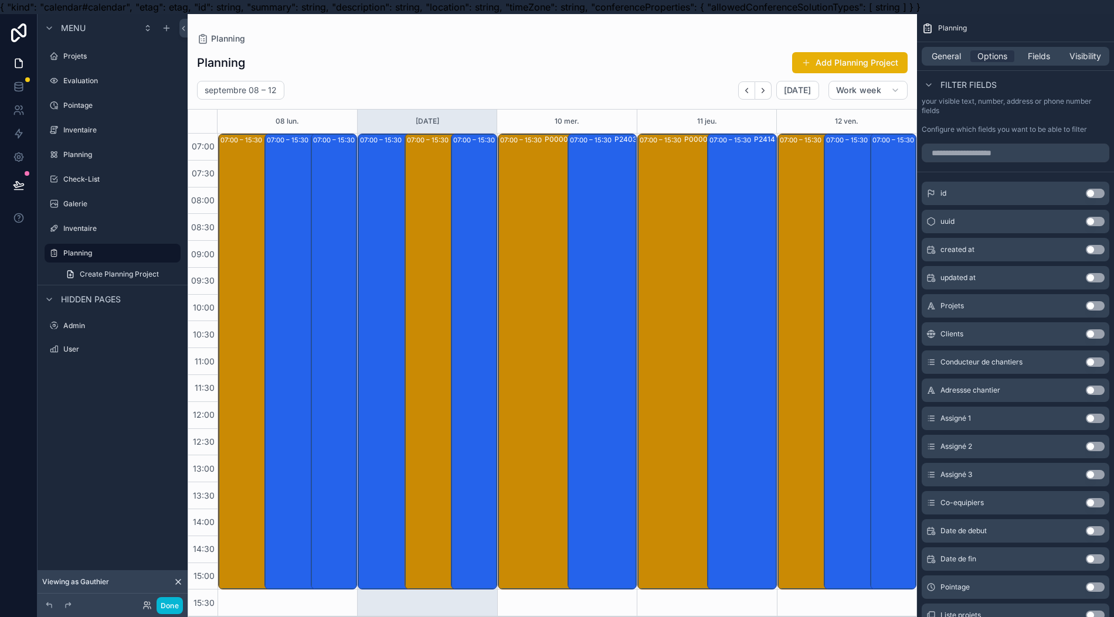
click at [1078, 413] on div "Assigné 1 Use setting" at bounding box center [1016, 418] width 188 height 23
click at [1105, 419] on button "Use setting" at bounding box center [1095, 418] width 19 height 9
click at [1105, 395] on button "Use setting" at bounding box center [1095, 390] width 19 height 9
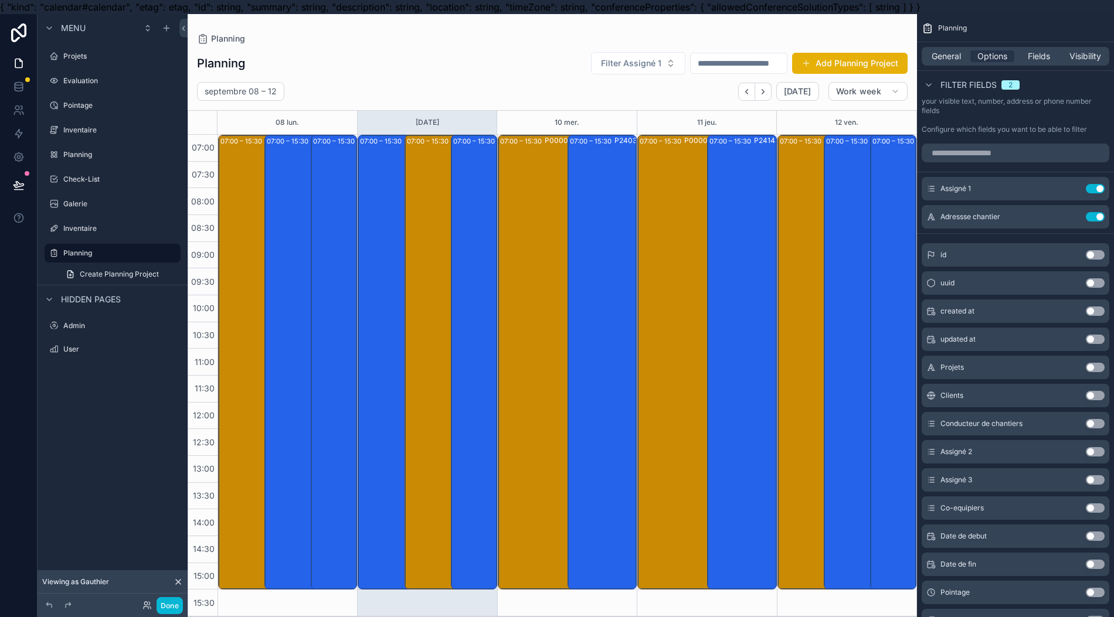
click at [1102, 216] on button "Use setting" at bounding box center [1095, 216] width 19 height 9
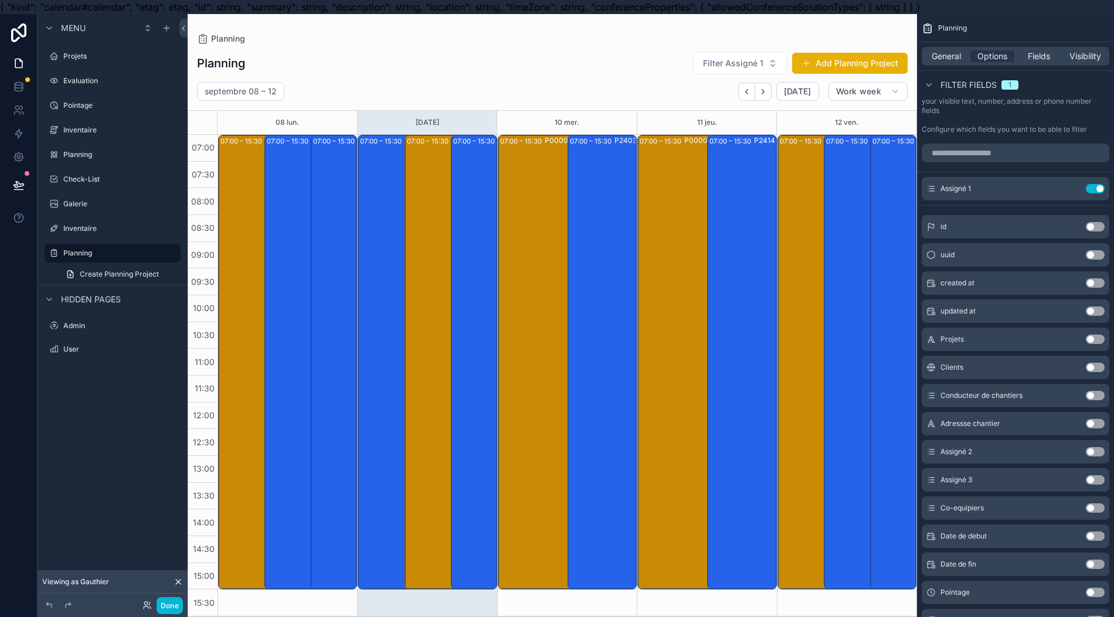
click at [1043, 183] on div "Assigné 1 Use setting" at bounding box center [1016, 188] width 188 height 23
click at [0, 0] on icon "scrollable content" at bounding box center [0, 0] width 0 height 0
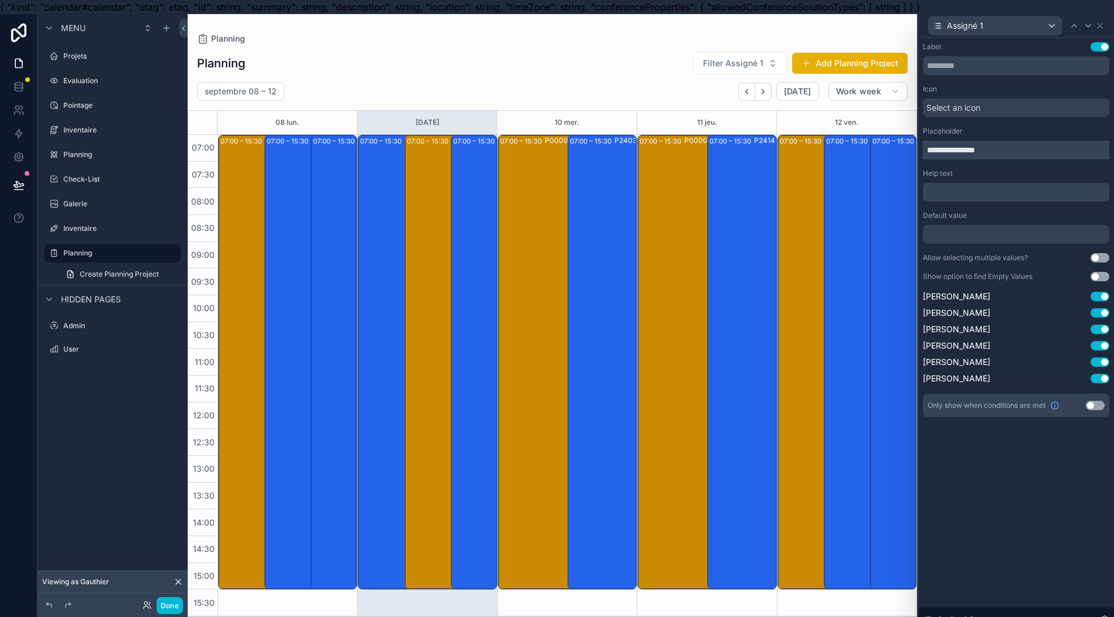
click at [1025, 147] on input "**********" at bounding box center [1016, 150] width 186 height 19
type input "*"
type input "******"
click at [1058, 27] on div "Assigné 1" at bounding box center [995, 25] width 134 height 19
click at [1001, 19] on div at bounding box center [1016, 322] width 196 height 617
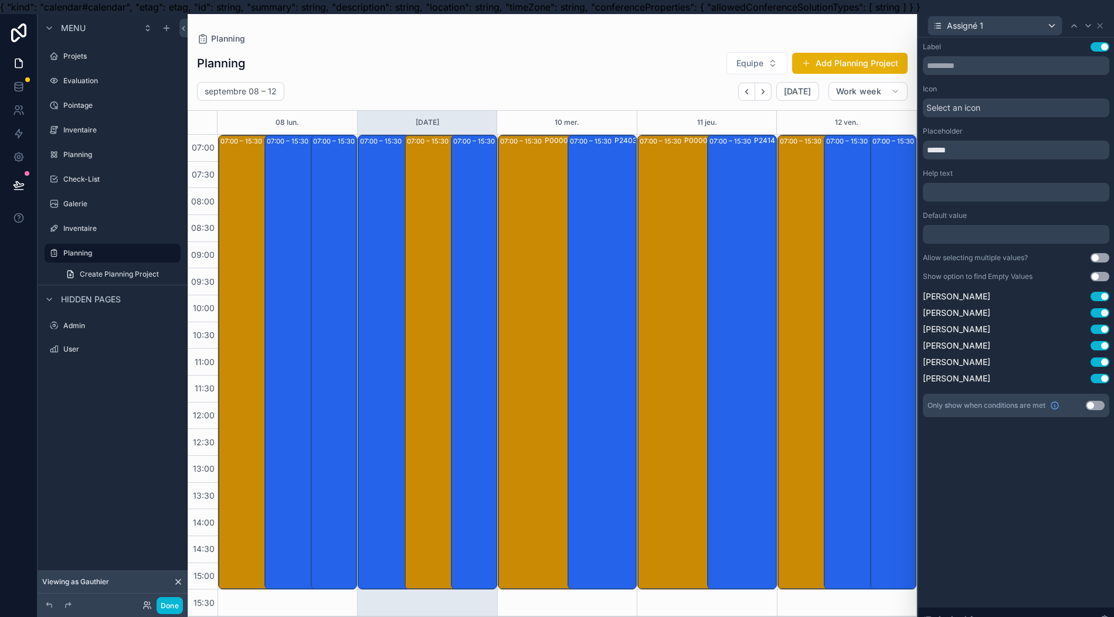
click at [1105, 23] on icon at bounding box center [1099, 25] width 9 height 9
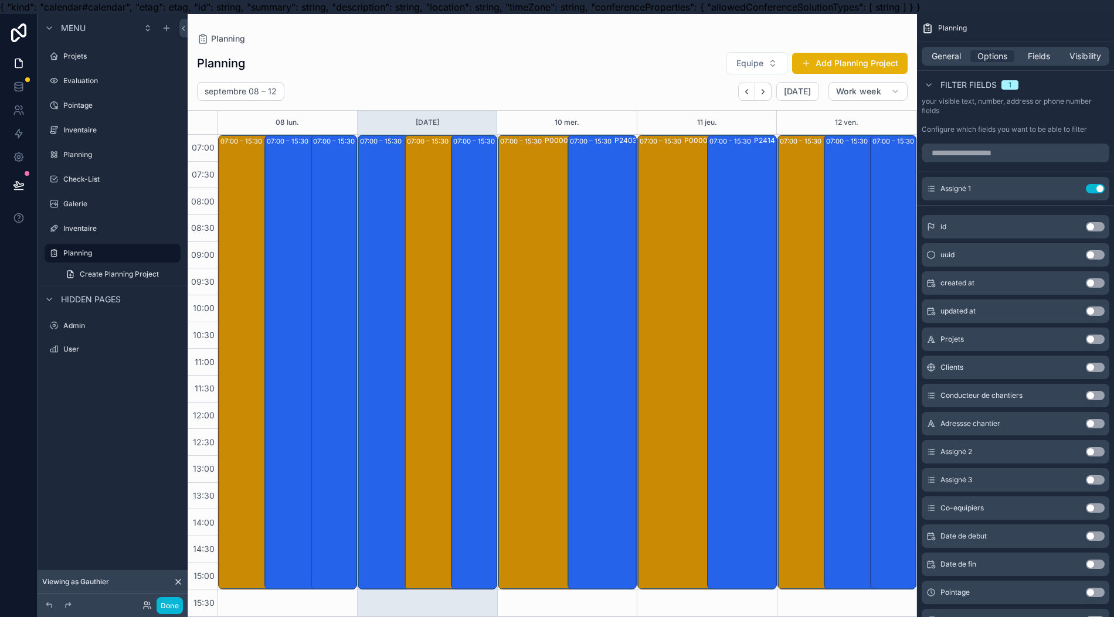
click at [1027, 127] on label "Configure which fields you want to be able to filter" at bounding box center [1004, 129] width 165 height 9
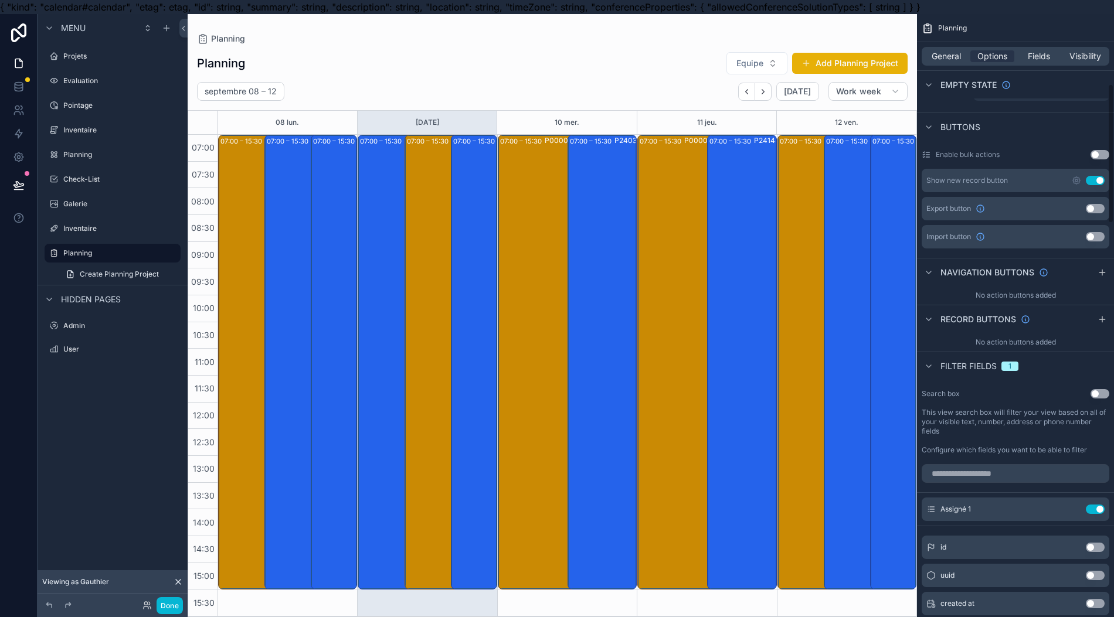
scroll to position [314, 0]
click at [1078, 177] on icon "scrollable content" at bounding box center [1076, 178] width 2 height 2
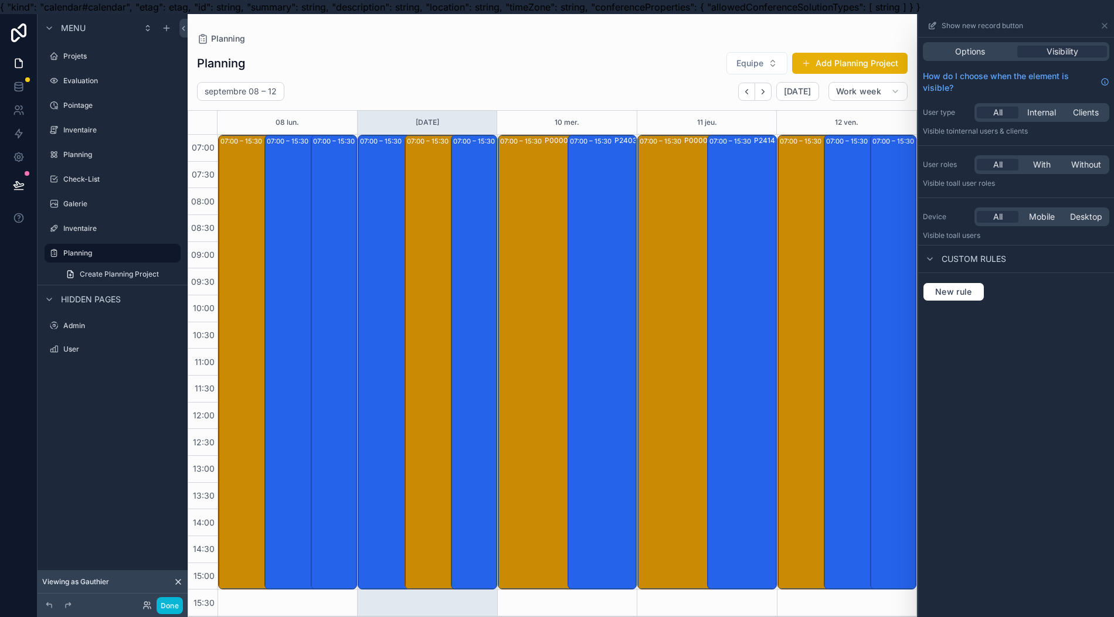
click at [937, 25] on icon at bounding box center [932, 25] width 9 height 9
click at [685, 56] on div "scrollable content" at bounding box center [552, 322] width 729 height 617
click at [985, 50] on span "Options" at bounding box center [970, 52] width 30 height 12
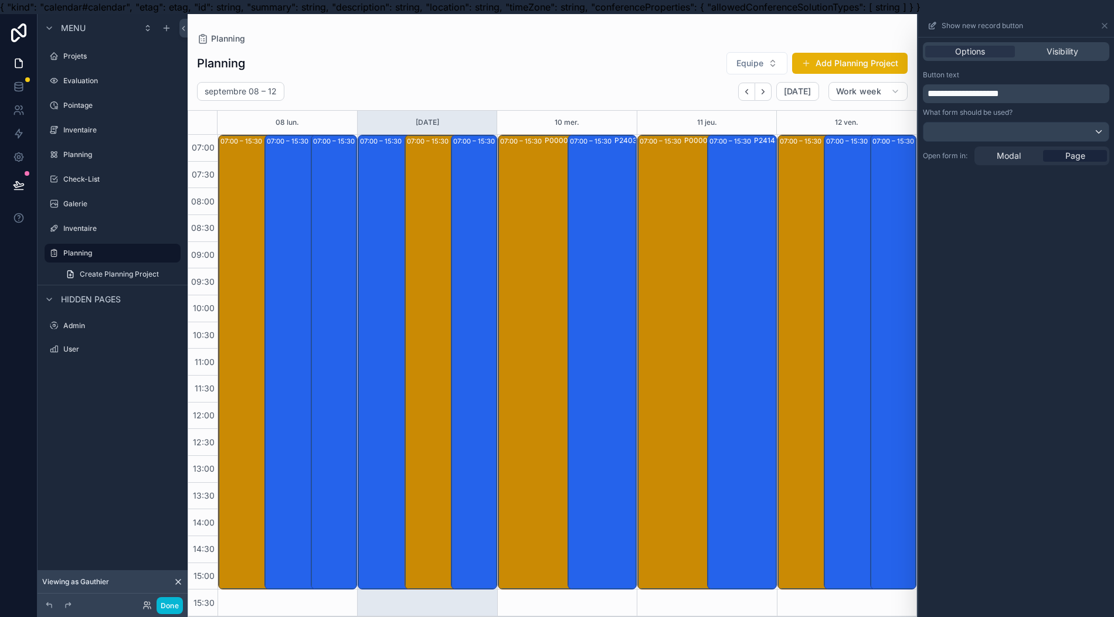
click at [949, 22] on div "Show new record button" at bounding box center [976, 25] width 96 height 9
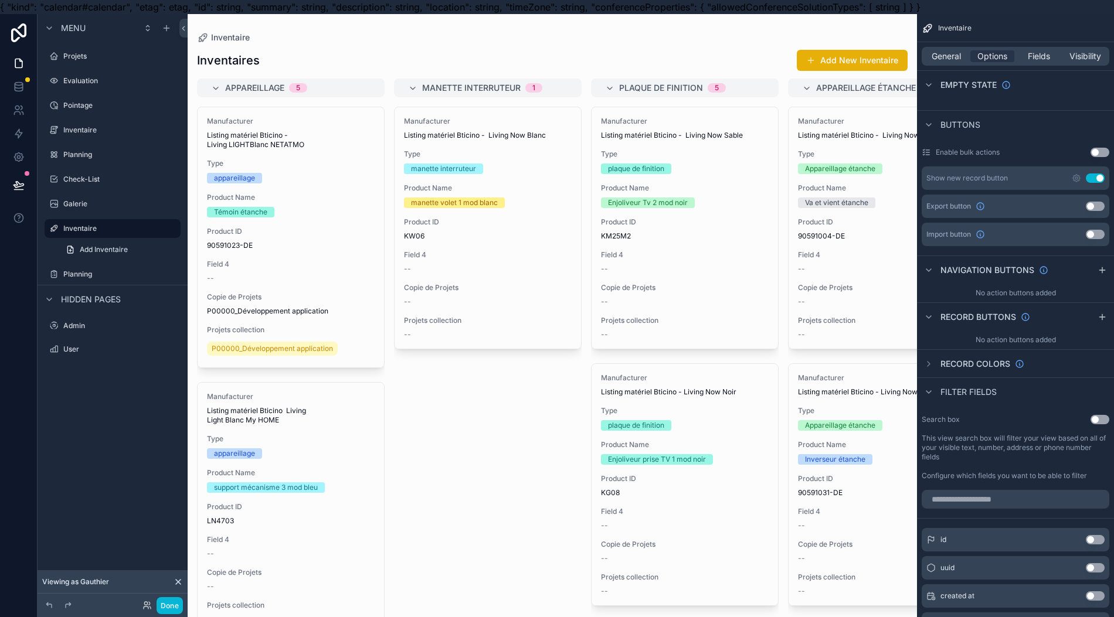
click at [117, 277] on label "Planning" at bounding box center [120, 274] width 115 height 9
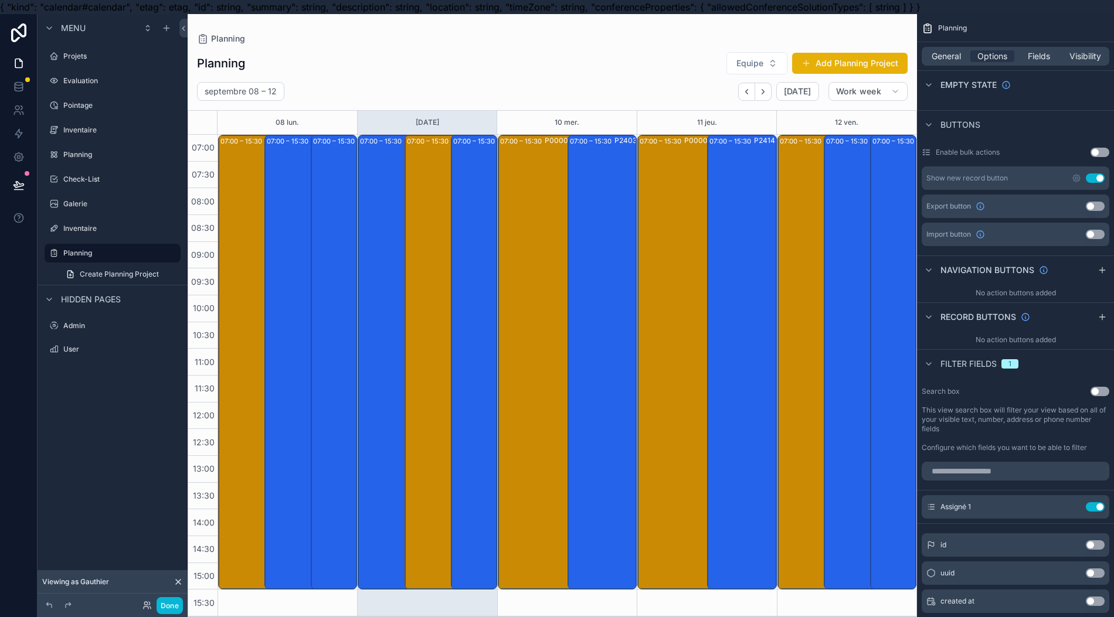
click at [1105, 175] on button "Use setting" at bounding box center [1095, 178] width 19 height 9
click at [103, 57] on label "Projets" at bounding box center [120, 56] width 115 height 9
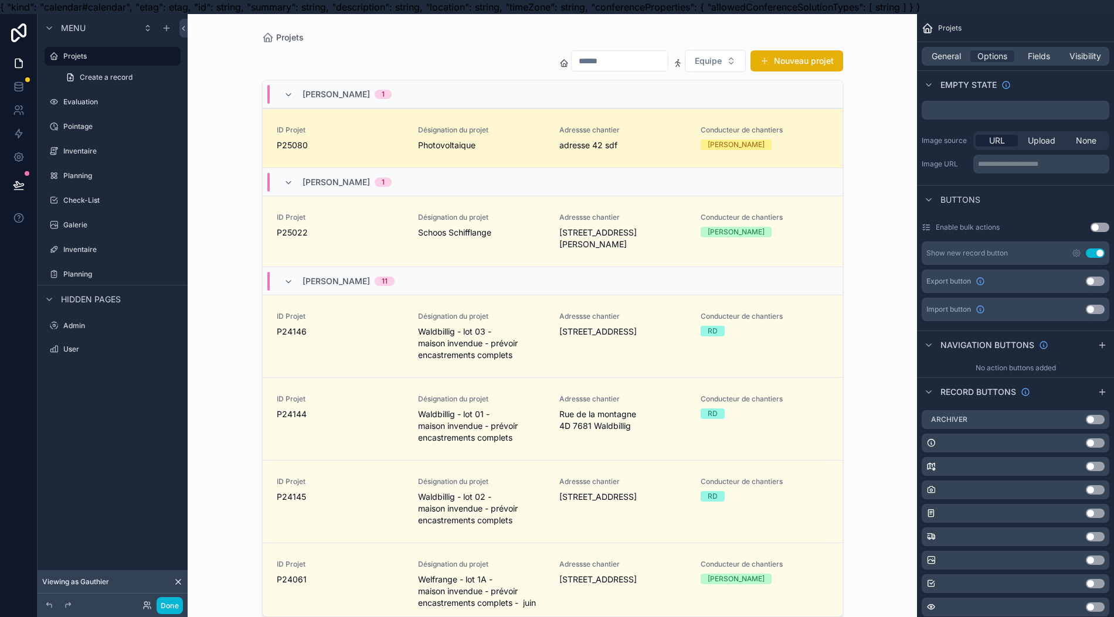
click at [806, 69] on div "scrollable content" at bounding box center [553, 315] width 600 height 603
click at [787, 61] on button "Nouveau projet" at bounding box center [797, 60] width 93 height 21
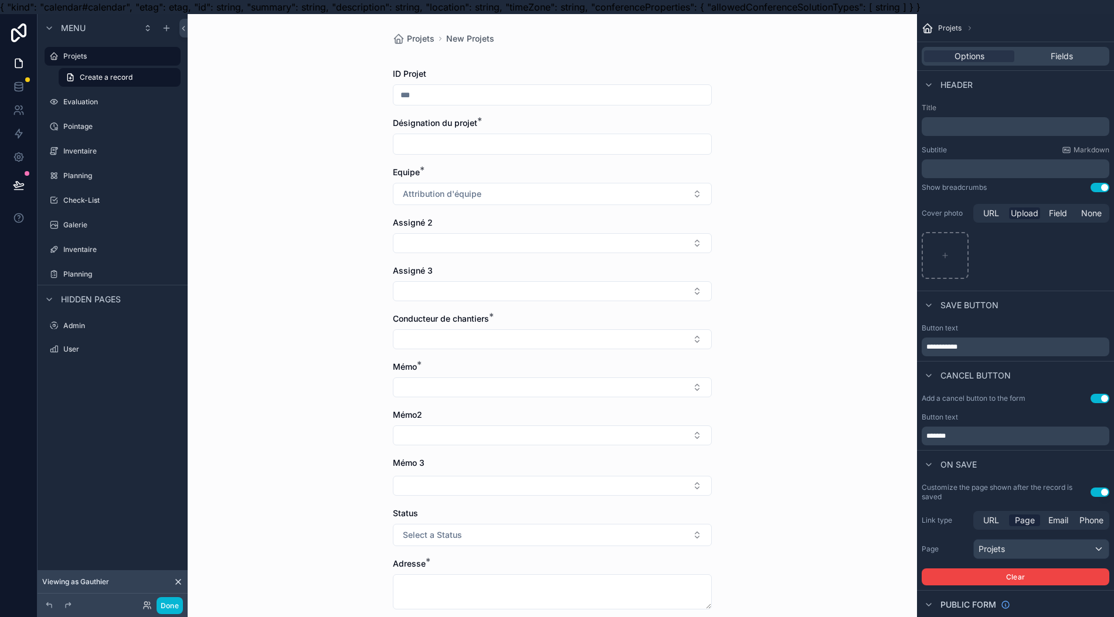
click at [481, 96] on input "scrollable content" at bounding box center [552, 95] width 318 height 16
type input "******"
click at [509, 145] on input "scrollable content" at bounding box center [552, 144] width 318 height 16
type input "**********"
click at [501, 186] on button "Attribution d'équipe" at bounding box center [552, 194] width 319 height 22
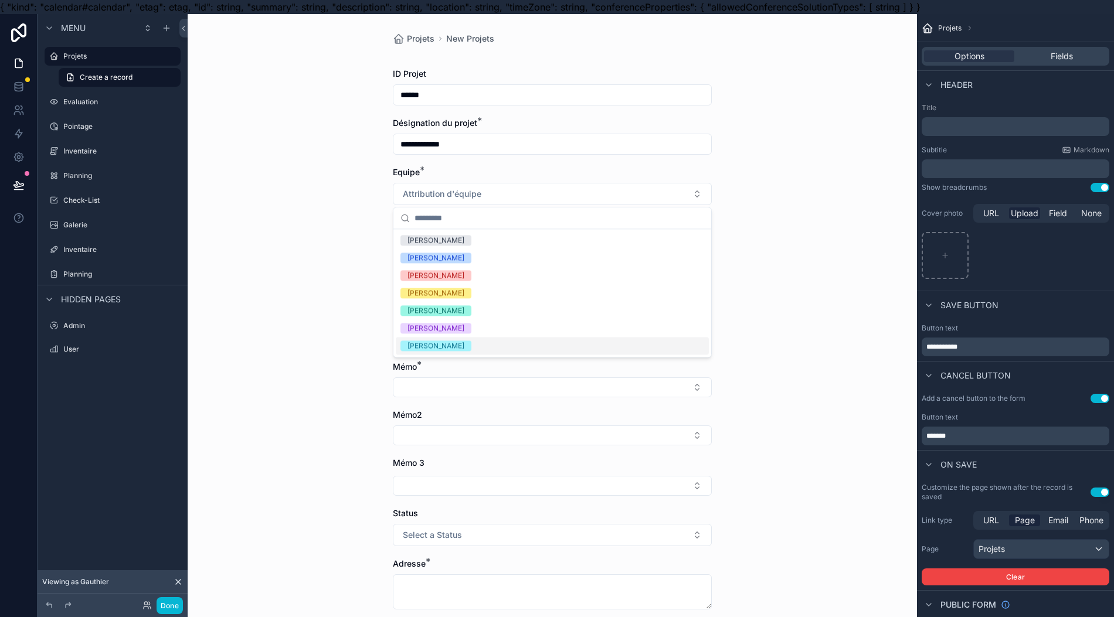
click at [461, 347] on div "[PERSON_NAME]" at bounding box center [436, 346] width 57 height 11
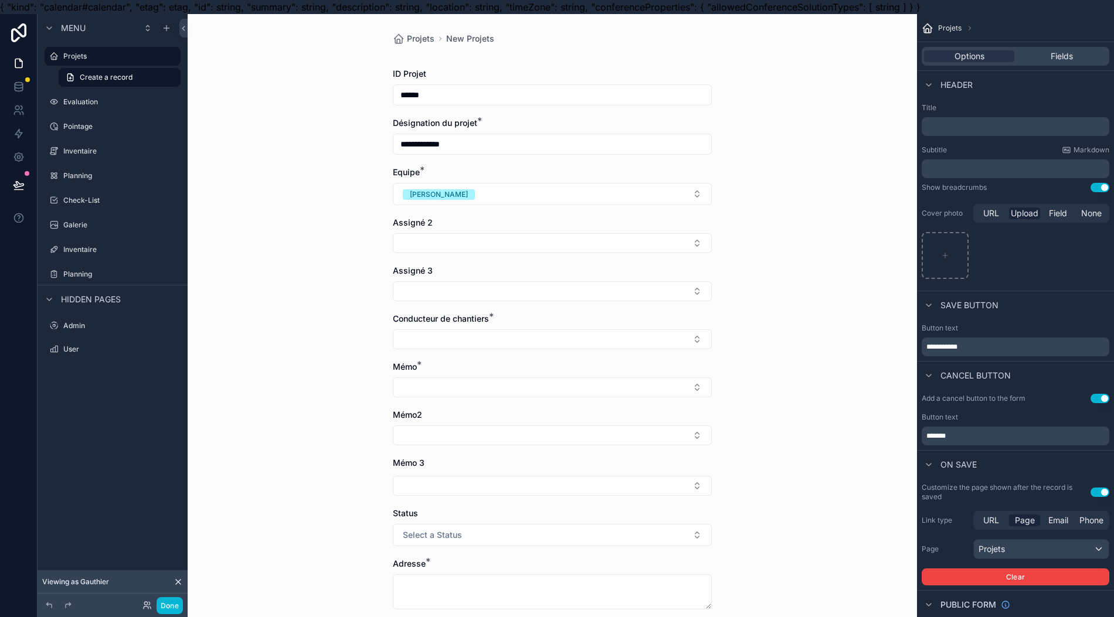
click at [471, 381] on button "Select Button" at bounding box center [552, 388] width 319 height 20
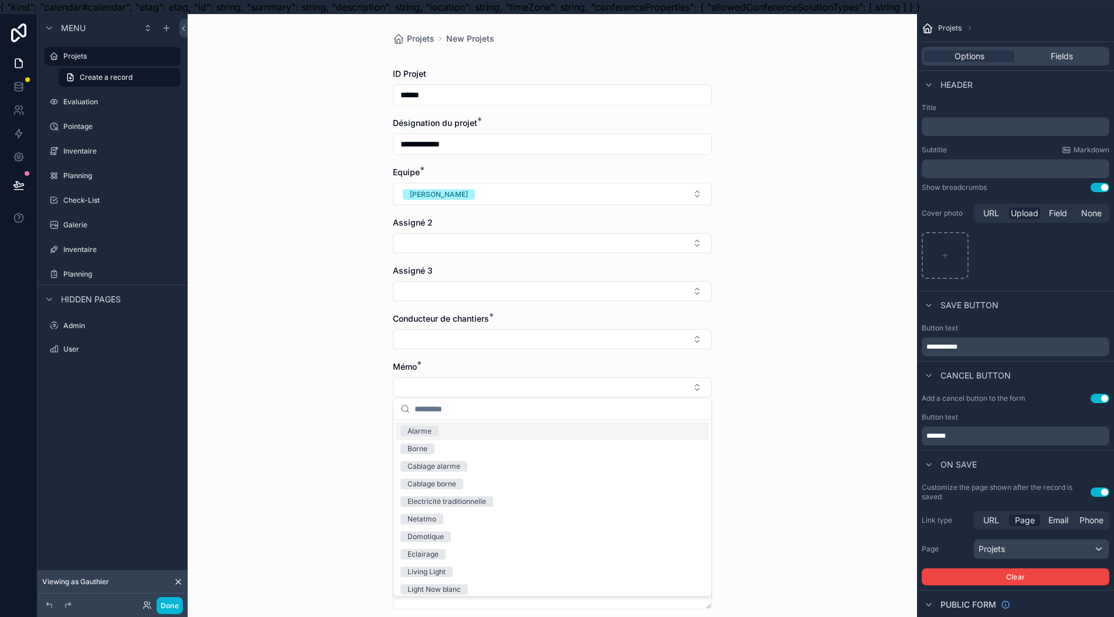
click at [455, 432] on div "Alarme" at bounding box center [552, 432] width 313 height 18
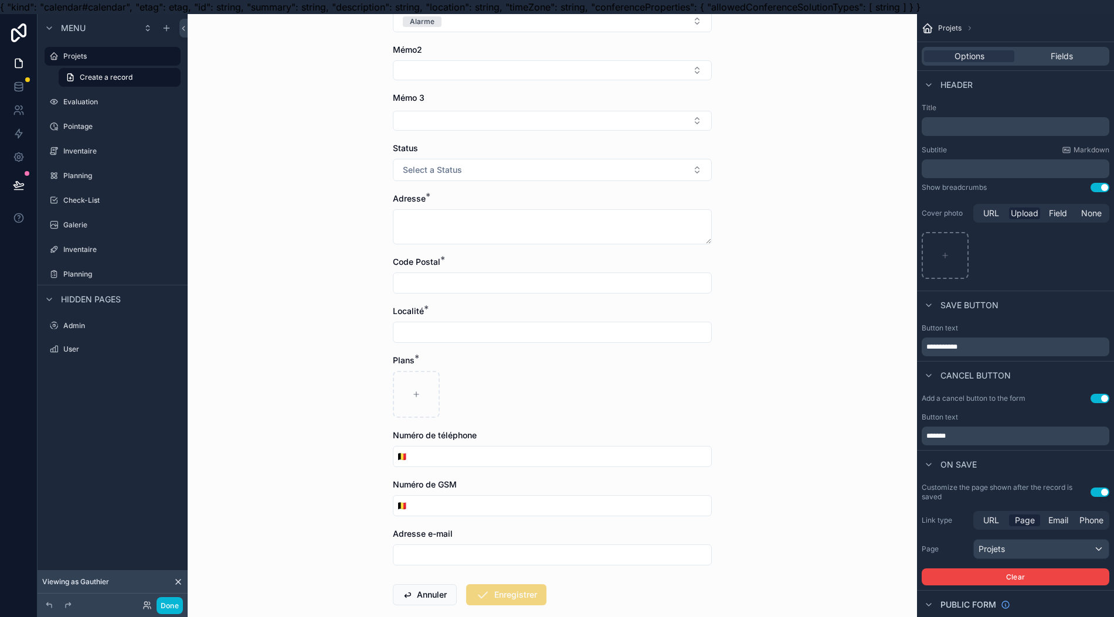
scroll to position [366, 0]
click at [537, 176] on button "Select a Status" at bounding box center [552, 172] width 319 height 22
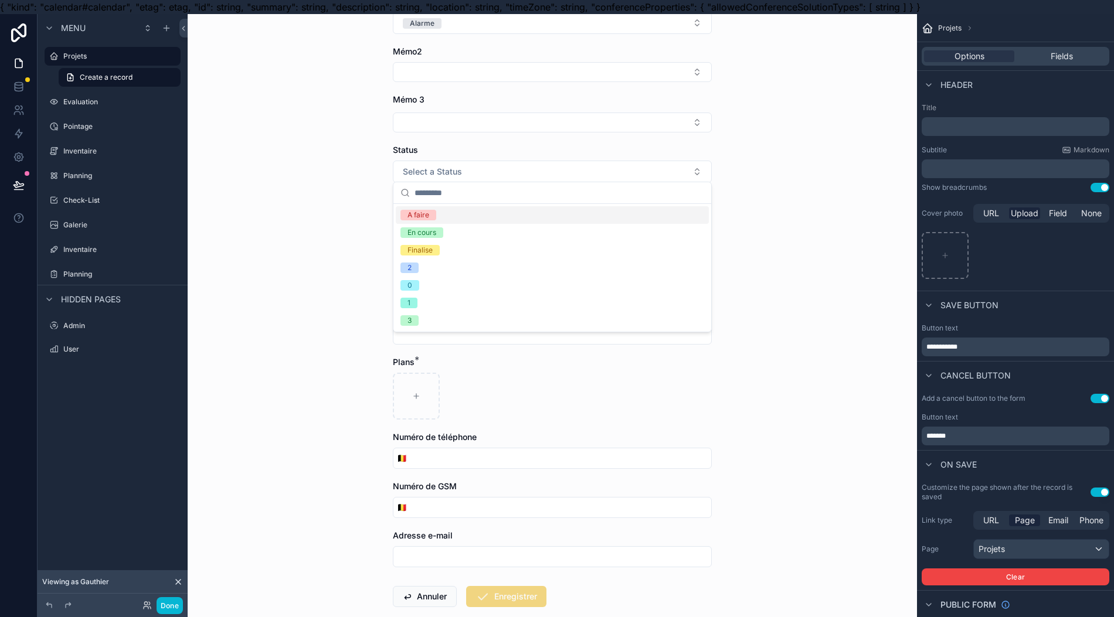
click at [469, 211] on div "A faire" at bounding box center [552, 215] width 313 height 18
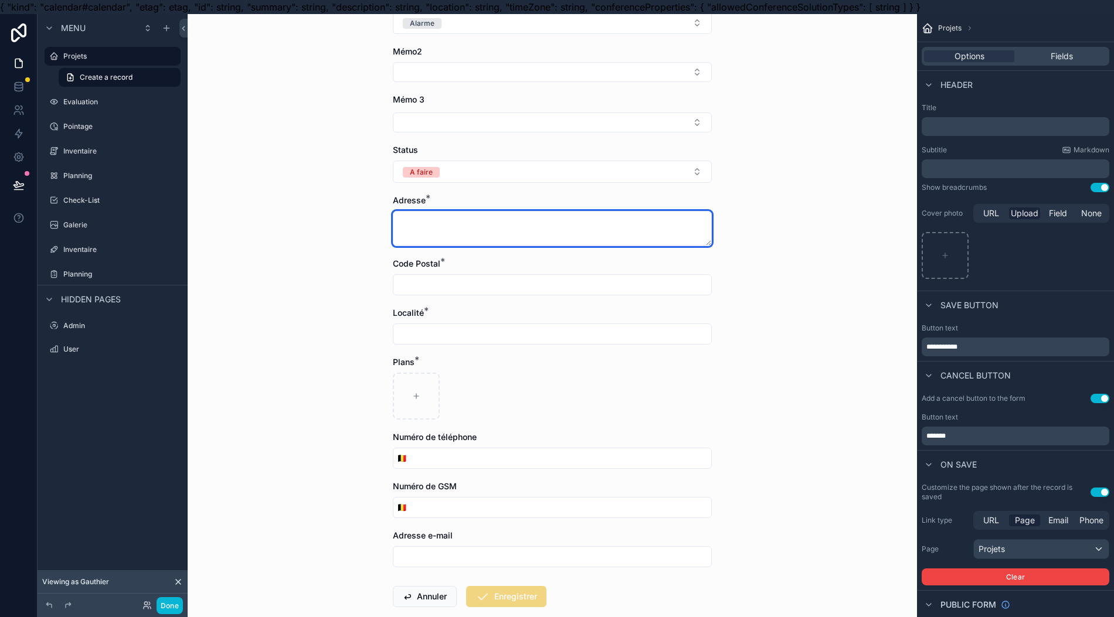
click at [499, 222] on textarea "scrollable content" at bounding box center [552, 228] width 319 height 35
type textarea "****"
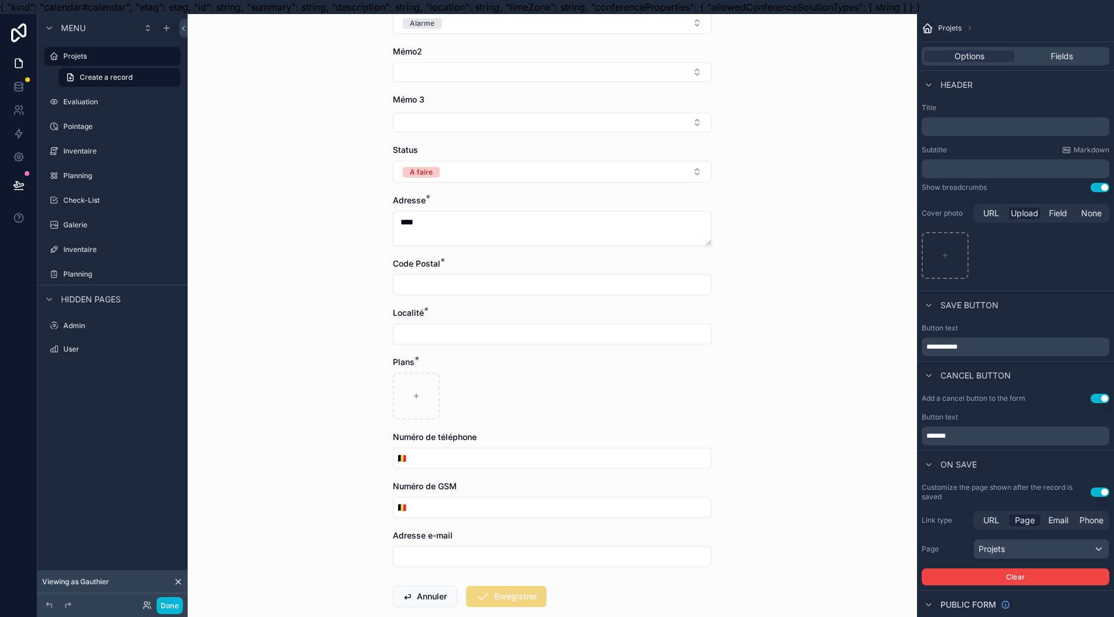
click at [454, 277] on input "scrollable content" at bounding box center [552, 285] width 318 height 16
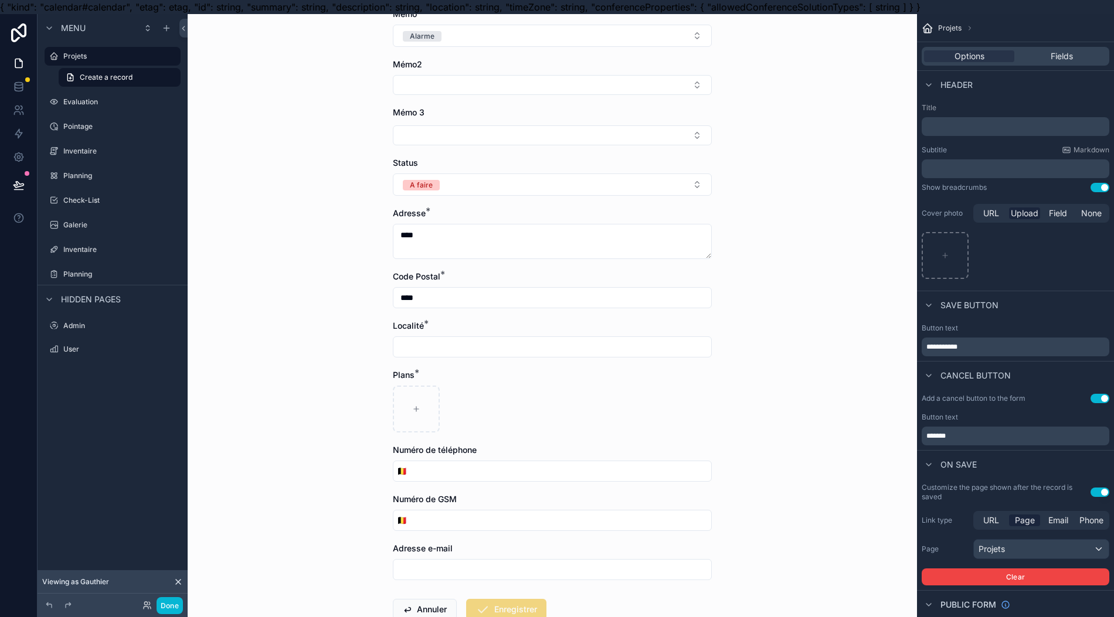
type input "****"
click at [552, 340] on input "scrollable content" at bounding box center [552, 347] width 318 height 16
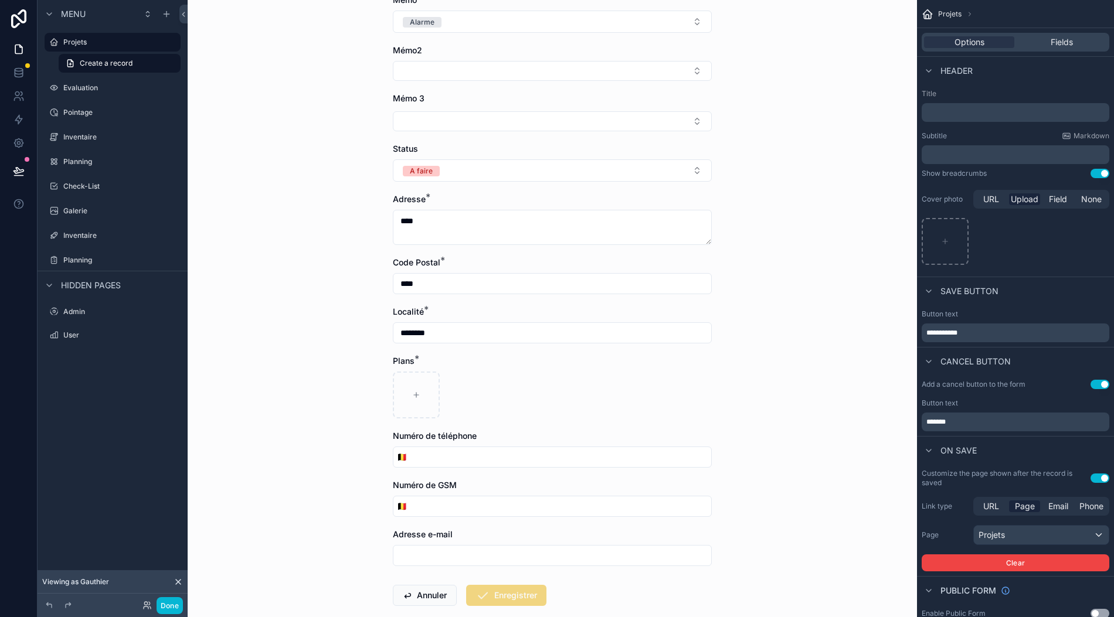
scroll to position [26, 0]
type input "********"
click at [423, 394] on div "scrollable content" at bounding box center [416, 395] width 47 height 47
type input "**********"
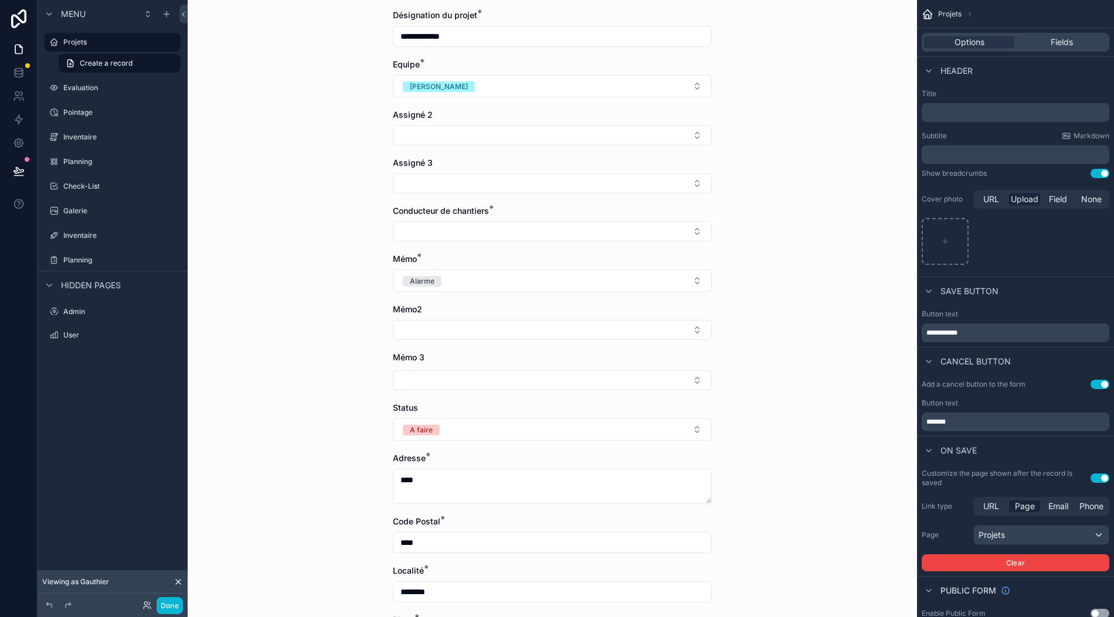
scroll to position [89, 0]
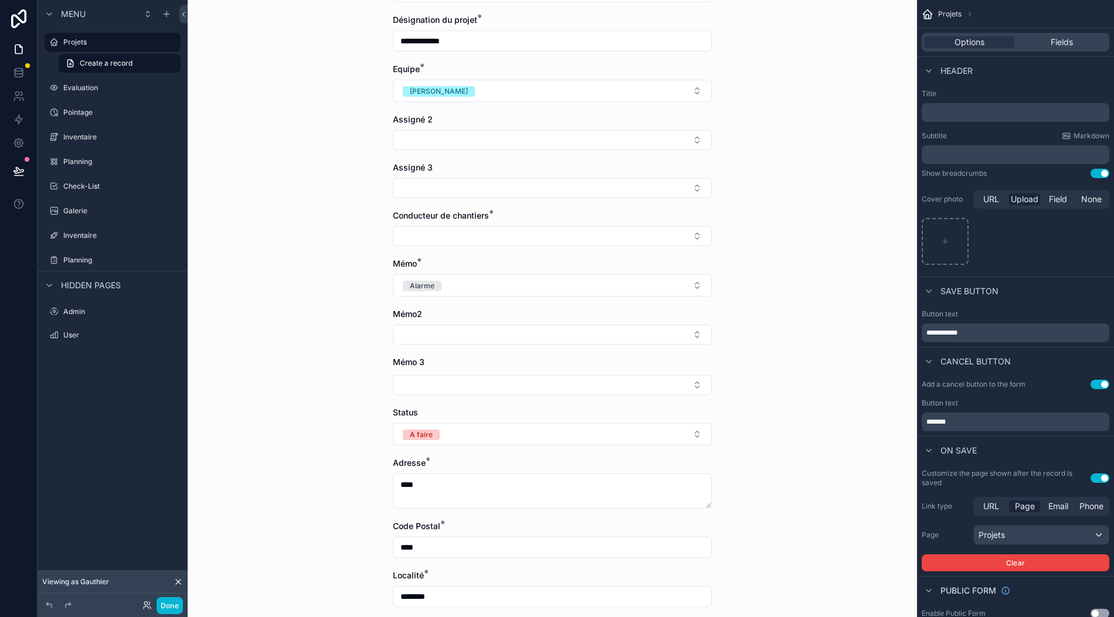
click at [529, 226] on button "Select Button" at bounding box center [552, 236] width 319 height 20
click at [457, 266] on div "[PERSON_NAME]" at bounding box center [552, 269] width 313 height 18
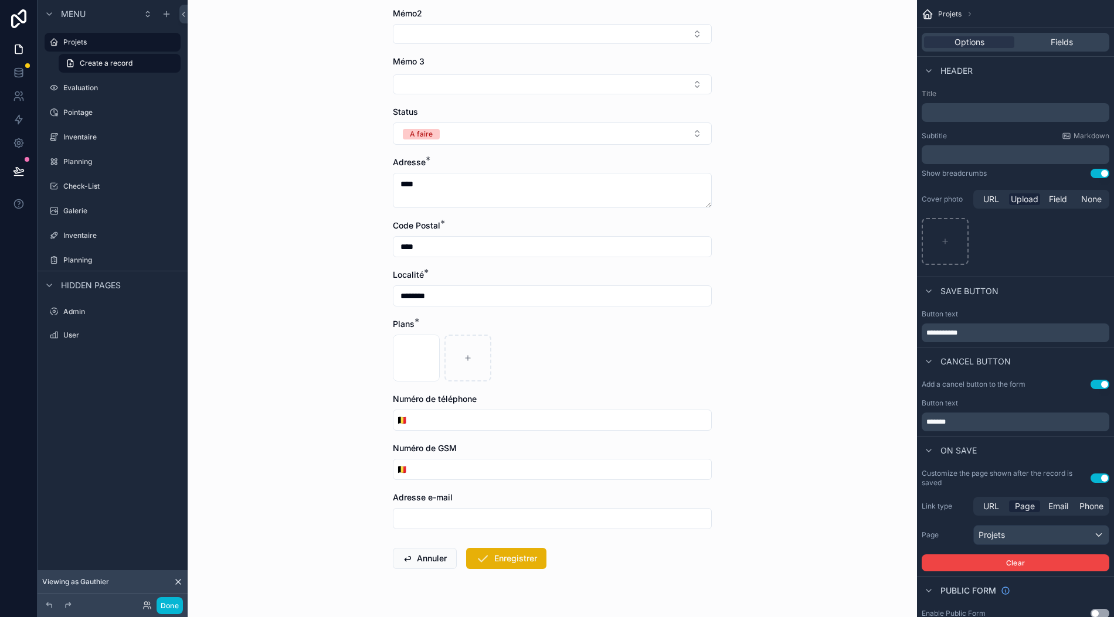
scroll to position [404, 0]
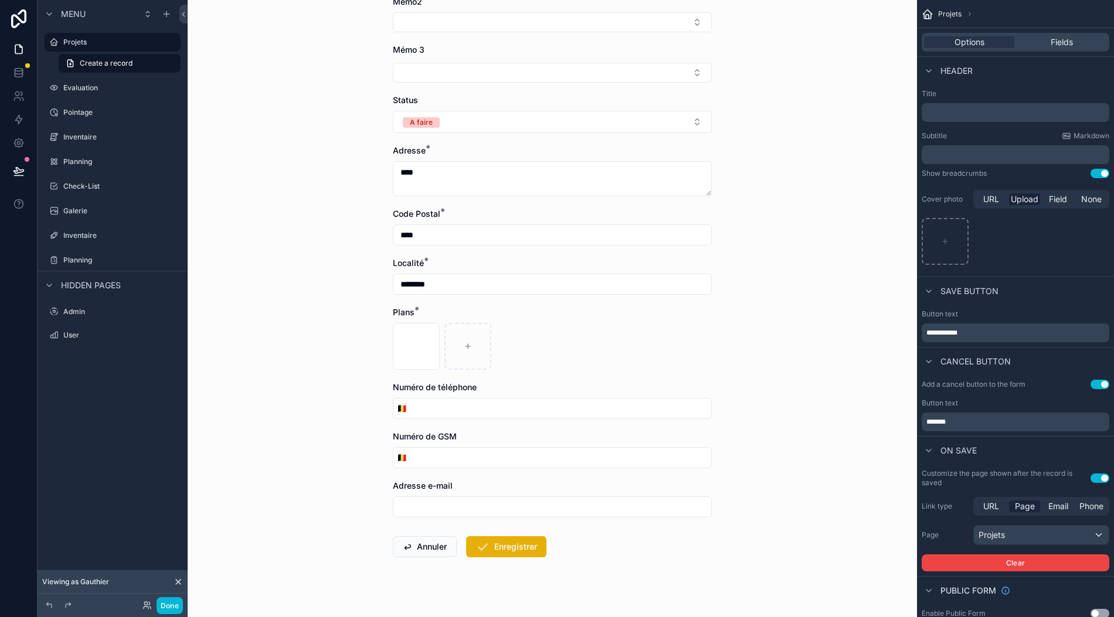
click at [503, 537] on button "Enregistrer" at bounding box center [506, 547] width 80 height 21
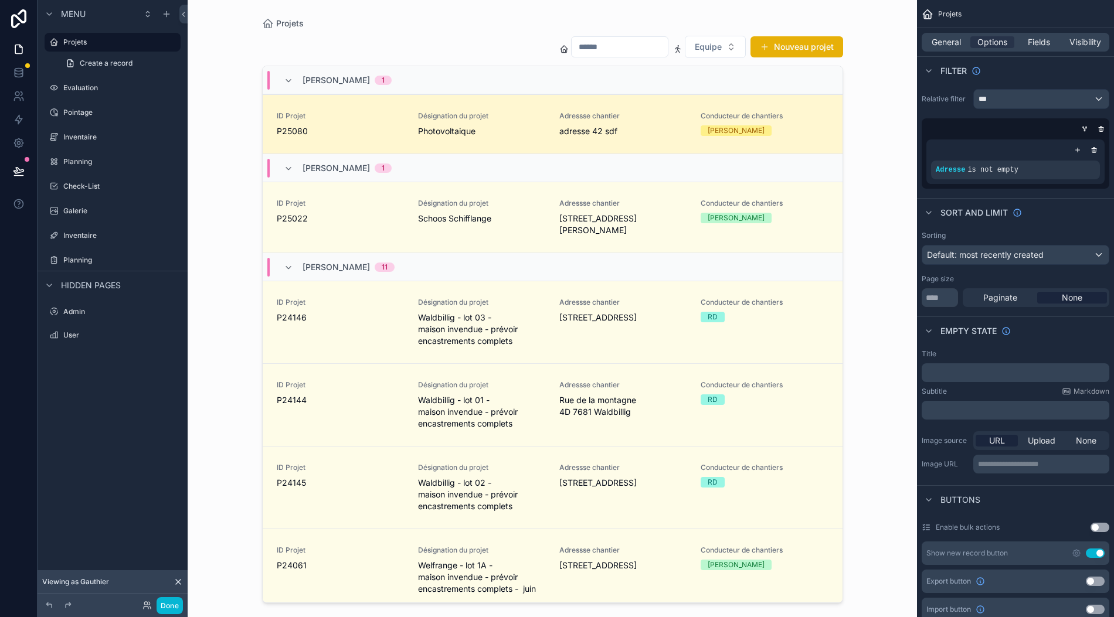
click at [709, 41] on span "Equipe" at bounding box center [708, 47] width 27 height 12
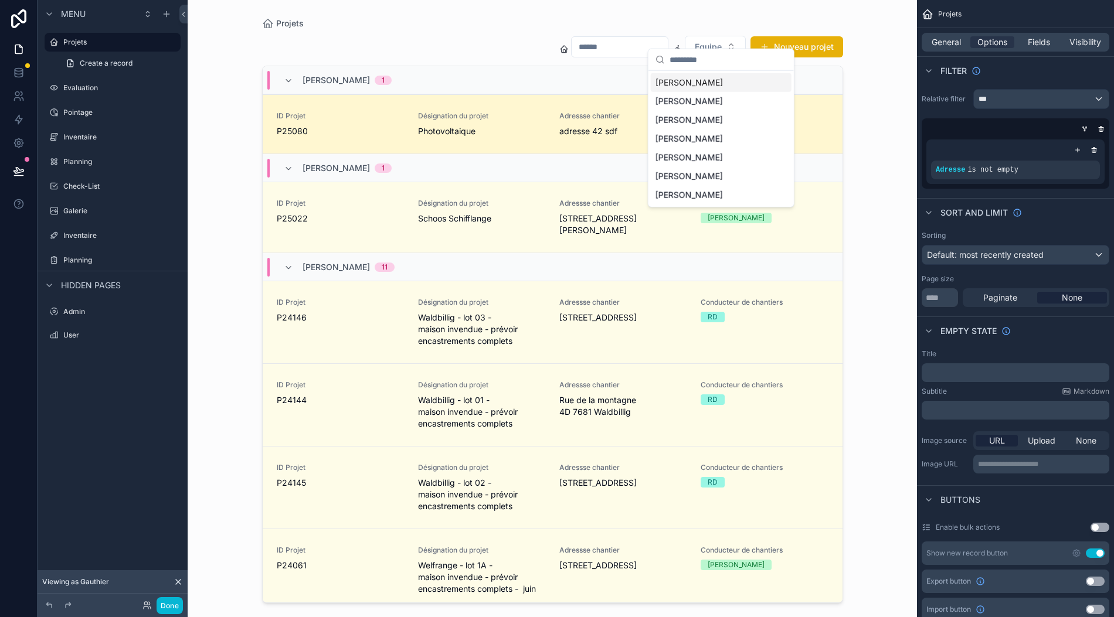
click at [725, 195] on div "[PERSON_NAME]" at bounding box center [721, 195] width 141 height 19
